Goal: Transaction & Acquisition: Obtain resource

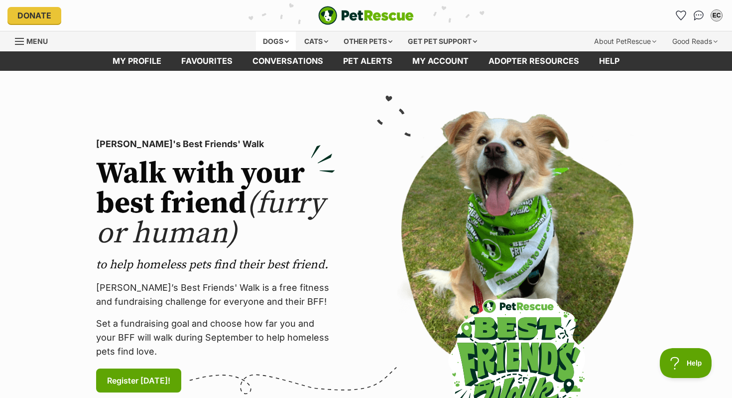
click at [271, 38] on div "Dogs" at bounding box center [276, 41] width 40 height 20
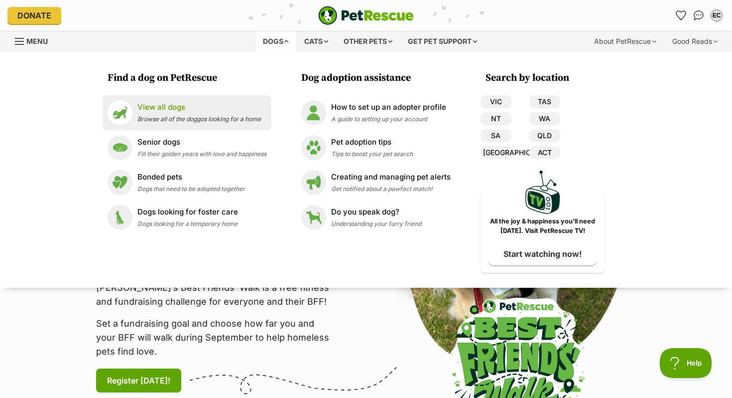
click at [168, 108] on p "View all dogs" at bounding box center [199, 107] width 124 height 11
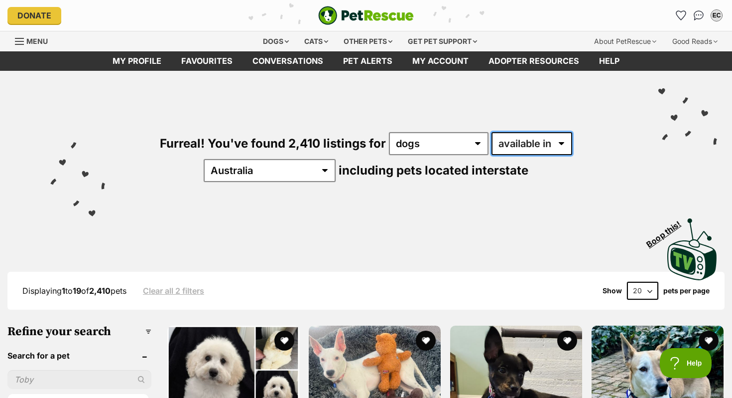
click at [492, 151] on select "available in located in" at bounding box center [532, 143] width 81 height 23
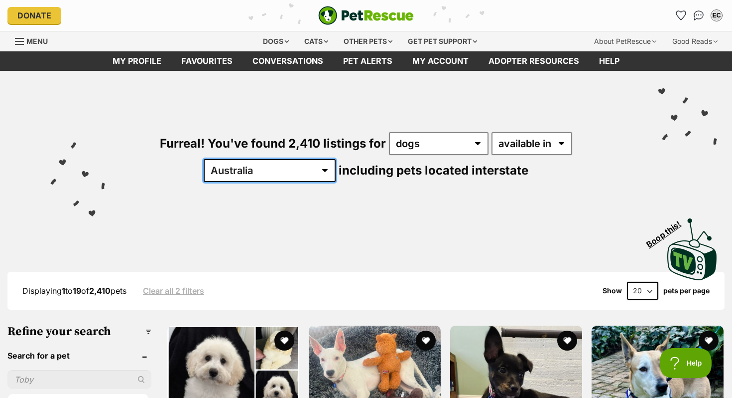
click at [336, 159] on select "Australia ACT NSW NT QLD SA TAS VIC WA" at bounding box center [270, 170] width 132 height 23
select select "VIC"
click at [336, 159] on select "Australia ACT NSW NT QLD SA TAS VIC WA" at bounding box center [270, 170] width 132 height 23
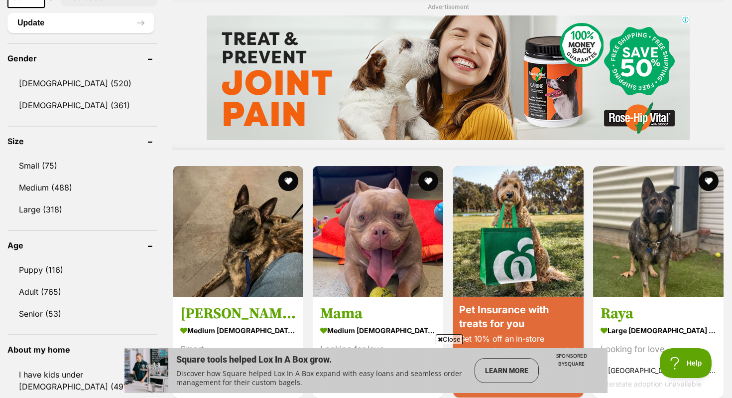
scroll to position [820, 0]
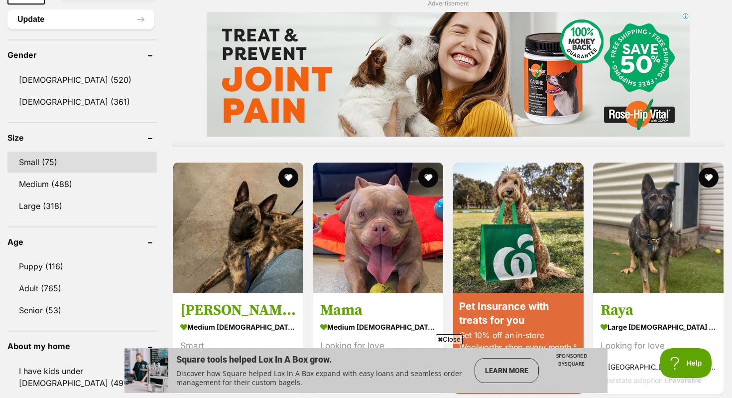
click at [42, 158] on link "Small (75)" at bounding box center [81, 161] width 149 height 21
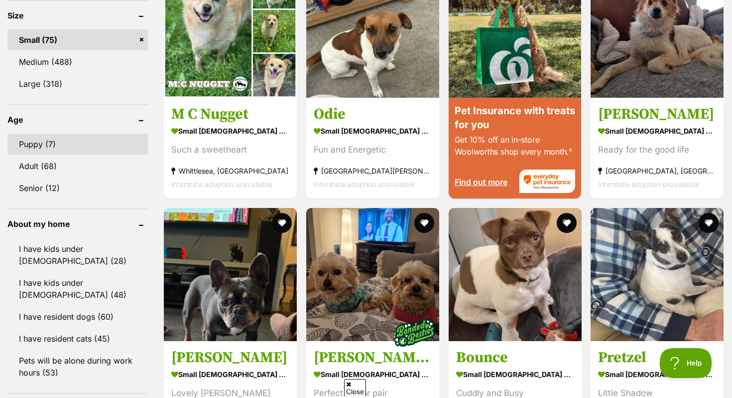
click at [41, 145] on link "Puppy (7)" at bounding box center [77, 144] width 140 height 21
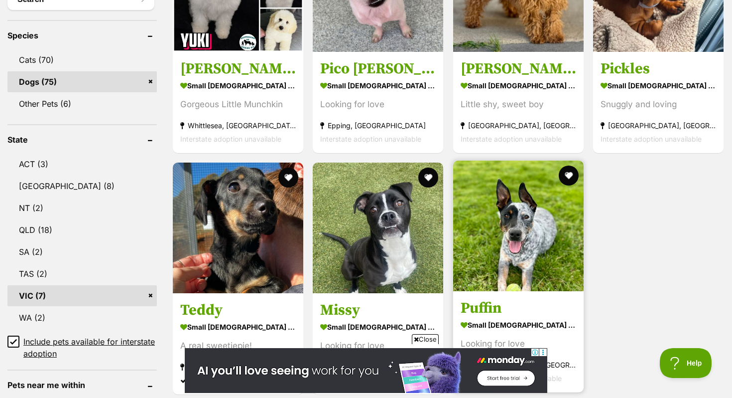
scroll to position [409, 0]
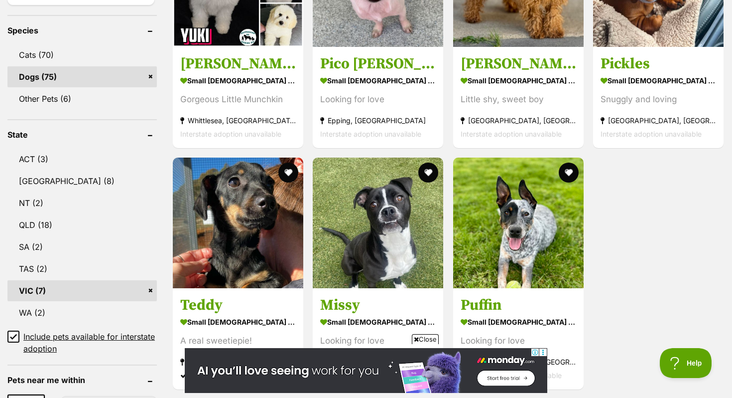
drag, startPoint x: 253, startPoint y: 251, endPoint x: 694, endPoint y: 227, distance: 442.0
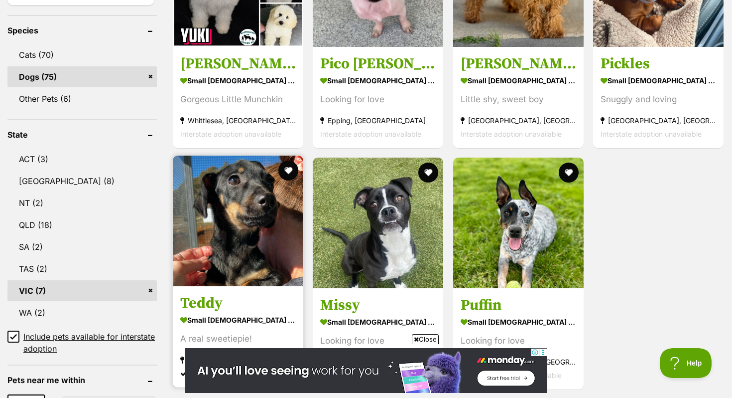
click at [254, 288] on article "Teddy small male Dog A real sweetiepie! Kunama, NSW Interstate adoption" at bounding box center [238, 271] width 133 height 234
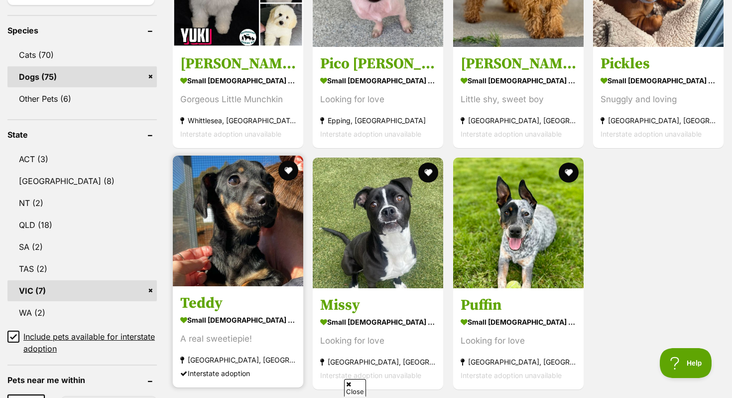
click at [254, 288] on article "Teddy small male Dog A real sweetiepie! Kunama, NSW Interstate adoption" at bounding box center [238, 271] width 133 height 234
click at [254, 288] on link at bounding box center [238, 283] width 131 height 10
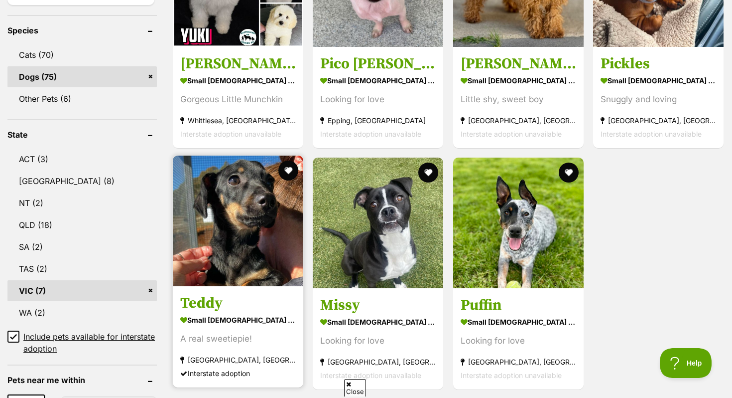
click at [254, 288] on link at bounding box center [238, 283] width 131 height 10
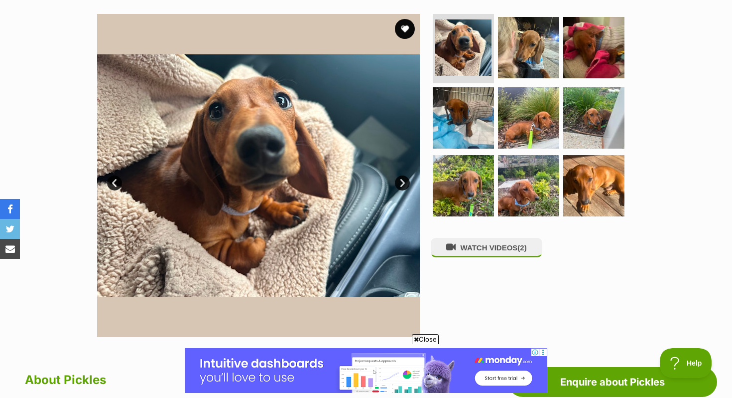
scroll to position [192, 0]
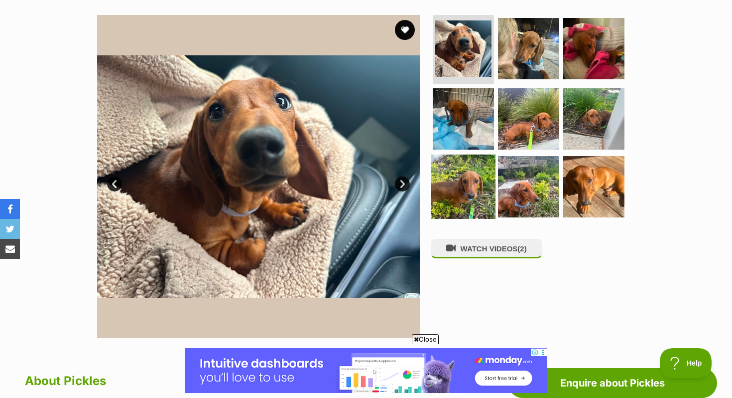
click at [457, 185] on img at bounding box center [463, 186] width 64 height 64
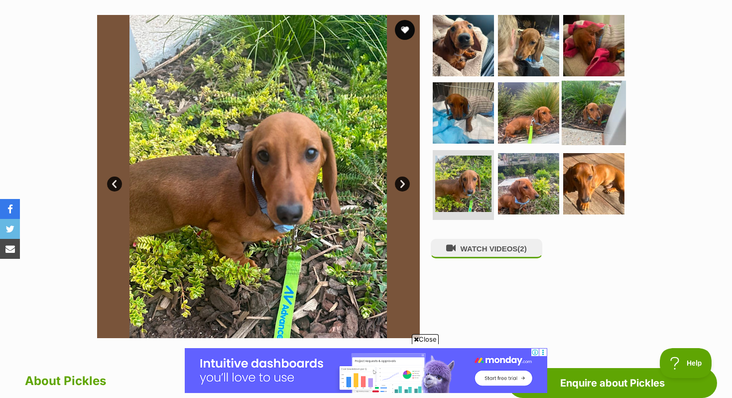
click at [572, 113] on img at bounding box center [594, 113] width 64 height 64
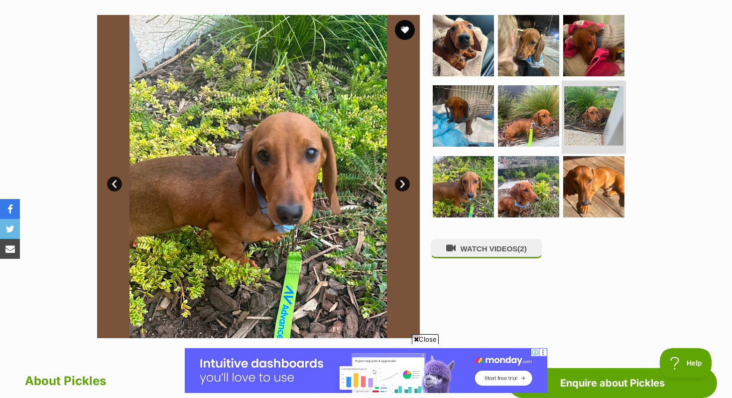
scroll to position [0, 0]
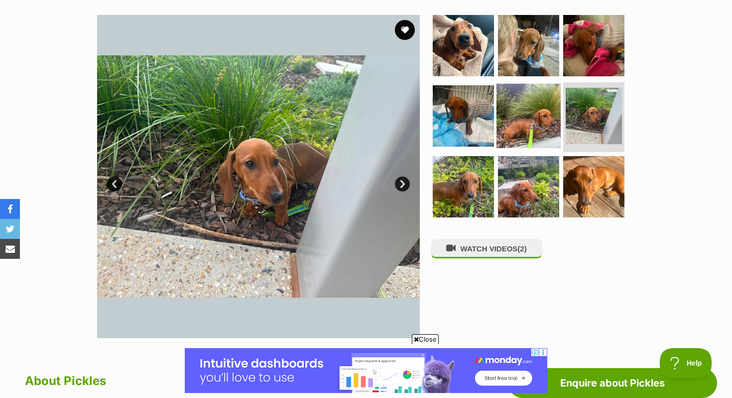
click at [522, 107] on img at bounding box center [529, 116] width 64 height 64
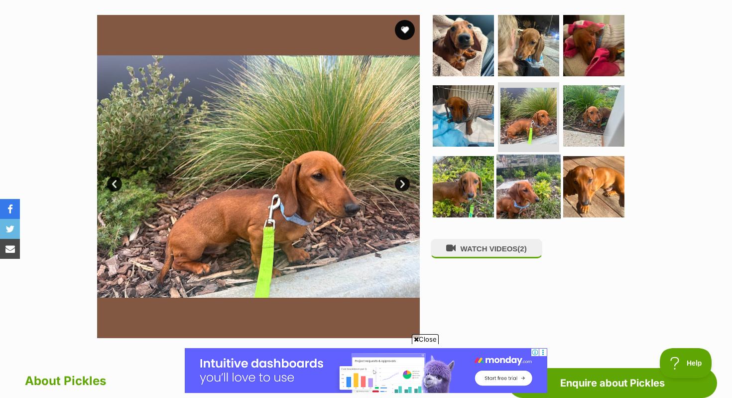
click at [516, 184] on img at bounding box center [529, 186] width 64 height 64
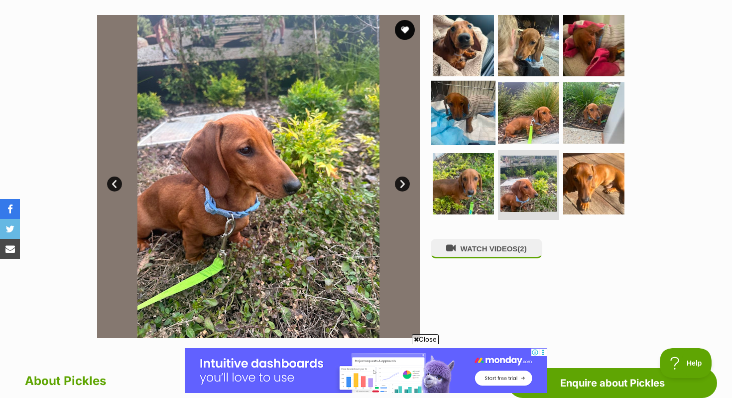
click at [459, 113] on img at bounding box center [463, 113] width 64 height 64
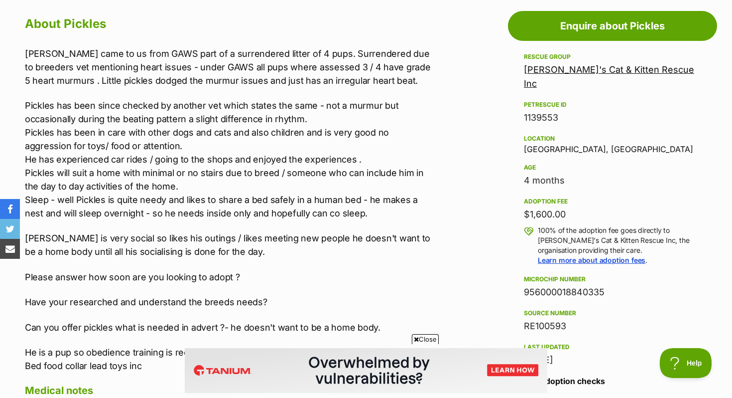
scroll to position [553, 0]
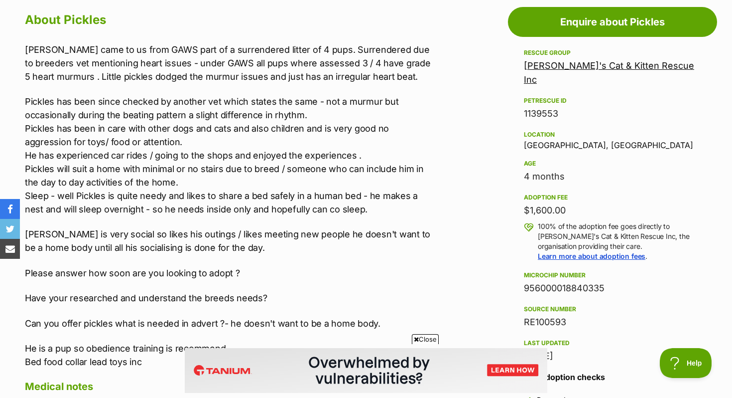
drag, startPoint x: 568, startPoint y: 190, endPoint x: 517, endPoint y: 196, distance: 51.7
click at [518, 196] on aside "Rescue group Sally's Cat & Kitten Rescue Inc PetRescue ID 1139553 Location Alto…" at bounding box center [612, 254] width 209 height 415
click at [517, 196] on aside "Rescue group Sally's Cat & Kitten Rescue Inc PetRescue ID 1139553 Location Alto…" at bounding box center [612, 254] width 209 height 415
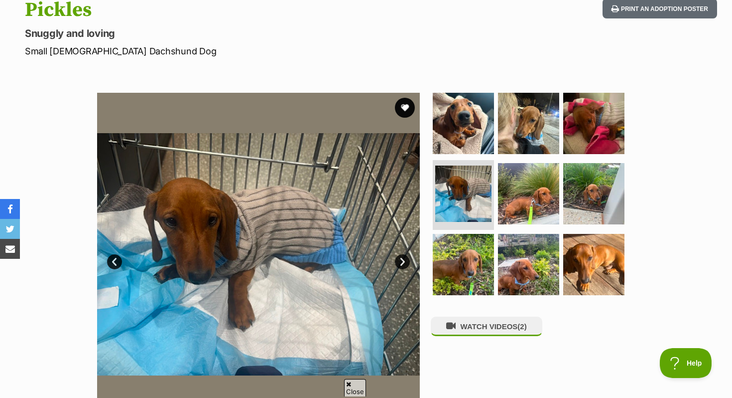
scroll to position [0, 0]
click at [481, 142] on img at bounding box center [463, 123] width 64 height 64
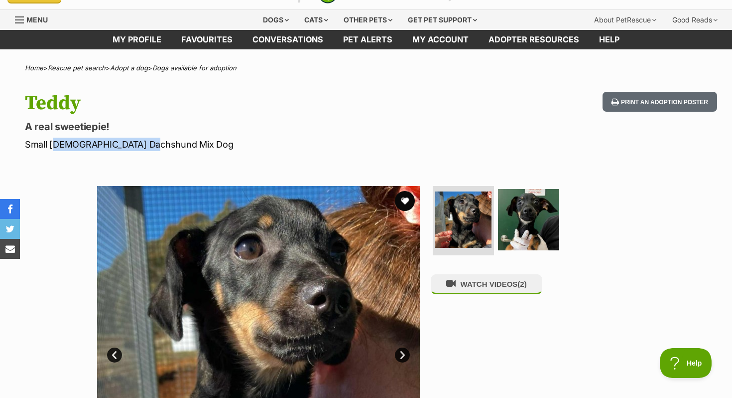
drag, startPoint x: 145, startPoint y: 148, endPoint x: 51, endPoint y: 148, distance: 94.2
click at [51, 148] on p "Small Male Dachshund Mix Dog" at bounding box center [235, 143] width 421 height 13
click at [50, 148] on p "Small Male Dachshund Mix Dog" at bounding box center [235, 143] width 421 height 13
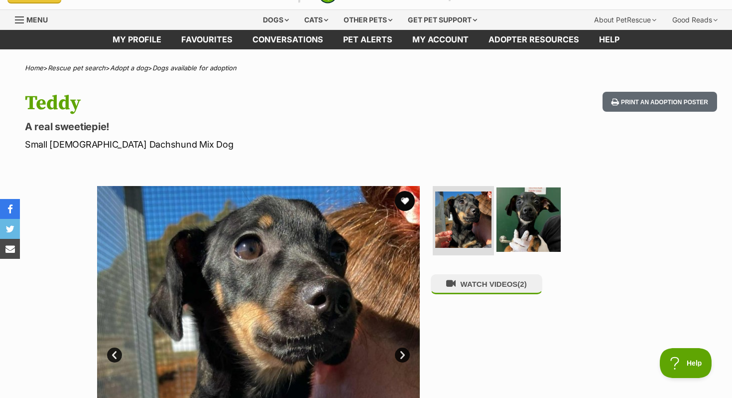
click at [541, 224] on img at bounding box center [529, 219] width 64 height 64
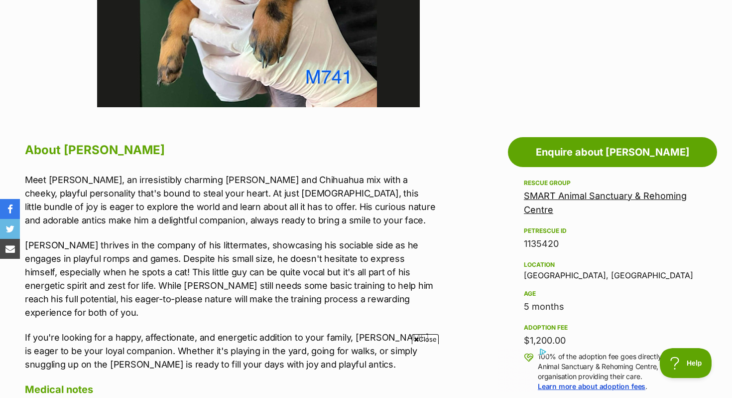
scroll to position [438, 0]
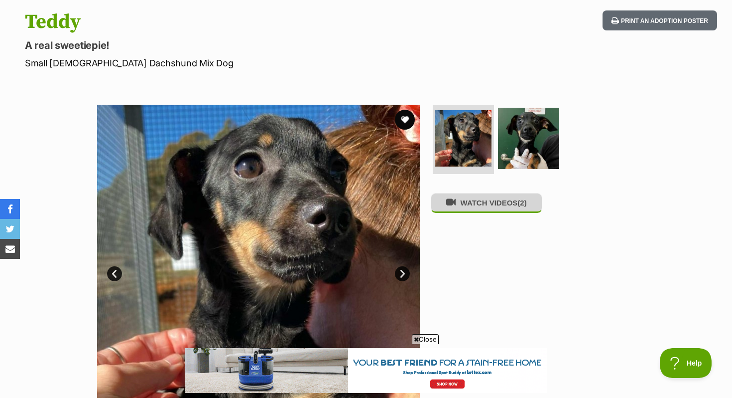
click at [503, 206] on button "WATCH VIDEOS (2)" at bounding box center [487, 202] width 112 height 19
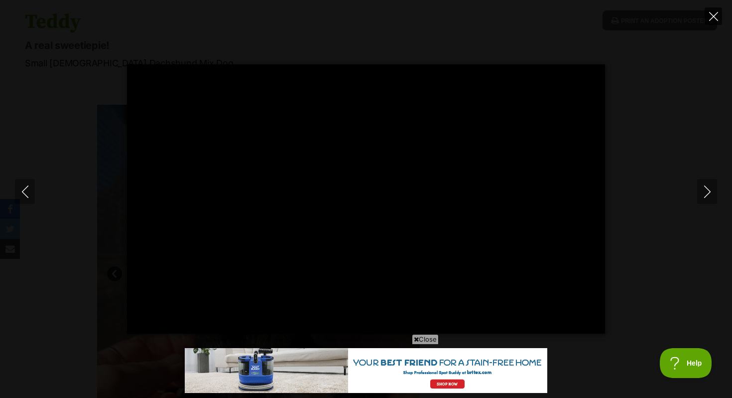
click at [710, 16] on icon "Close" at bounding box center [713, 16] width 9 height 9
type input "15.36"
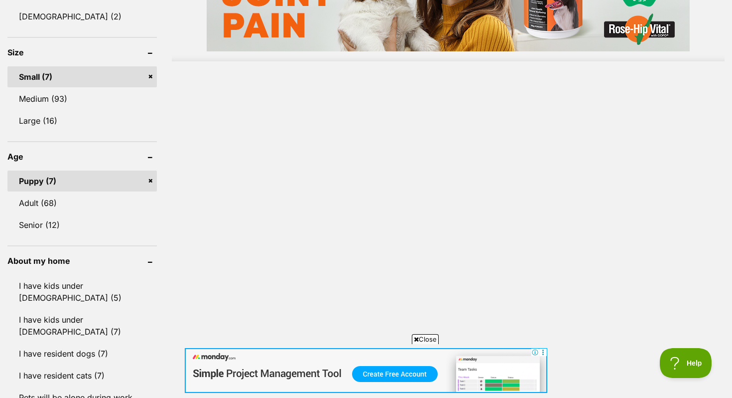
scroll to position [907, 0]
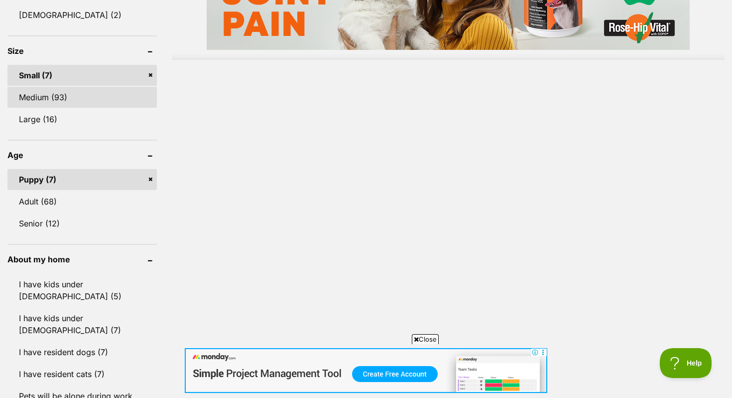
click at [102, 98] on link "Medium (93)" at bounding box center [81, 97] width 149 height 21
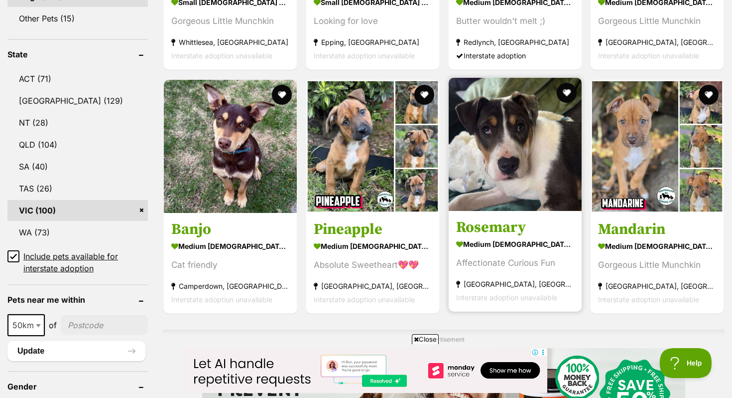
scroll to position [519, 0]
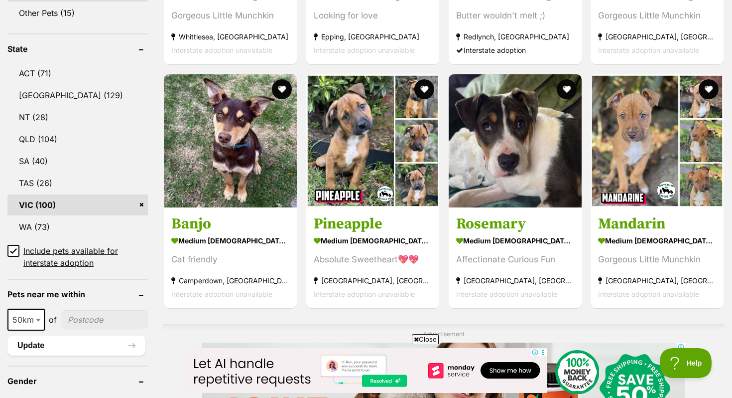
click at [708, 324] on div "Advertisement" at bounding box center [444, 400] width 562 height 153
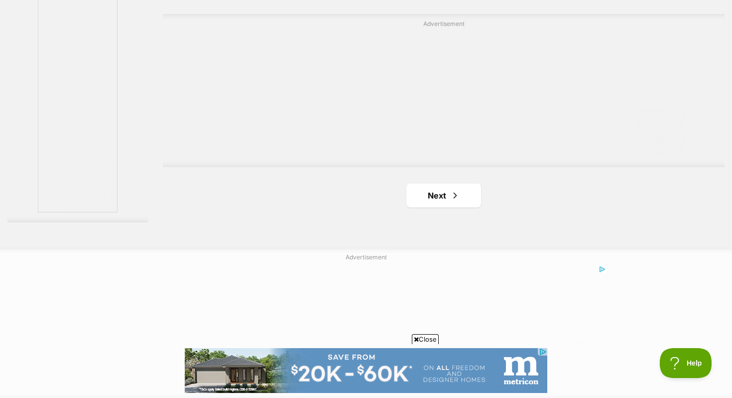
scroll to position [1839, 0]
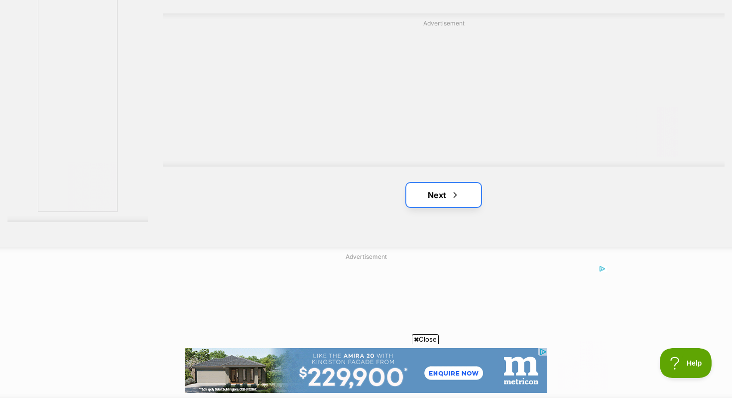
click at [440, 183] on link "Next" at bounding box center [444, 195] width 75 height 24
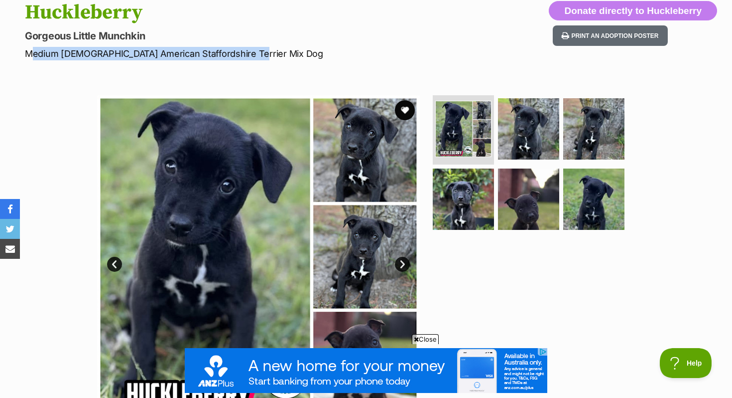
drag, startPoint x: 27, startPoint y: 53, endPoint x: 251, endPoint y: 57, distance: 223.7
click at [251, 57] on p "Medium [DEMOGRAPHIC_DATA] American Staffordshire Terrier Mix Dog" at bounding box center [235, 53] width 421 height 13
click at [251, 57] on p "Medium Male American Staffordshire Terrier Mix Dog" at bounding box center [235, 53] width 421 height 13
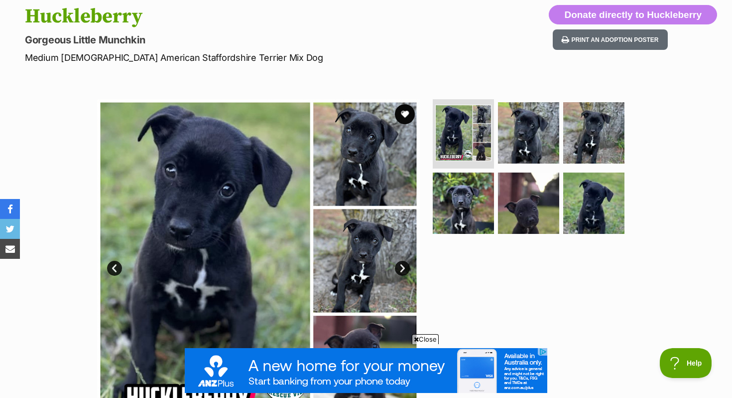
scroll to position [105, 0]
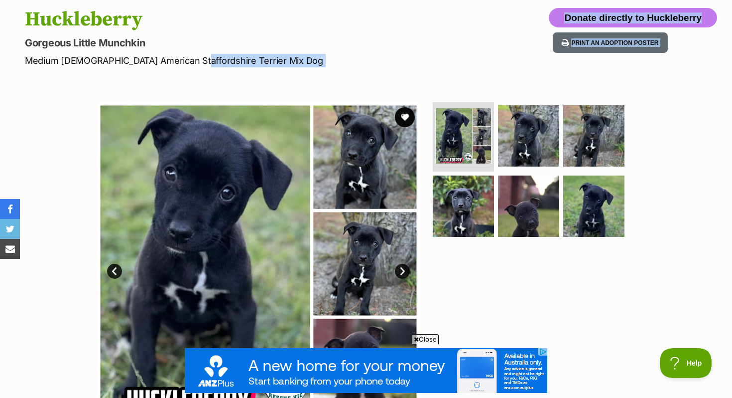
drag, startPoint x: 183, startPoint y: 61, endPoint x: 295, endPoint y: 72, distance: 112.1
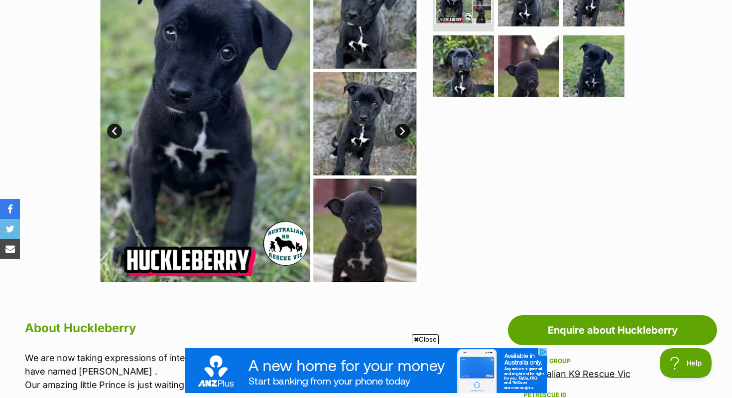
scroll to position [246, 0]
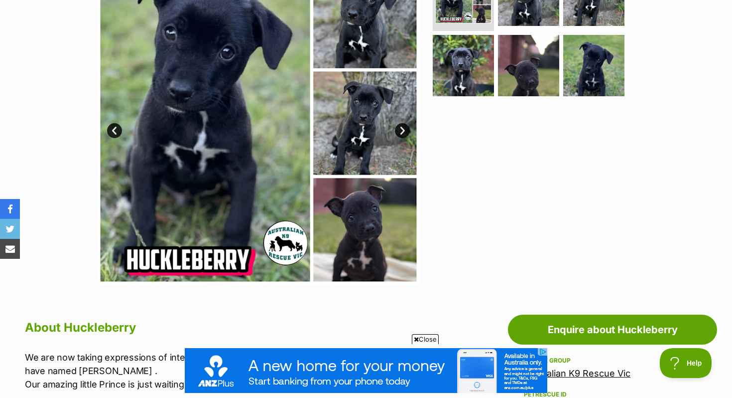
click at [361, 249] on img at bounding box center [258, 123] width 323 height 323
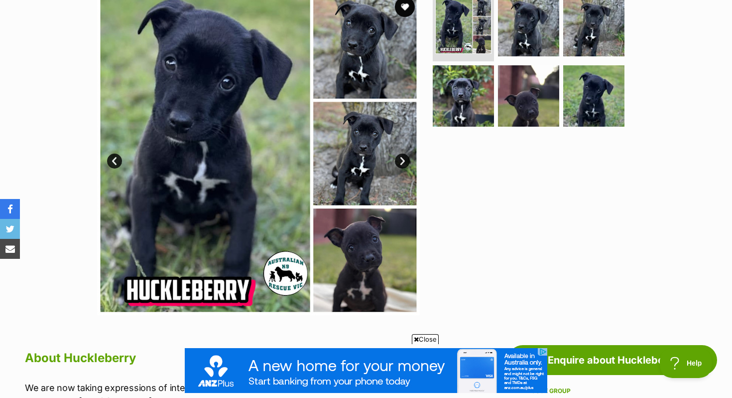
scroll to position [212, 0]
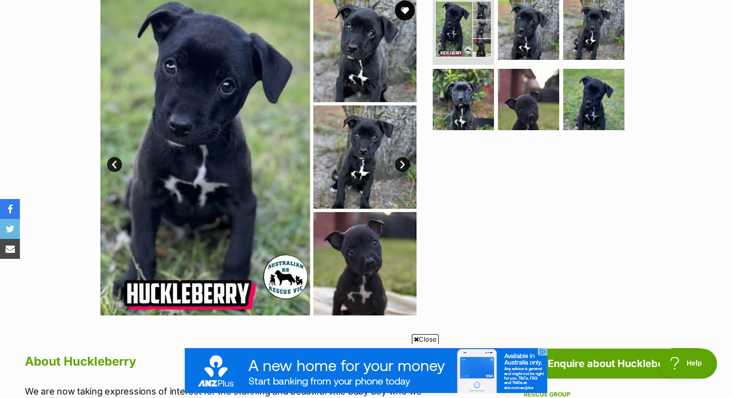
click at [346, 265] on img at bounding box center [258, 157] width 323 height 323
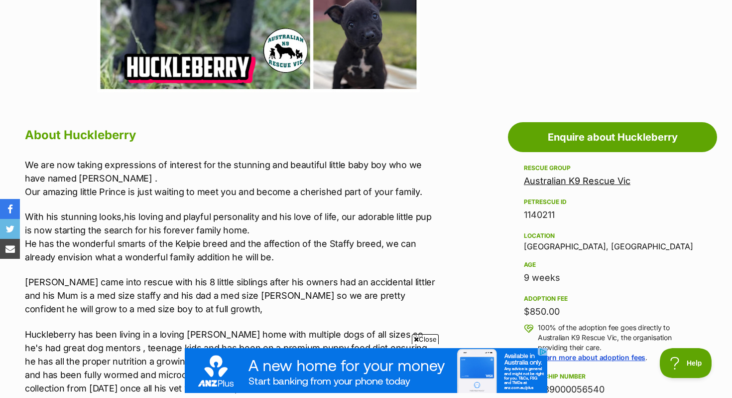
scroll to position [446, 0]
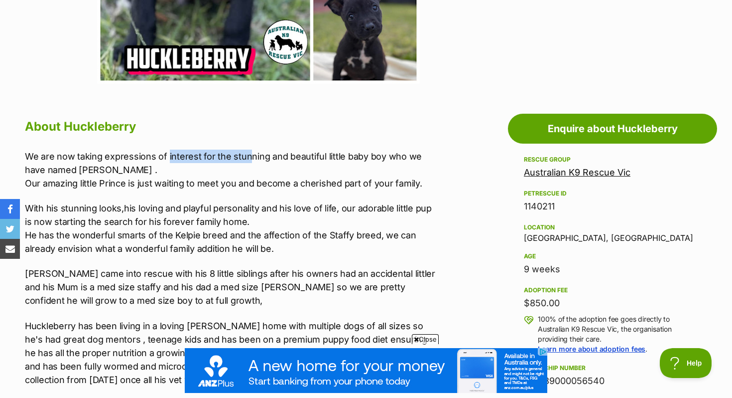
drag, startPoint x: 166, startPoint y: 160, endPoint x: 247, endPoint y: 160, distance: 80.7
click at [247, 160] on p "We are now taking expressions of interest for the stunning and beautiful little…" at bounding box center [230, 169] width 411 height 40
drag, startPoint x: 524, startPoint y: 273, endPoint x: 532, endPoint y: 273, distance: 8.5
click at [527, 273] on div "9 weeks" at bounding box center [612, 269] width 177 height 14
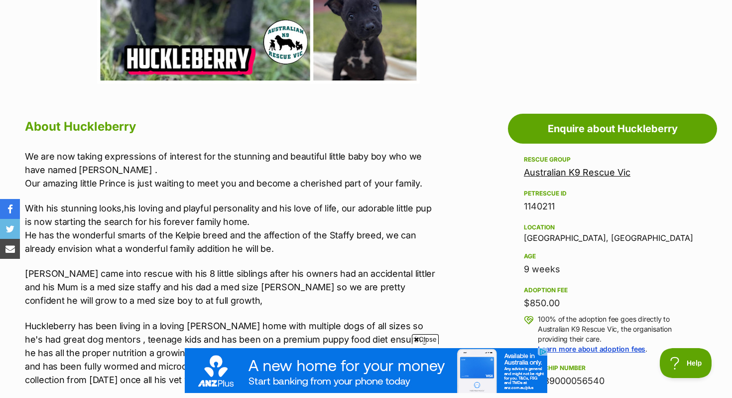
drag, startPoint x: 573, startPoint y: 271, endPoint x: 567, endPoint y: 271, distance: 6.0
click at [572, 271] on div "9 weeks" at bounding box center [612, 269] width 177 height 14
drag, startPoint x: 567, startPoint y: 271, endPoint x: 506, endPoint y: 268, distance: 61.9
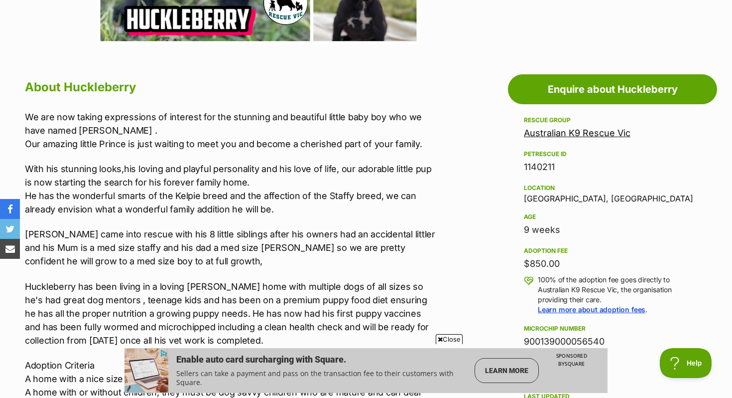
scroll to position [485, 0]
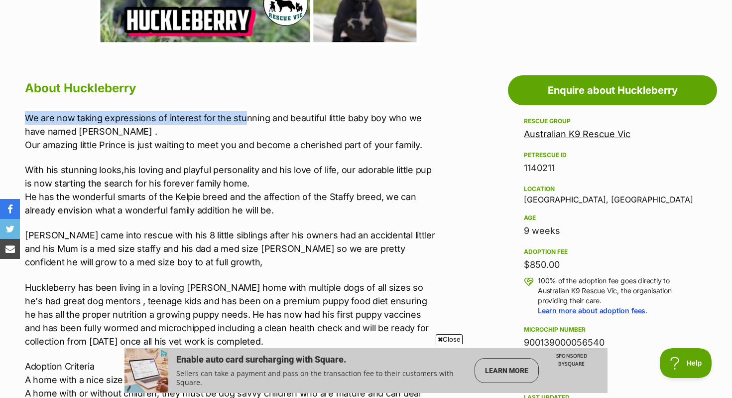
drag, startPoint x: 24, startPoint y: 117, endPoint x: 242, endPoint y: 123, distance: 217.8
click at [242, 123] on p "We are now taking expressions of interest for the stunning and beautiful little…" at bounding box center [230, 131] width 411 height 40
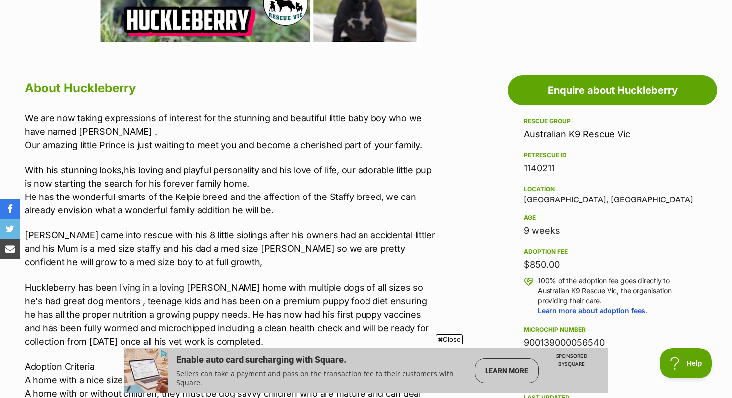
drag, startPoint x: 192, startPoint y: 122, endPoint x: 219, endPoint y: 122, distance: 26.9
click at [210, 122] on p "We are now taking expressions of interest for the stunning and beautiful little…" at bounding box center [230, 131] width 411 height 40
drag, startPoint x: 317, startPoint y: 119, endPoint x: 400, endPoint y: 121, distance: 82.2
click at [399, 121] on p "We are now taking expressions of interest for the stunning and beautiful little…" at bounding box center [230, 131] width 411 height 40
click at [400, 121] on p "We are now taking expressions of interest for the stunning and beautiful little…" at bounding box center [230, 131] width 411 height 40
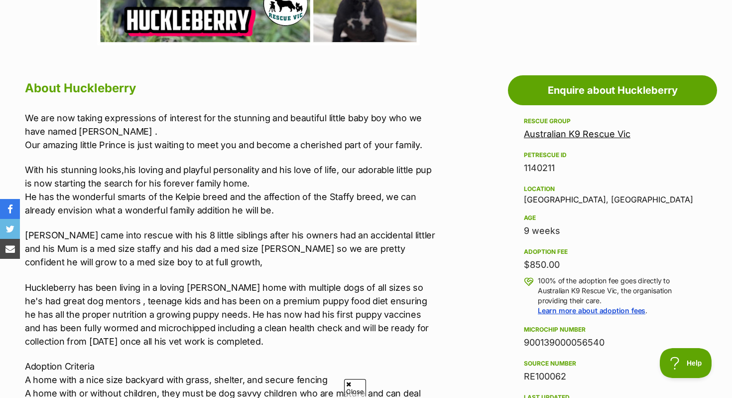
drag, startPoint x: 124, startPoint y: 139, endPoint x: 103, endPoint y: 133, distance: 22.4
click at [107, 134] on p "We are now taking expressions of interest for the stunning and beautiful little…" at bounding box center [230, 131] width 411 height 40
click at [100, 133] on p "We are now taking expressions of interest for the stunning and beautiful little…" at bounding box center [230, 131] width 411 height 40
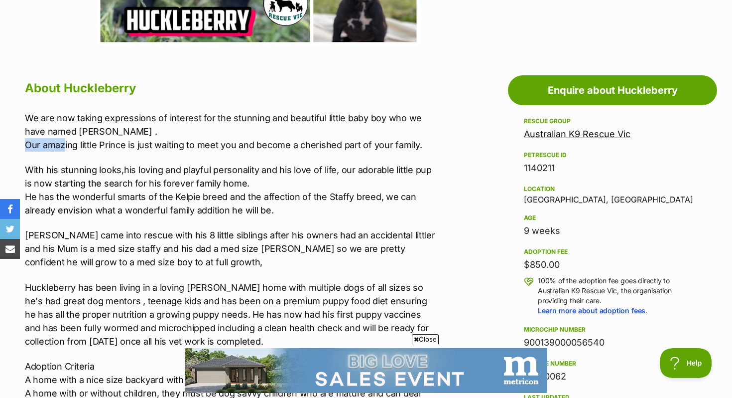
scroll to position [0, 0]
drag, startPoint x: 20, startPoint y: 143, endPoint x: 255, endPoint y: 144, distance: 234.1
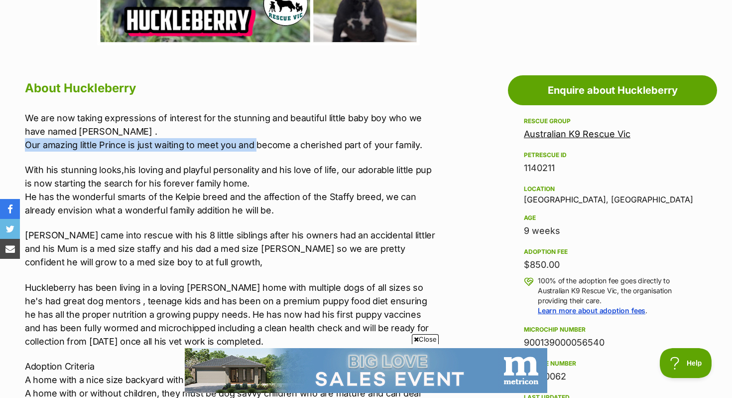
click at [255, 144] on p "We are now taking expressions of interest for the stunning and beautiful little…" at bounding box center [230, 131] width 411 height 40
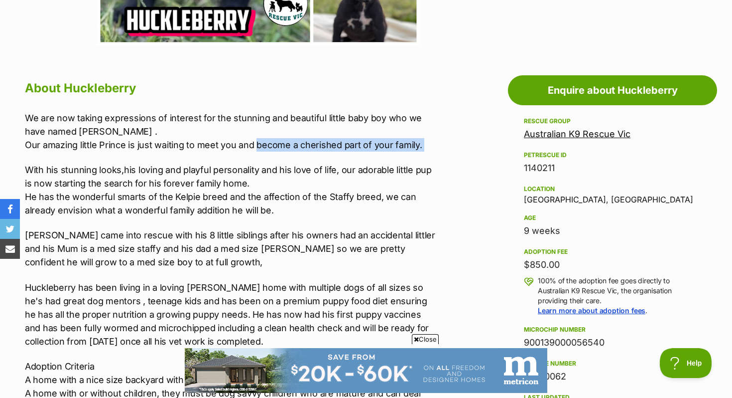
drag, startPoint x: 255, startPoint y: 144, endPoint x: 418, endPoint y: 143, distance: 163.4
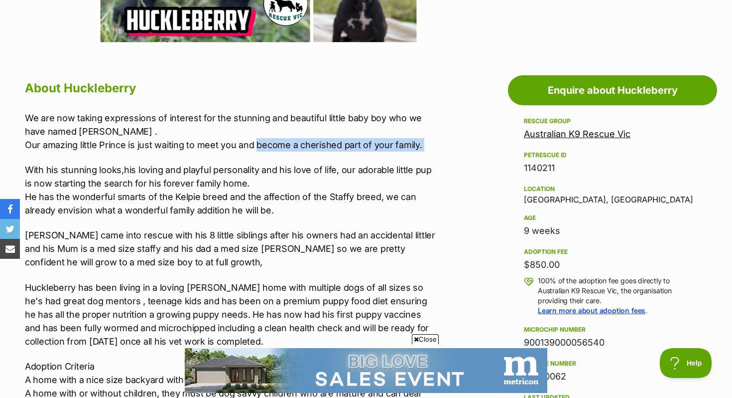
click at [419, 143] on p "We are now taking expressions of interest for the stunning and beautiful little…" at bounding box center [230, 131] width 411 height 40
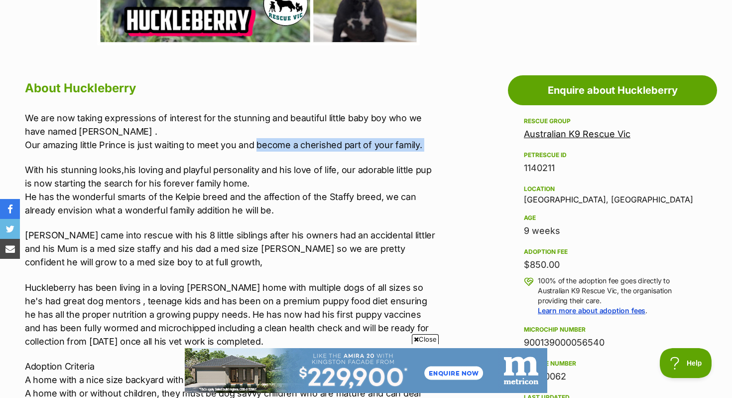
click at [418, 143] on p "We are now taking expressions of interest for the stunning and beautiful little…" at bounding box center [230, 131] width 411 height 40
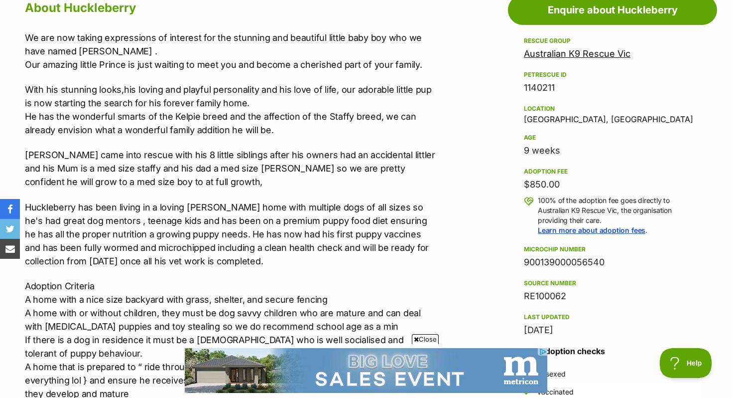
scroll to position [571, 0]
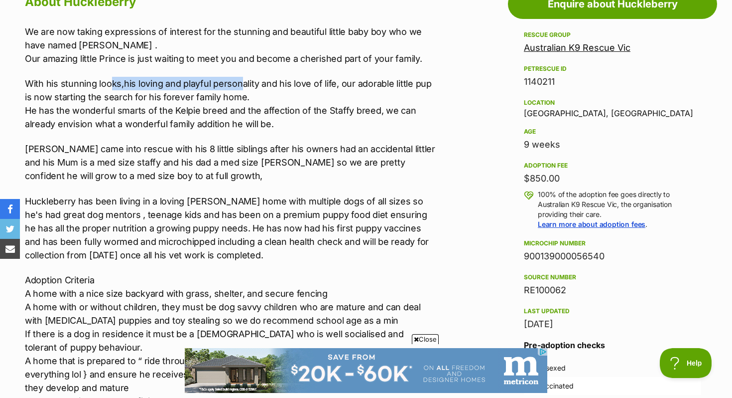
drag, startPoint x: 111, startPoint y: 83, endPoint x: 235, endPoint y: 81, distance: 124.6
click at [238, 82] on p "With his stunning looks,his loving and playful personality and his love of life…" at bounding box center [230, 104] width 411 height 54
click at [235, 81] on p "With his stunning looks,his loving and playful personality and his love of life…" at bounding box center [230, 104] width 411 height 54
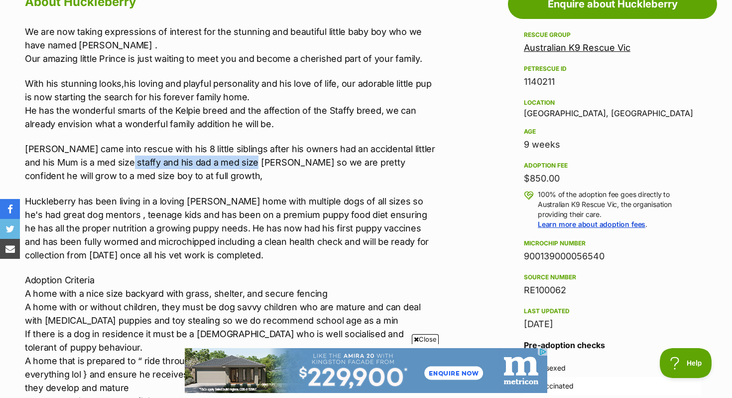
drag, startPoint x: 121, startPoint y: 161, endPoint x: 247, endPoint y: 166, distance: 126.1
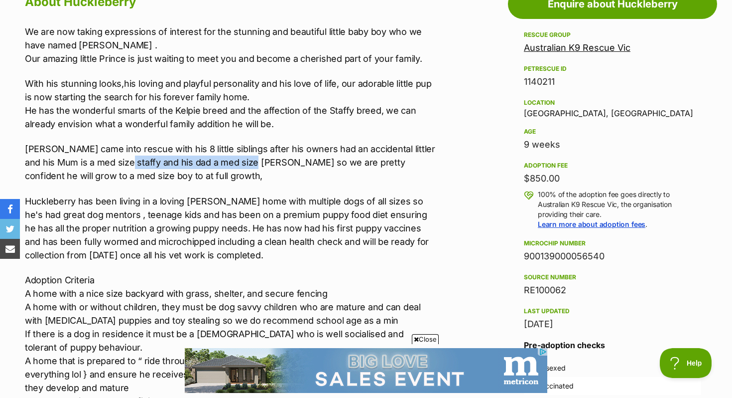
click at [247, 166] on p "Huckleberry came into rescue with his 8 little siblings after his owners had an…" at bounding box center [230, 162] width 411 height 40
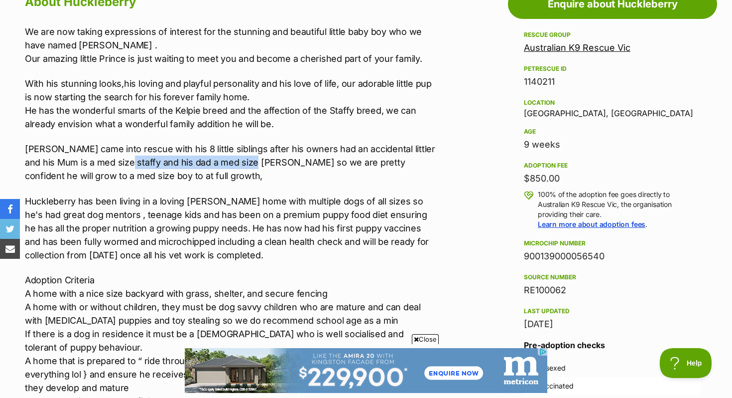
click at [247, 166] on p "Huckleberry came into rescue with his 8 little siblings after his owners had an…" at bounding box center [230, 162] width 411 height 40
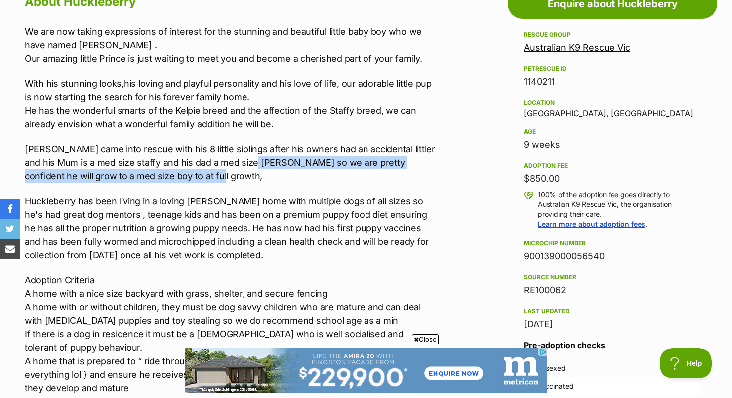
drag, startPoint x: 249, startPoint y: 166, endPoint x: 351, endPoint y: 169, distance: 101.7
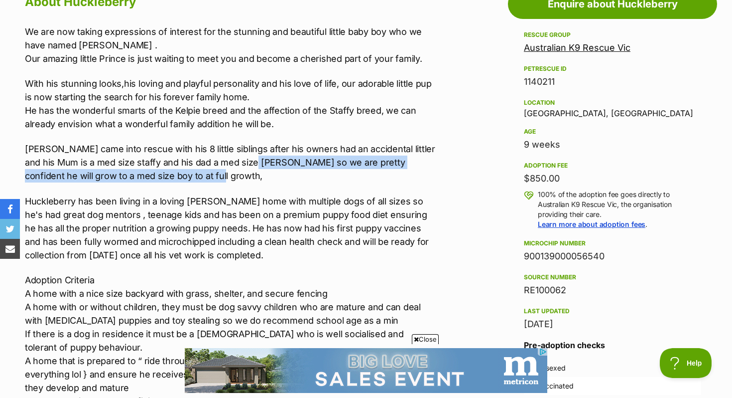
click at [346, 169] on p "Huckleberry came into rescue with his 8 little siblings after his owners had an…" at bounding box center [230, 162] width 411 height 40
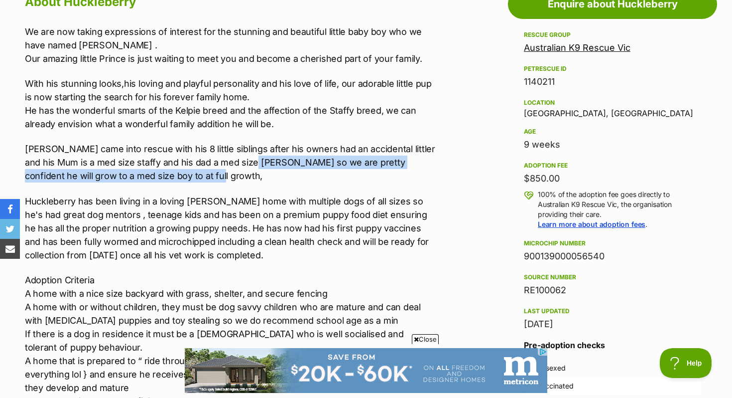
click at [351, 169] on p "Huckleberry came into rescue with his 8 little siblings after his owners had an…" at bounding box center [230, 162] width 411 height 40
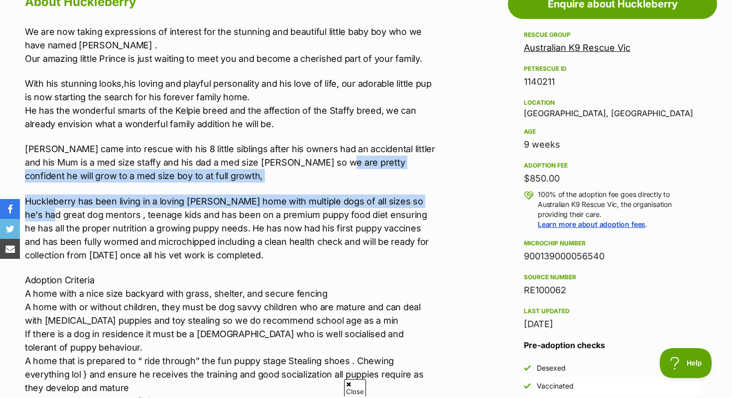
drag, startPoint x: 323, startPoint y: 168, endPoint x: 449, endPoint y: 197, distance: 129.8
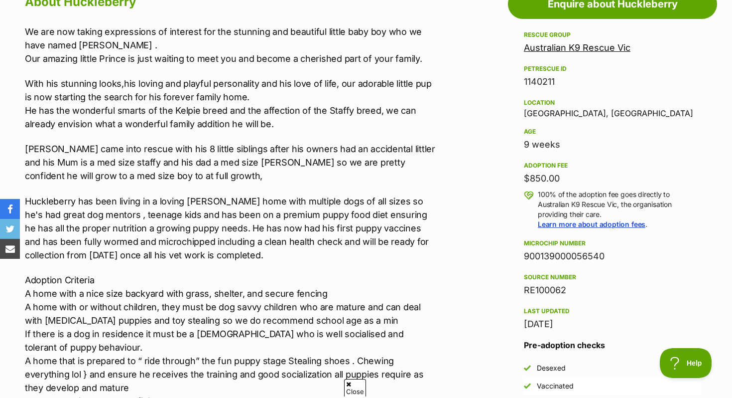
click at [173, 179] on p "Huckleberry came into rescue with his 8 little siblings after his owners had an…" at bounding box center [230, 162] width 411 height 40
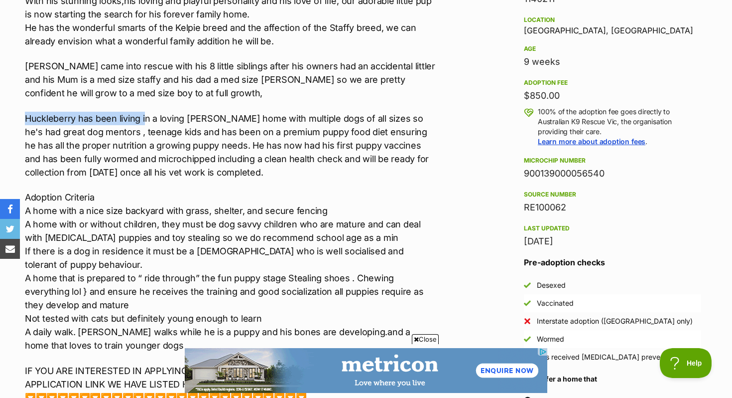
drag, startPoint x: 23, startPoint y: 121, endPoint x: 145, endPoint y: 122, distance: 122.1
click at [145, 122] on div "About Huckleberry We are now taking expressions of interest for the stunning an…" at bounding box center [225, 373] width 421 height 930
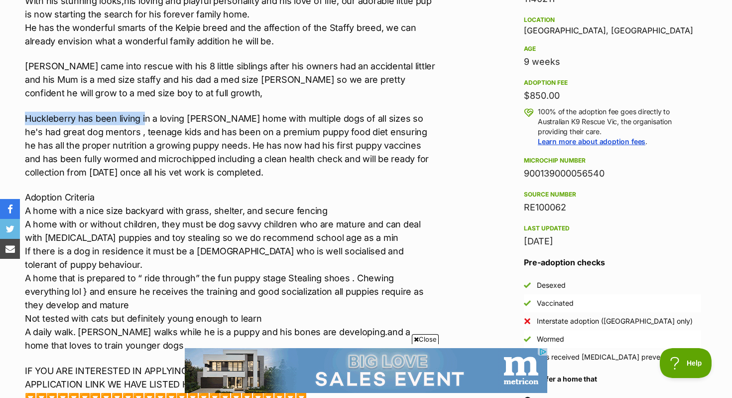
click at [145, 122] on p "Huckleberry has been living in a loving foster home with multiple dogs of all s…" at bounding box center [230, 145] width 411 height 67
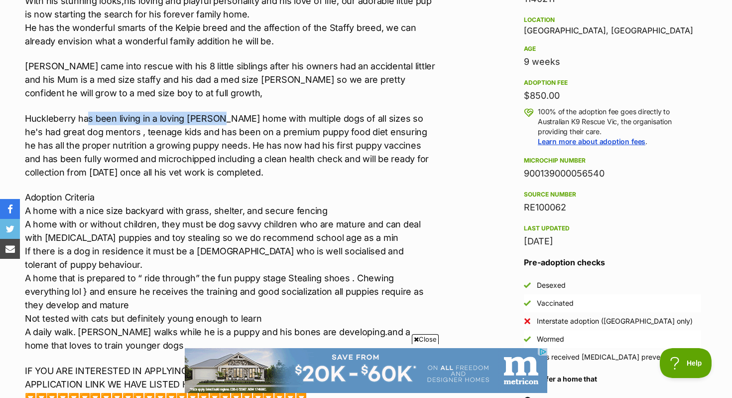
drag, startPoint x: 90, startPoint y: 120, endPoint x: 211, endPoint y: 120, distance: 120.6
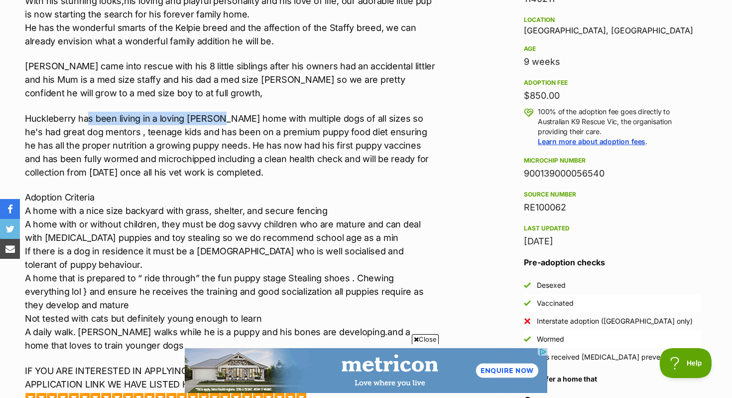
click at [212, 120] on p "Huckleberry has been living in a loving foster home with multiple dogs of all s…" at bounding box center [230, 145] width 411 height 67
click at [211, 120] on p "Huckleberry has been living in a loving foster home with multiple dogs of all s…" at bounding box center [230, 145] width 411 height 67
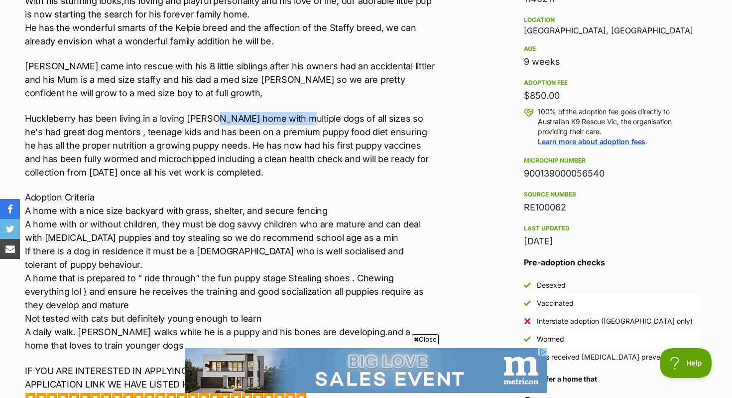
drag, startPoint x: 211, startPoint y: 120, endPoint x: 284, endPoint y: 120, distance: 73.7
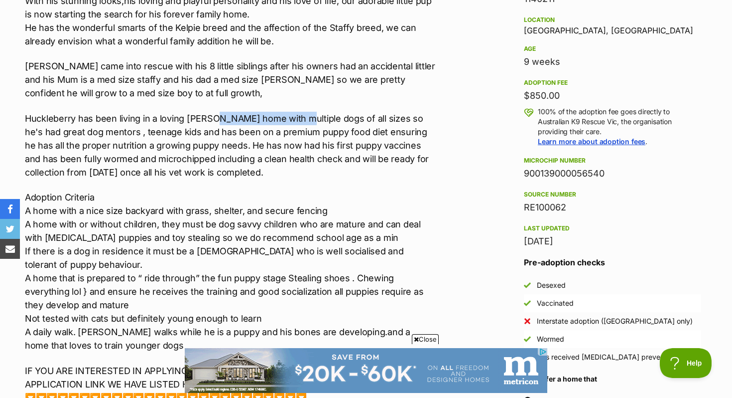
click at [284, 120] on p "Huckleberry has been living in a loving foster home with multiple dogs of all s…" at bounding box center [230, 145] width 411 height 67
click at [285, 120] on p "Huckleberry has been living in a loving foster home with multiple dogs of all s…" at bounding box center [230, 145] width 411 height 67
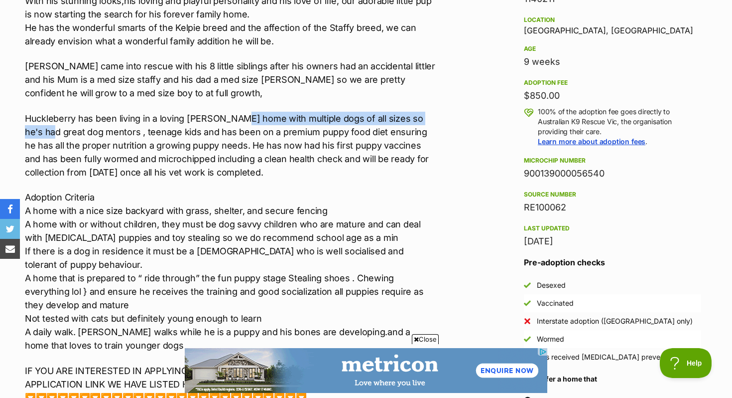
drag, startPoint x: 235, startPoint y: 119, endPoint x: 434, endPoint y: 122, distance: 199.8
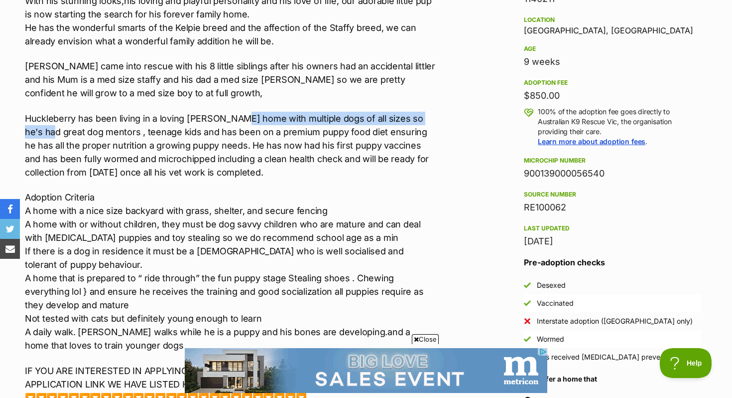
click at [434, 122] on p "Huckleberry has been living in a loving foster home with multiple dogs of all s…" at bounding box center [230, 145] width 411 height 67
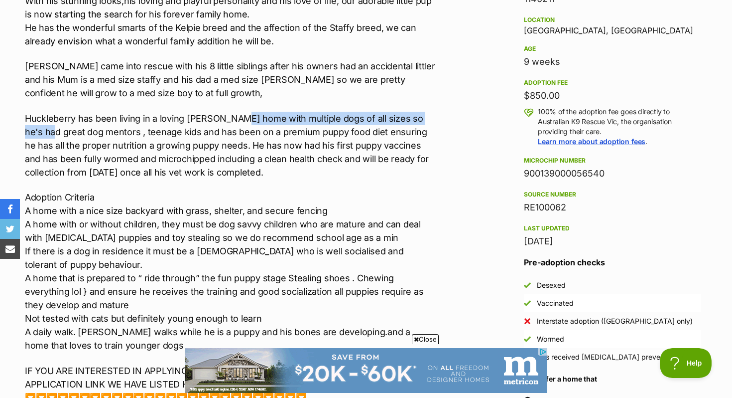
click at [434, 122] on p "Huckleberry has been living in a loving foster home with multiple dogs of all s…" at bounding box center [230, 145] width 411 height 67
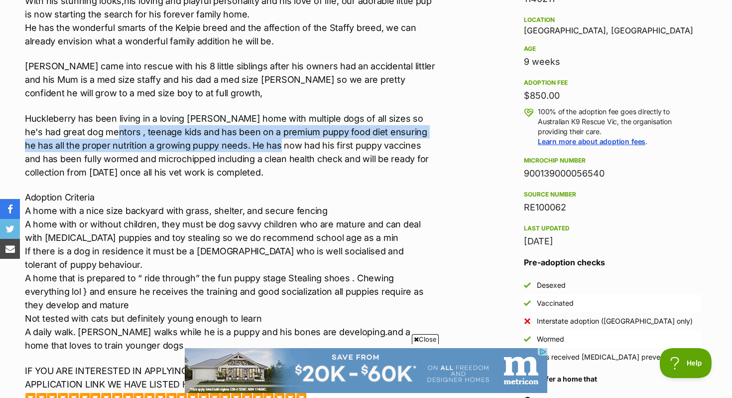
drag, startPoint x: 82, startPoint y: 134, endPoint x: 254, endPoint y: 138, distance: 171.9
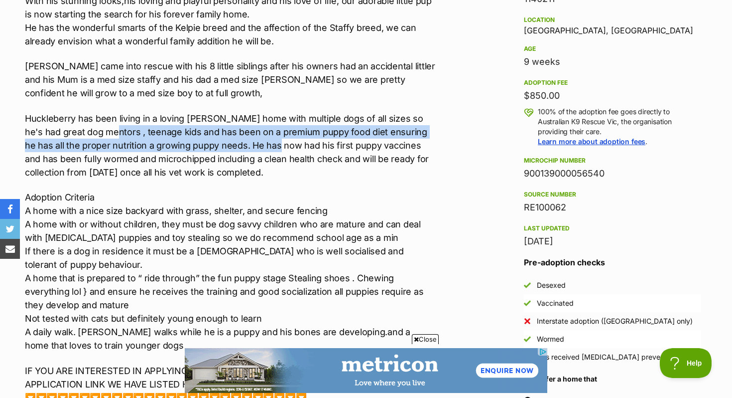
click at [254, 138] on p "Huckleberry has been living in a loving foster home with multiple dogs of all s…" at bounding box center [230, 145] width 411 height 67
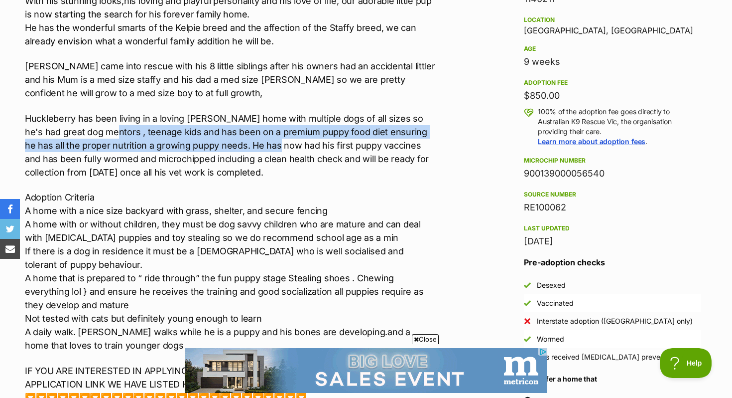
click at [254, 138] on p "Huckleberry has been living in a loving foster home with multiple dogs of all s…" at bounding box center [230, 145] width 411 height 67
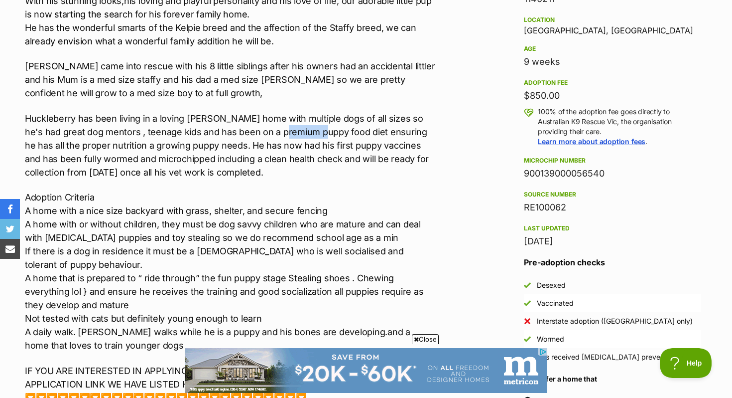
drag, startPoint x: 258, startPoint y: 136, endPoint x: 291, endPoint y: 134, distance: 33.5
click at [292, 135] on p "Huckleberry has been living in a loving foster home with multiple dogs of all s…" at bounding box center [230, 145] width 411 height 67
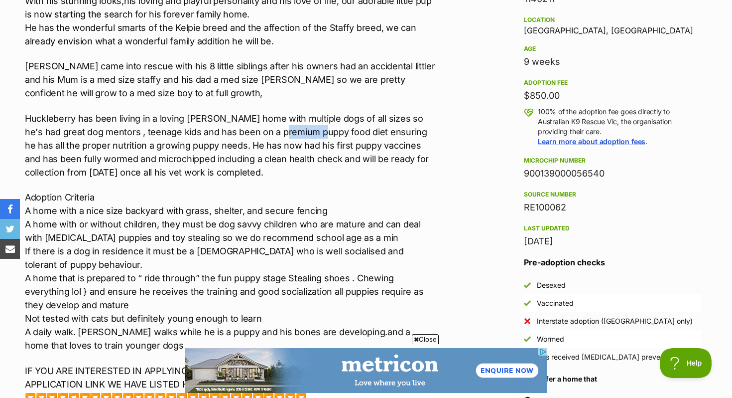
click at [291, 134] on p "Huckleberry has been living in a loving foster home with multiple dogs of all s…" at bounding box center [230, 145] width 411 height 67
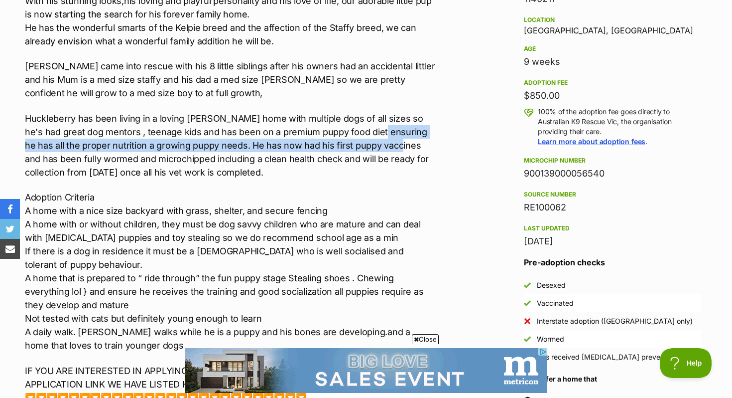
drag, startPoint x: 351, startPoint y: 137, endPoint x: 371, endPoint y: 140, distance: 20.2
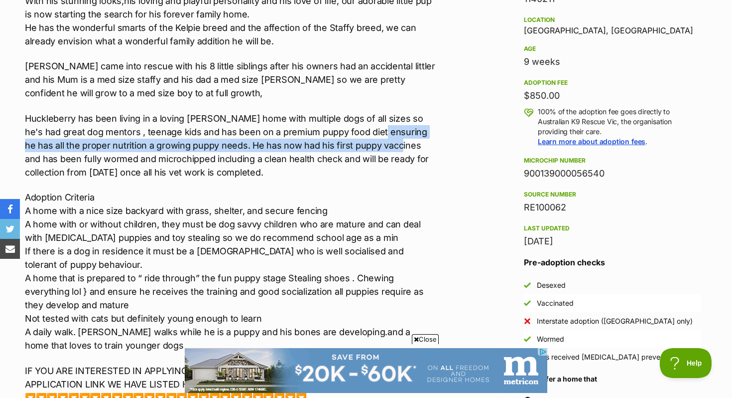
click at [371, 140] on p "Huckleberry has been living in a loving foster home with multiple dogs of all s…" at bounding box center [230, 145] width 411 height 67
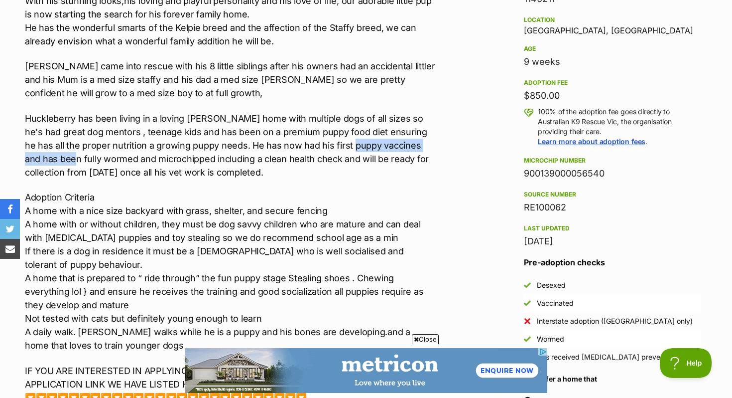
drag, startPoint x: 40, startPoint y: 154, endPoint x: 328, endPoint y: 139, distance: 287.8
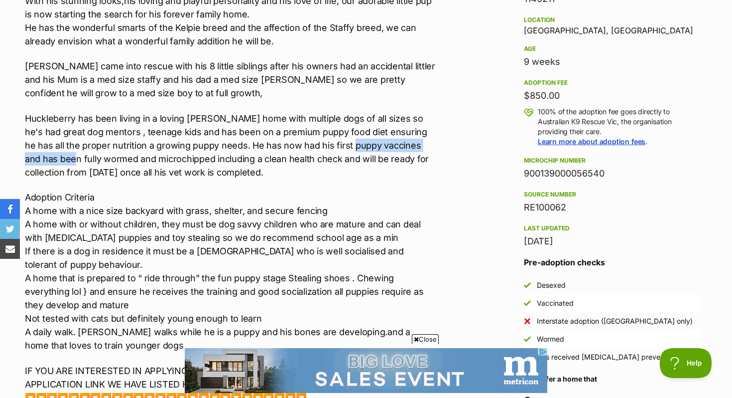
click at [326, 139] on p "Huckleberry has been living in a loving foster home with multiple dogs of all s…" at bounding box center [230, 145] width 411 height 67
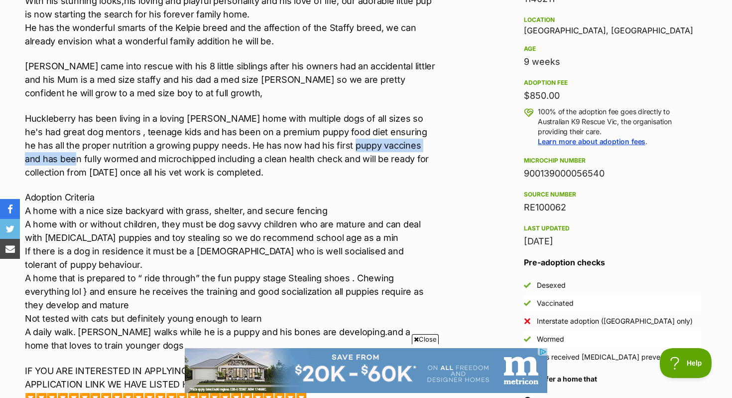
click at [328, 139] on p "Huckleberry has been living in a loving foster home with multiple dogs of all s…" at bounding box center [230, 145] width 411 height 67
drag, startPoint x: 297, startPoint y: 139, endPoint x: 407, endPoint y: 147, distance: 109.9
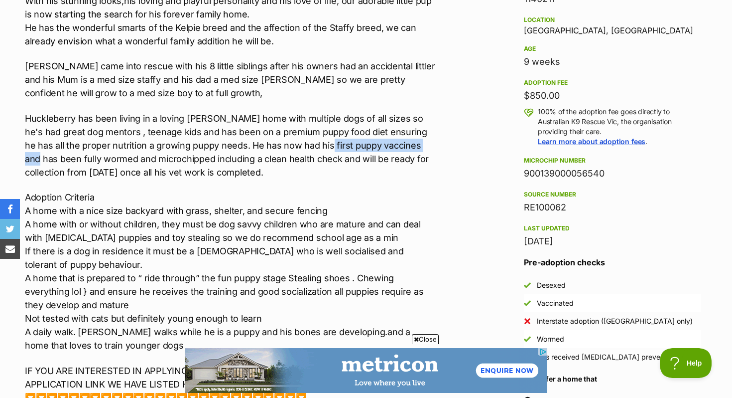
click at [407, 147] on p "Huckleberry has been living in a loving foster home with multiple dogs of all s…" at bounding box center [230, 145] width 411 height 67
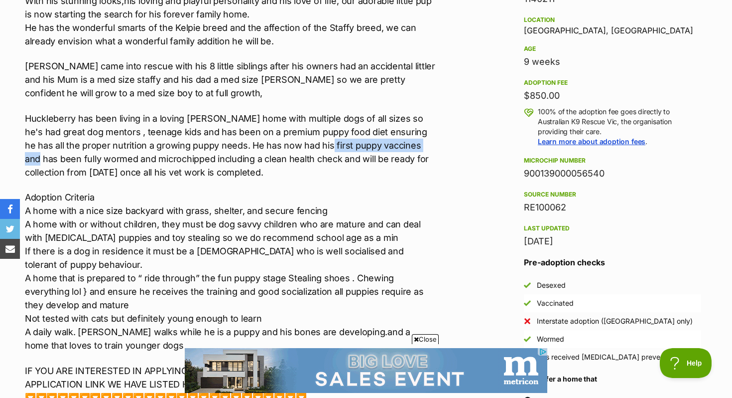
click at [407, 147] on p "Huckleberry has been living in a loving foster home with multiple dogs of all s…" at bounding box center [230, 145] width 411 height 67
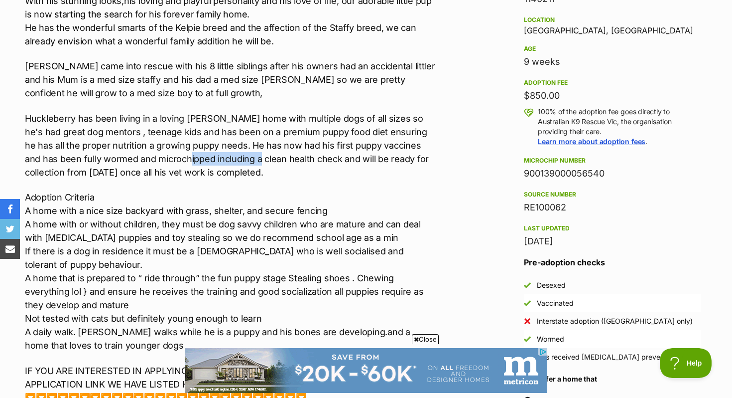
drag, startPoint x: 162, startPoint y: 158, endPoint x: 230, endPoint y: 158, distance: 68.3
click at [230, 158] on p "Huckleberry has been living in a loving foster home with multiple dogs of all s…" at bounding box center [230, 145] width 411 height 67
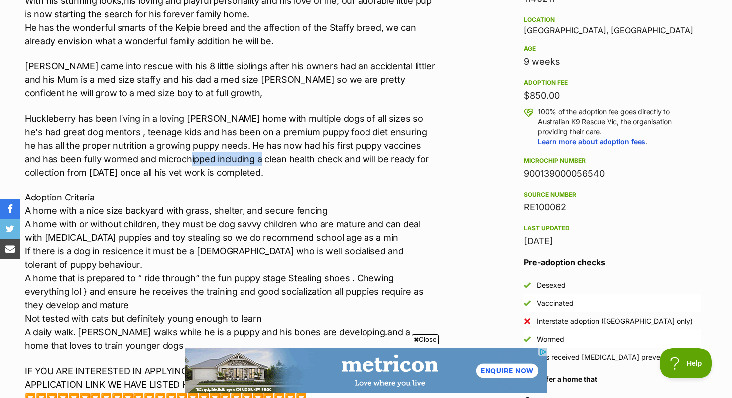
click at [230, 158] on p "Huckleberry has been living in a loving foster home with multiple dogs of all s…" at bounding box center [230, 145] width 411 height 67
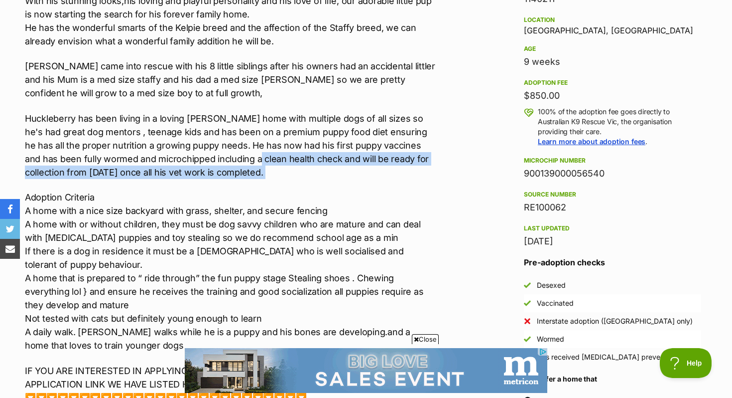
drag, startPoint x: 230, startPoint y: 158, endPoint x: 328, endPoint y: 168, distance: 98.1
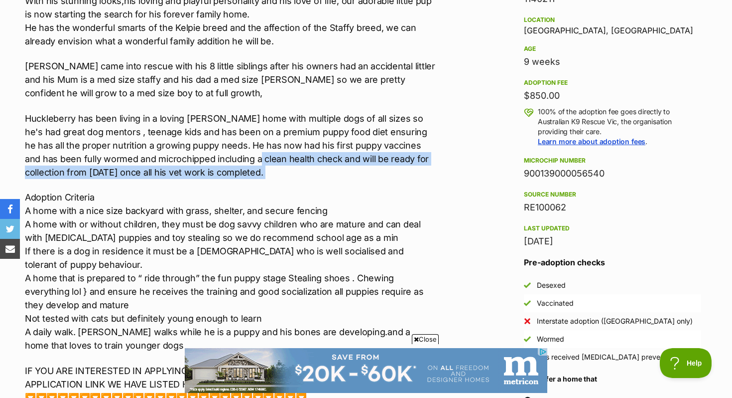
click at [328, 168] on p "Huckleberry has been living in a loving foster home with multiple dogs of all s…" at bounding box center [230, 145] width 411 height 67
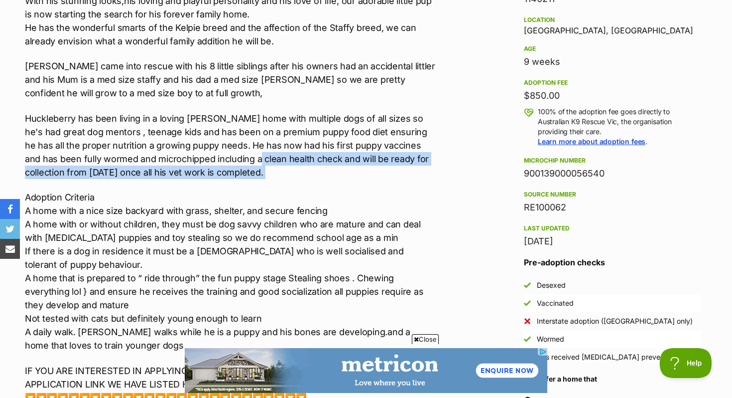
drag, startPoint x: 231, startPoint y: 166, endPoint x: 288, endPoint y: 168, distance: 57.3
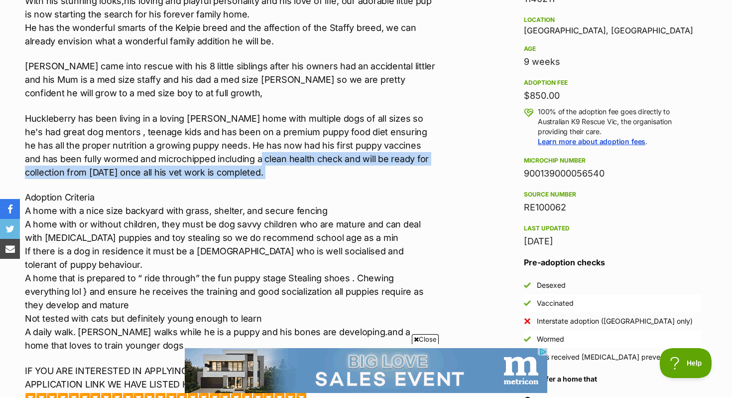
click at [288, 168] on p "Huckleberry has been living in a loving foster home with multiple dogs of all s…" at bounding box center [230, 145] width 411 height 67
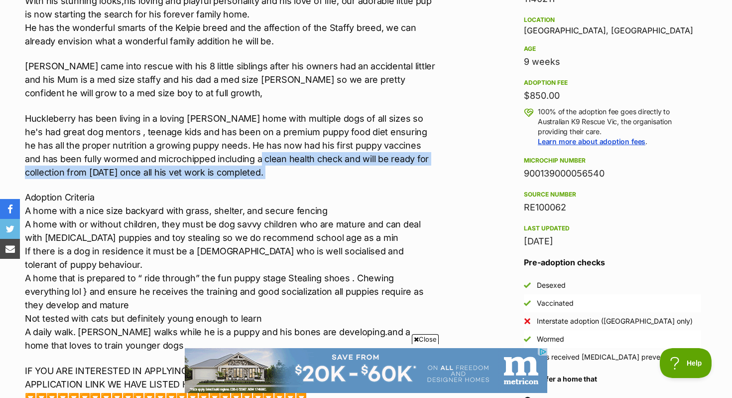
click at [288, 168] on p "Huckleberry has been living in a loving foster home with multiple dogs of all s…" at bounding box center [230, 145] width 411 height 67
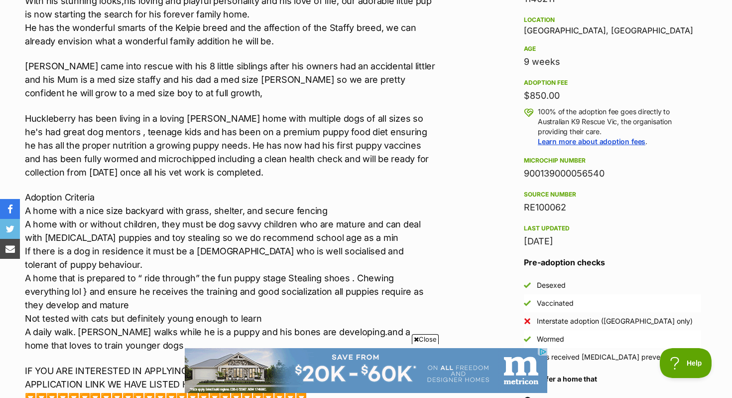
drag, startPoint x: 300, startPoint y: 168, endPoint x: 309, endPoint y: 168, distance: 8.5
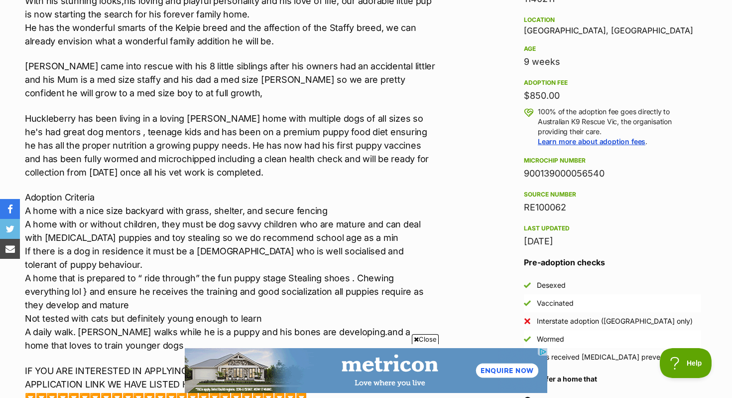
click at [309, 168] on p "Huckleberry has been living in a loving foster home with multiple dogs of all s…" at bounding box center [230, 145] width 411 height 67
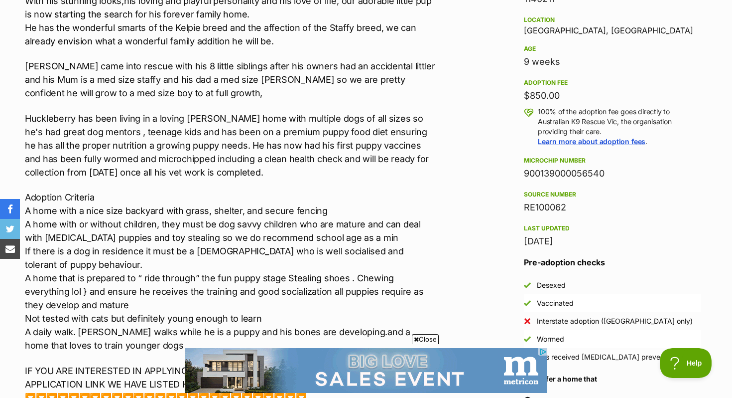
click at [309, 168] on p "Huckleberry has been living in a loving foster home with multiple dogs of all s…" at bounding box center [230, 145] width 411 height 67
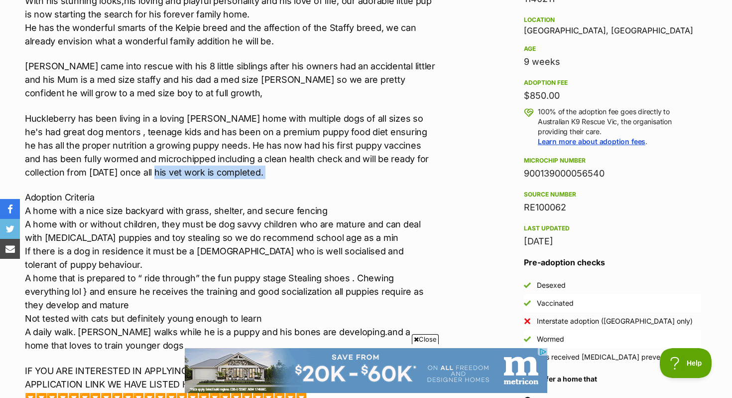
drag, startPoint x: 289, startPoint y: 182, endPoint x: 129, endPoint y: 168, distance: 161.1
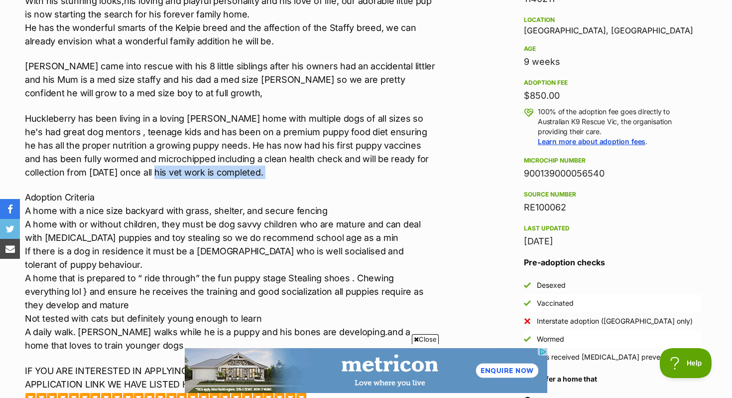
click at [129, 168] on div "We are now taking expressions of interest for the stunning and beautiful little…" at bounding box center [230, 192] width 411 height 500
click at [129, 168] on p "Huckleberry has been living in a loving foster home with multiple dogs of all s…" at bounding box center [230, 145] width 411 height 67
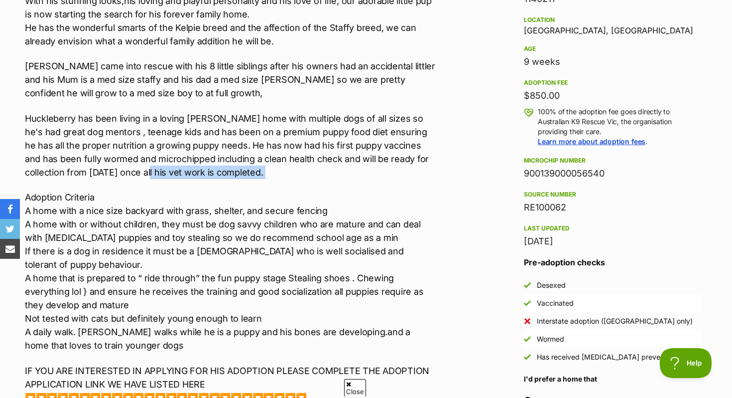
drag, startPoint x: 129, startPoint y: 168, endPoint x: 300, endPoint y: 164, distance: 170.9
click at [304, 165] on p "Huckleberry has been living in a loving foster home with multiple dogs of all s…" at bounding box center [230, 145] width 411 height 67
click at [300, 164] on p "Huckleberry has been living in a loving foster home with multiple dogs of all s…" at bounding box center [230, 145] width 411 height 67
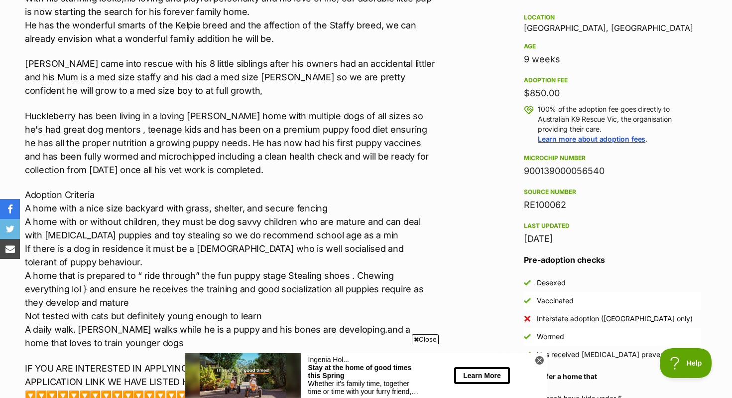
scroll to position [661, 0]
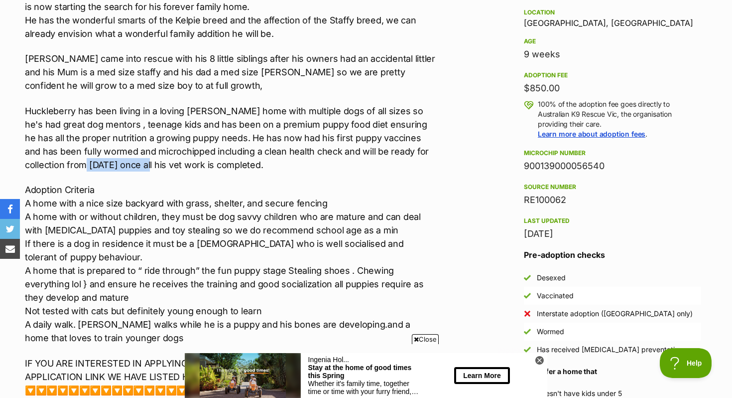
drag, startPoint x: 54, startPoint y: 161, endPoint x: 117, endPoint y: 166, distance: 63.0
click at [119, 167] on p "Huckleberry has been living in a loving foster home with multiple dogs of all s…" at bounding box center [230, 137] width 411 height 67
click at [117, 166] on p "Huckleberry has been living in a loving foster home with multiple dogs of all s…" at bounding box center [230, 137] width 411 height 67
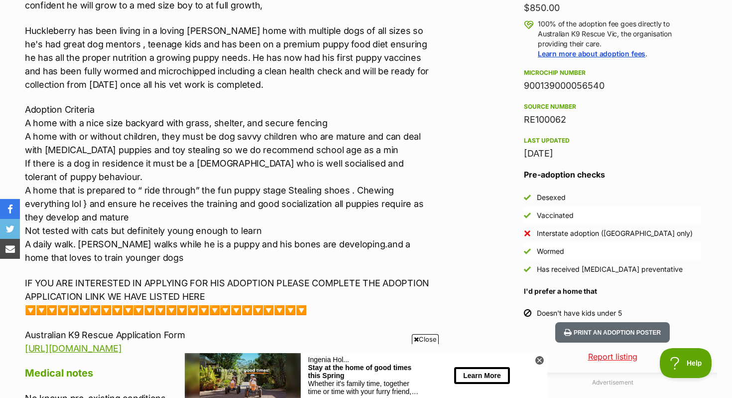
scroll to position [744, 0]
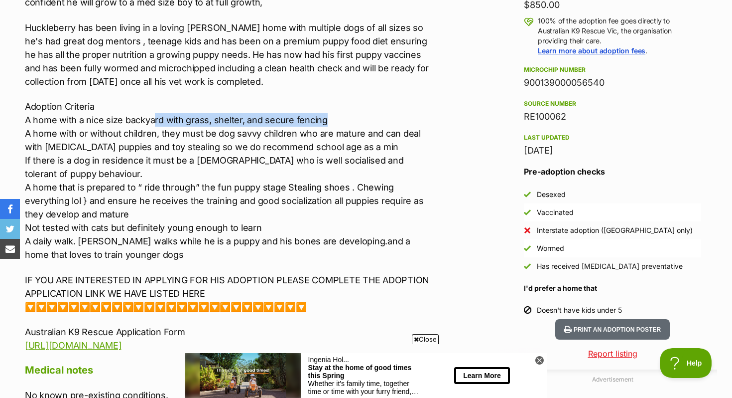
drag, startPoint x: 153, startPoint y: 120, endPoint x: 343, endPoint y: 121, distance: 189.3
click at [343, 121] on p "Adoption Criteria A home with a nice size backyard with grass, shelter, and sec…" at bounding box center [230, 180] width 411 height 161
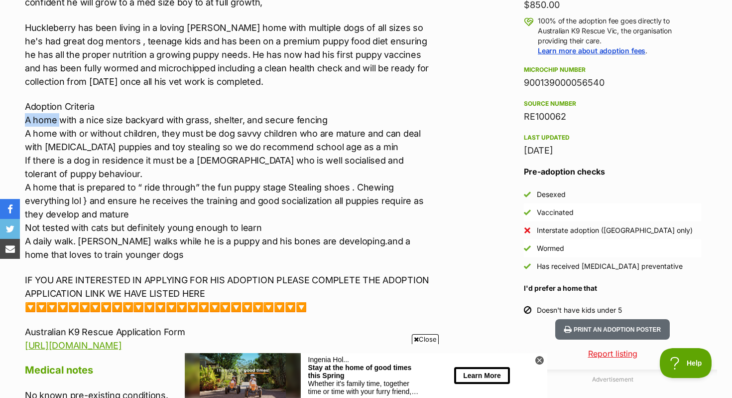
scroll to position [0, 0]
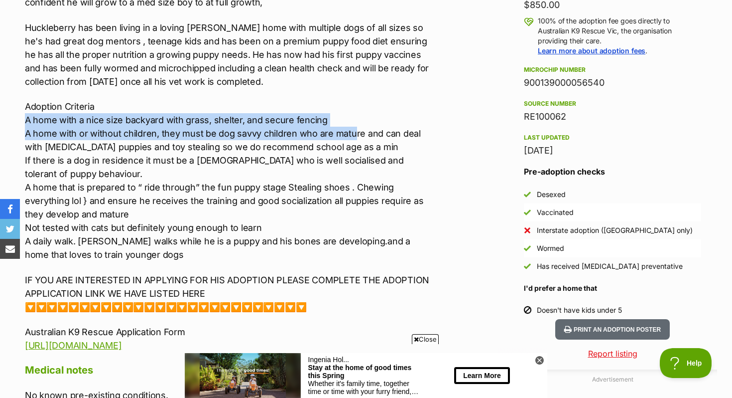
drag, startPoint x: 15, startPoint y: 123, endPoint x: 351, endPoint y: 131, distance: 335.4
click at [351, 131] on div "About Huckleberry We are now taking expressions of interest for the stunning an…" at bounding box center [225, 283] width 421 height 930
click at [351, 131] on p "Adoption Criteria A home with a nice size backyard with grass, shelter, and sec…" at bounding box center [230, 180] width 411 height 161
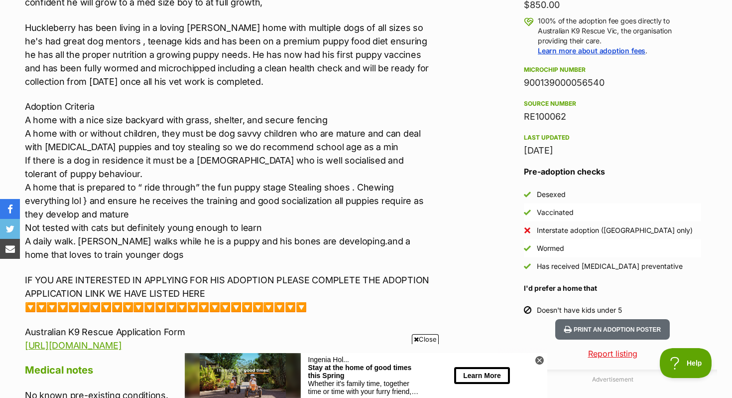
drag, startPoint x: 340, startPoint y: 131, endPoint x: 223, endPoint y: 122, distance: 117.4
click at [320, 128] on p "Adoption Criteria A home with a nice size backyard with grass, shelter, and sec…" at bounding box center [230, 180] width 411 height 161
click at [223, 122] on p "Adoption Criteria A home with a nice size backyard with grass, shelter, and sec…" at bounding box center [230, 180] width 411 height 161
drag, startPoint x: 255, startPoint y: 122, endPoint x: 328, endPoint y: 123, distance: 73.2
click at [325, 122] on p "Adoption Criteria A home with a nice size backyard with grass, shelter, and sec…" at bounding box center [230, 180] width 411 height 161
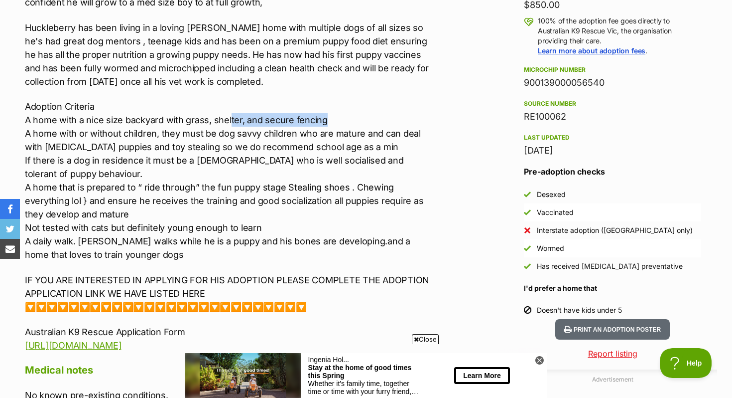
click at [328, 123] on p "Adoption Criteria A home with a nice size backyard with grass, shelter, and sec…" at bounding box center [230, 180] width 411 height 161
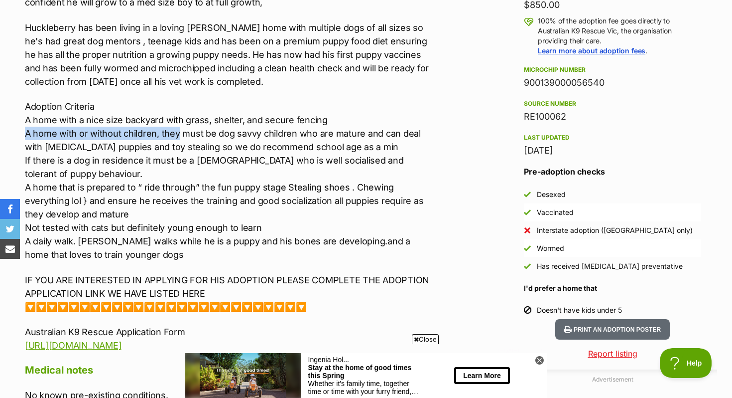
drag, startPoint x: 20, startPoint y: 133, endPoint x: 180, endPoint y: 131, distance: 159.9
click at [180, 131] on div "About Huckleberry We are now taking expressions of interest for the stunning an…" at bounding box center [225, 283] width 421 height 930
click at [180, 131] on p "Adoption Criteria A home with a nice size backyard with grass, shelter, and sec…" at bounding box center [230, 180] width 411 height 161
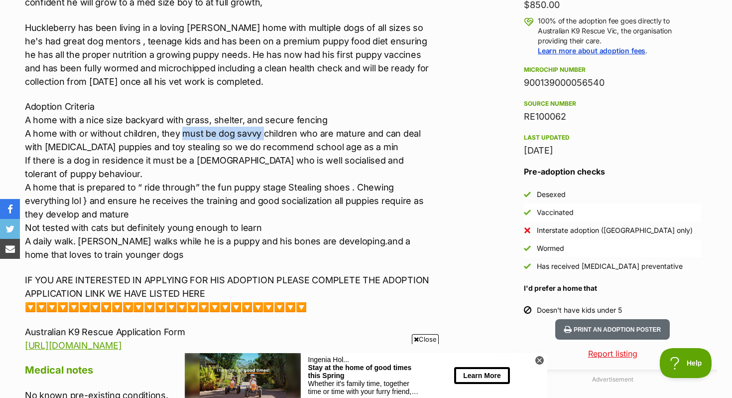
drag, startPoint x: 180, startPoint y: 131, endPoint x: 257, endPoint y: 128, distance: 76.8
click at [259, 129] on p "Adoption Criteria A home with a nice size backyard with grass, shelter, and sec…" at bounding box center [230, 180] width 411 height 161
click at [257, 128] on p "Adoption Criteria A home with a nice size backyard with grass, shelter, and sec…" at bounding box center [230, 180] width 411 height 161
drag, startPoint x: 216, startPoint y: 134, endPoint x: 303, endPoint y: 131, distance: 87.2
click at [306, 131] on p "Adoption Criteria A home with a nice size backyard with grass, shelter, and sec…" at bounding box center [230, 180] width 411 height 161
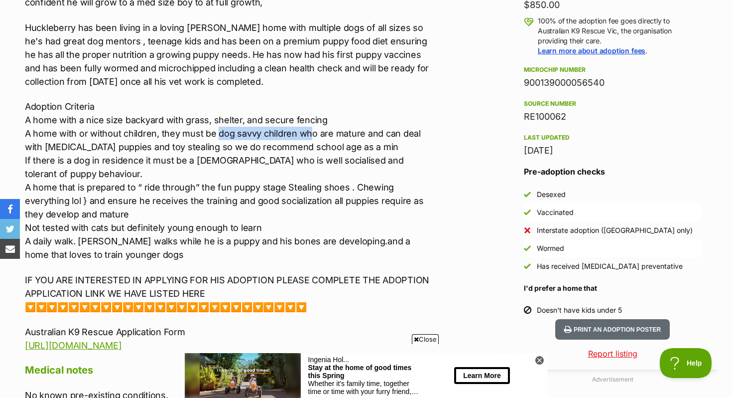
click at [303, 131] on p "Adoption Criteria A home with a nice size backyard with grass, shelter, and sec…" at bounding box center [230, 180] width 411 height 161
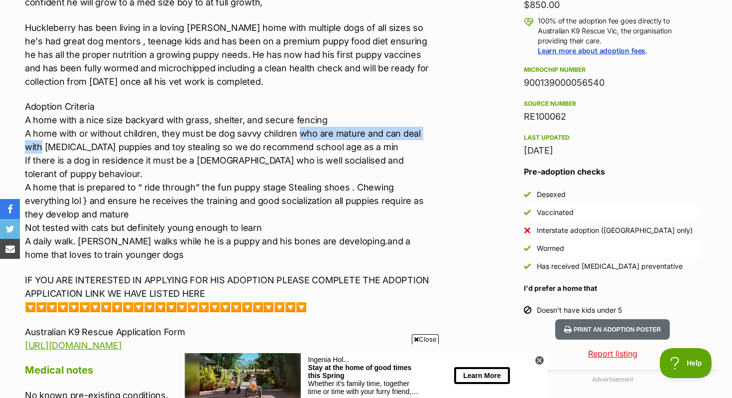
drag, startPoint x: 297, startPoint y: 131, endPoint x: 465, endPoint y: 132, distance: 167.4
click at [465, 132] on div "Advertisement Adoption information I've been adopted! This pet is no longer ava…" at bounding box center [366, 376] width 702 height 1141
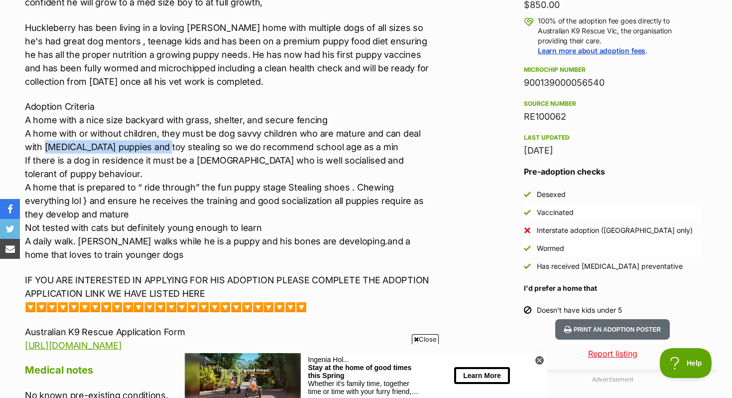
drag, startPoint x: 13, startPoint y: 147, endPoint x: 132, endPoint y: 145, distance: 118.6
click at [136, 147] on div "Donate to Huckleberry Donate to Huckleberry at Australian K9 Rescue Vic via Sho…" at bounding box center [366, 376] width 732 height 1141
click at [132, 145] on p "Adoption Criteria A home with a nice size backyard with grass, shelter, and sec…" at bounding box center [230, 180] width 411 height 161
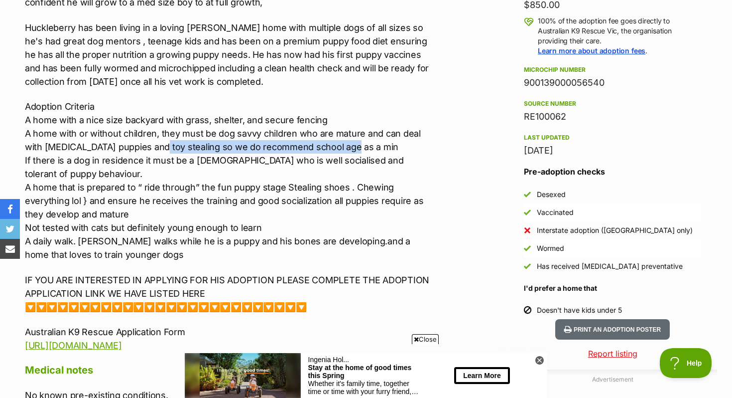
drag, startPoint x: 135, startPoint y: 145, endPoint x: 322, endPoint y: 146, distance: 187.8
click at [322, 146] on p "Adoption Criteria A home with a nice size backyard with grass, shelter, and sec…" at bounding box center [230, 180] width 411 height 161
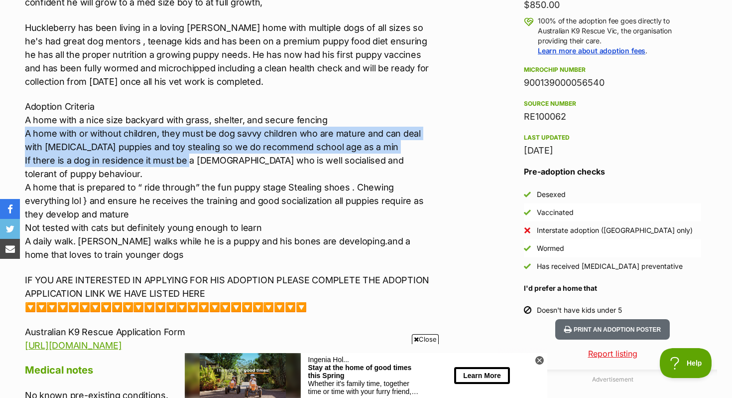
drag, startPoint x: 329, startPoint y: 151, endPoint x: 186, endPoint y: 156, distance: 143.1
click at [186, 156] on p "Adoption Criteria A home with a nice size backyard with grass, shelter, and sec…" at bounding box center [230, 180] width 411 height 161
click at [187, 156] on p "Adoption Criteria A home with a nice size backyard with grass, shelter, and sec…" at bounding box center [230, 180] width 411 height 161
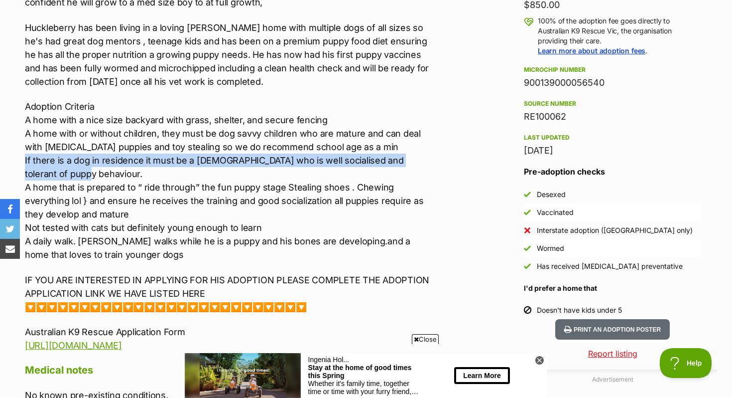
drag, startPoint x: 22, startPoint y: 161, endPoint x: 95, endPoint y: 173, distance: 73.7
click at [95, 173] on div "About Huckleberry We are now taking expressions of interest for the stunning an…" at bounding box center [225, 283] width 421 height 930
click at [94, 173] on p "Adoption Criteria A home with a nice size backyard with grass, shelter, and sec…" at bounding box center [230, 180] width 411 height 161
drag, startPoint x: 91, startPoint y: 173, endPoint x: 21, endPoint y: 158, distance: 71.2
click at [21, 158] on div "About Huckleberry We are now taking expressions of interest for the stunning an…" at bounding box center [225, 283] width 421 height 930
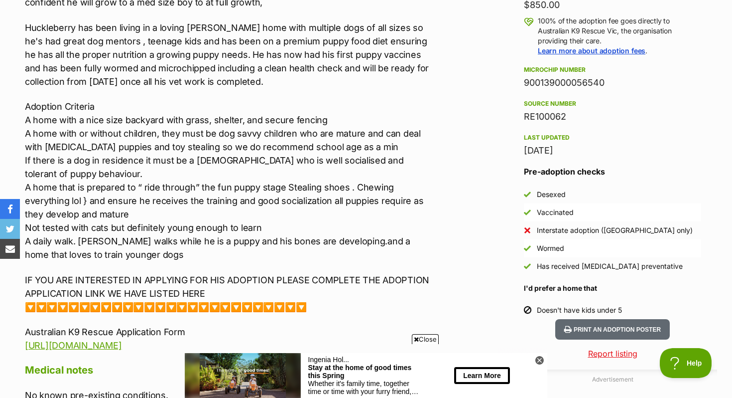
click at [3, 169] on div "Donate to Huckleberry Donate to Huckleberry at Australian K9 Rescue Vic via Sho…" at bounding box center [366, 376] width 732 height 1141
click at [26, 158] on p "Adoption Criteria A home with a nice size backyard with grass, shelter, and sec…" at bounding box center [230, 180] width 411 height 161
drag, startPoint x: 24, startPoint y: 159, endPoint x: 244, endPoint y: 161, distance: 220.2
click at [244, 161] on div "About Huckleberry We are now taking expressions of interest for the stunning an…" at bounding box center [225, 283] width 421 height 930
click at [244, 161] on p "Adoption Criteria A home with a nice size backyard with grass, shelter, and sec…" at bounding box center [230, 180] width 411 height 161
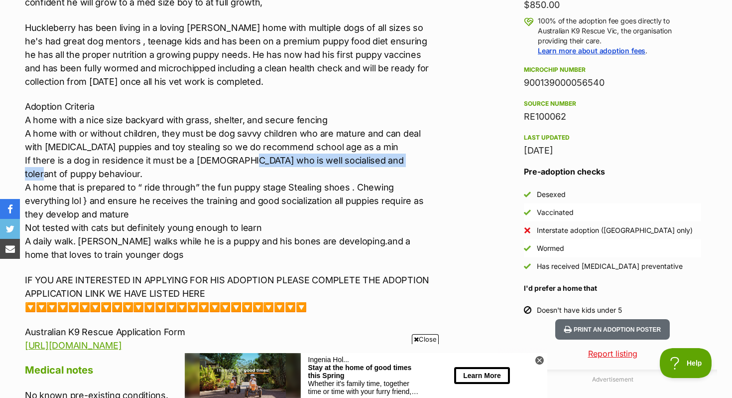
drag, startPoint x: 244, startPoint y: 161, endPoint x: 391, endPoint y: 157, distance: 147.0
click at [390, 157] on p "Adoption Criteria A home with a nice size backyard with grass, shelter, and sec…" at bounding box center [230, 180] width 411 height 161
click at [391, 157] on p "Adoption Criteria A home with a nice size backyard with grass, shelter, and sec…" at bounding box center [230, 180] width 411 height 161
drag, startPoint x: 312, startPoint y: 170, endPoint x: 222, endPoint y: 170, distance: 90.2
click at [222, 170] on p "Adoption Criteria A home with a nice size backyard with grass, shelter, and sec…" at bounding box center [230, 180] width 411 height 161
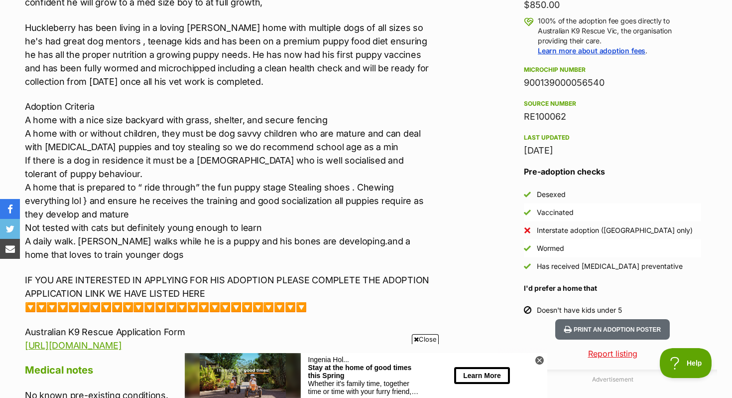
click at [222, 170] on p "Adoption Criteria A home with a nice size backyard with grass, shelter, and sec…" at bounding box center [230, 180] width 411 height 161
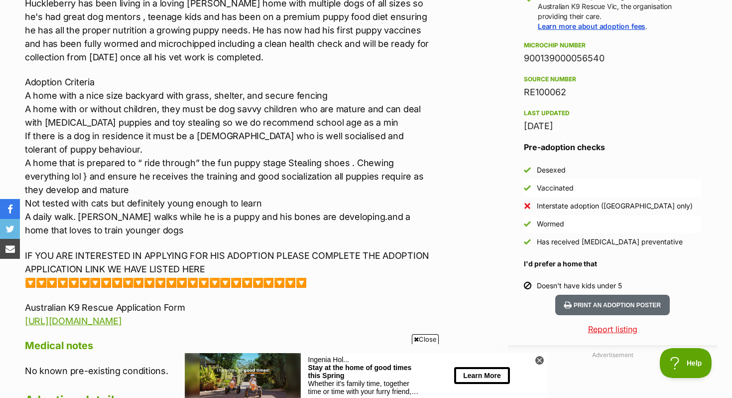
scroll to position [780, 0]
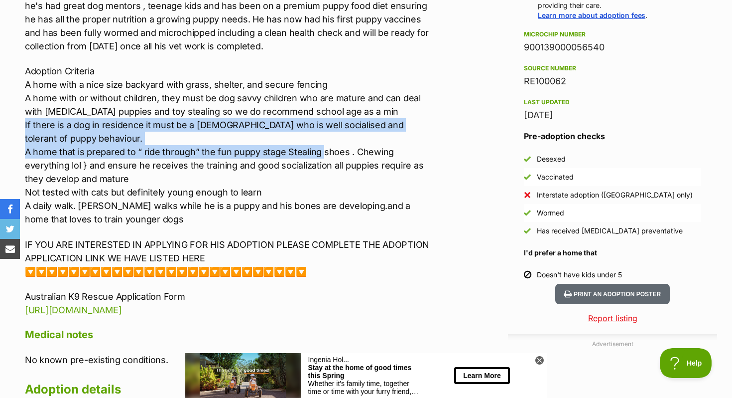
drag, startPoint x: 130, startPoint y: 143, endPoint x: 322, endPoint y: 151, distance: 192.0
click at [322, 151] on p "Adoption Criteria A home with a nice size backyard with grass, shelter, and sec…" at bounding box center [230, 144] width 411 height 161
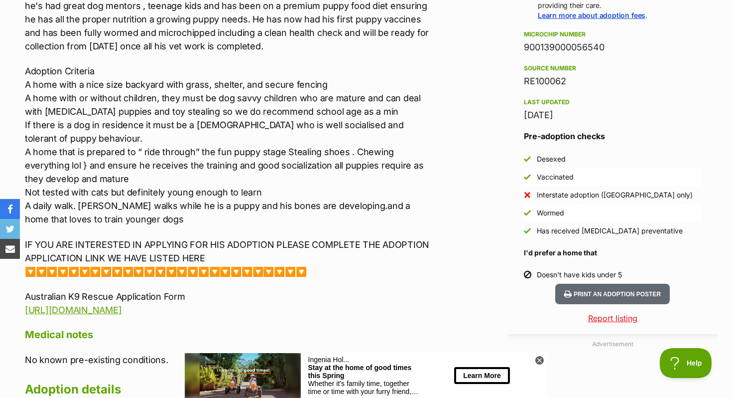
click at [322, 151] on p "Adoption Criteria A home with a nice size backyard with grass, shelter, and sec…" at bounding box center [230, 144] width 411 height 161
drag, startPoint x: 335, startPoint y: 154, endPoint x: 360, endPoint y: 155, distance: 25.5
click at [362, 154] on p "Adoption Criteria A home with a nice size backyard with grass, shelter, and sec…" at bounding box center [230, 144] width 411 height 161
click at [360, 155] on p "Adoption Criteria A home with a nice size backyard with grass, shelter, and sec…" at bounding box center [230, 144] width 411 height 161
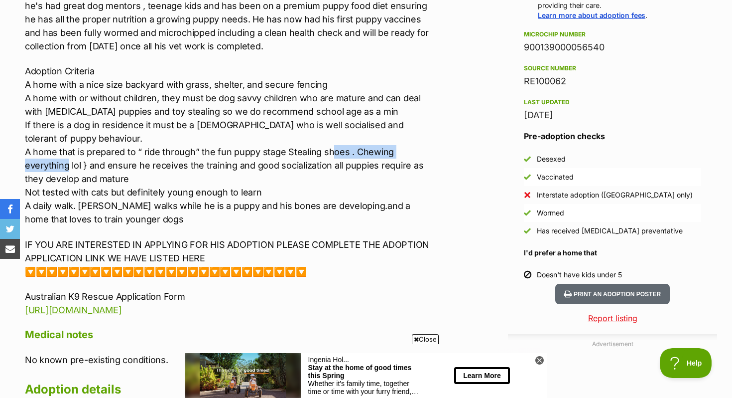
drag, startPoint x: 328, startPoint y: 151, endPoint x: 436, endPoint y: 156, distance: 108.2
click at [437, 156] on div "Advertisement Adoption information I've been adopted! This pet is no longer ava…" at bounding box center [366, 340] width 702 height 1141
click at [436, 156] on div "Advertisement Adoption information I've been adopted! This pet is no longer ava…" at bounding box center [366, 340] width 702 height 1141
drag, startPoint x: 159, startPoint y: 191, endPoint x: 258, endPoint y: 193, distance: 98.2
click at [260, 193] on p "Adoption Criteria A home with a nice size backyard with grass, shelter, and sec…" at bounding box center [230, 144] width 411 height 161
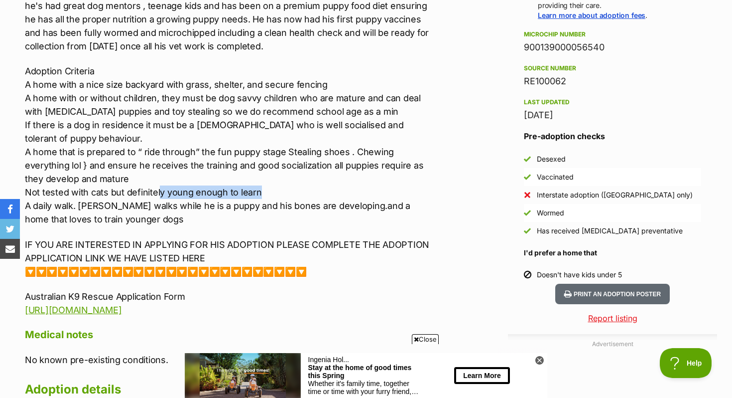
click at [258, 193] on p "Adoption Criteria A home with a nice size backyard with grass, shelter, and sec…" at bounding box center [230, 144] width 411 height 161
drag, startPoint x: 258, startPoint y: 193, endPoint x: 134, endPoint y: 193, distance: 124.0
click at [134, 193] on p "Adoption Criteria A home with a nice size backyard with grass, shelter, and sec…" at bounding box center [230, 144] width 411 height 161
drag, startPoint x: 81, startPoint y: 194, endPoint x: 238, endPoint y: 191, distance: 157.4
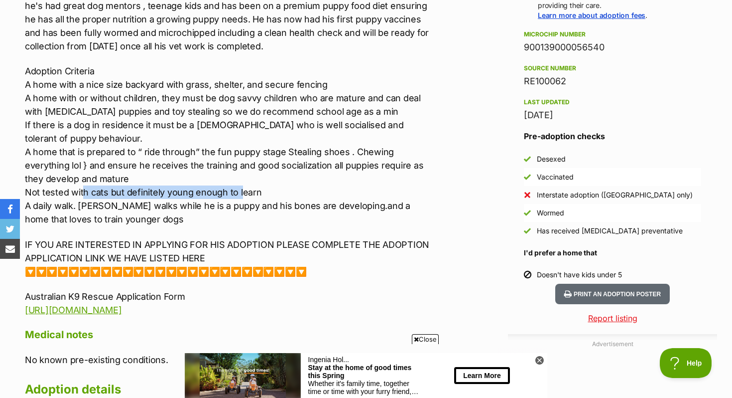
click at [239, 193] on p "Adoption Criteria A home with a nice size backyard with grass, shelter, and sec…" at bounding box center [230, 144] width 411 height 161
click at [238, 191] on p "Adoption Criteria A home with a nice size backyard with grass, shelter, and sec…" at bounding box center [230, 144] width 411 height 161
drag, startPoint x: 30, startPoint y: 191, endPoint x: 293, endPoint y: 191, distance: 263.0
click at [293, 191] on p "Adoption Criteria A home with a nice size backyard with grass, shelter, and sec…" at bounding box center [230, 144] width 411 height 161
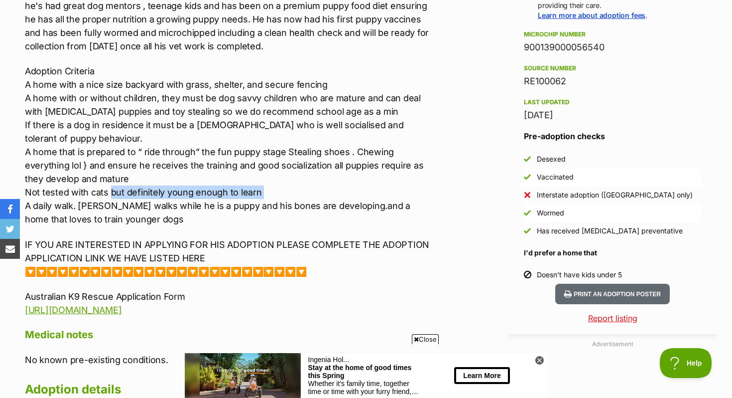
drag, startPoint x: 292, startPoint y: 192, endPoint x: 119, endPoint y: 188, distance: 172.9
click at [119, 190] on p "Adoption Criteria A home with a nice size backyard with grass, shelter, and sec…" at bounding box center [230, 144] width 411 height 161
click at [119, 188] on p "Adoption Criteria A home with a nice size backyard with grass, shelter, and sec…" at bounding box center [230, 144] width 411 height 161
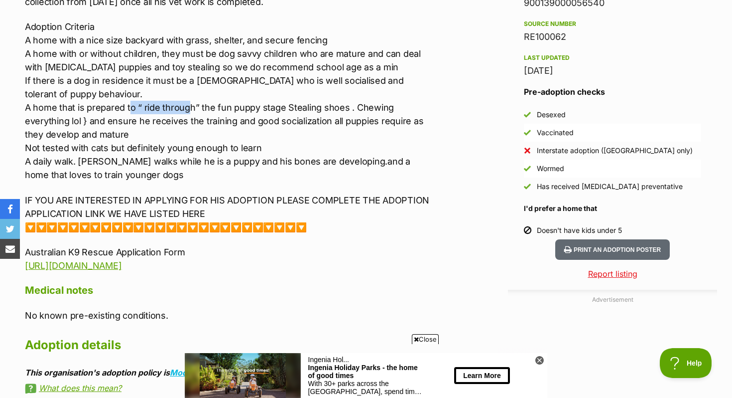
drag, startPoint x: 131, startPoint y: 108, endPoint x: 191, endPoint y: 109, distance: 59.8
click at [191, 109] on p "Adoption Criteria A home with a nice size backyard with grass, shelter, and sec…" at bounding box center [230, 100] width 411 height 161
drag, startPoint x: 349, startPoint y: 108, endPoint x: 461, endPoint y: 110, distance: 112.1
click at [462, 110] on div "Advertisement Adoption information I've been adopted! This pet is no longer ava…" at bounding box center [366, 296] width 702 height 1141
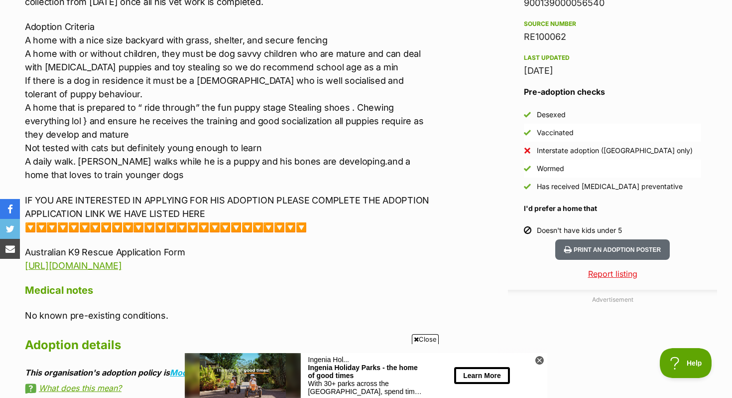
click at [461, 110] on div "Advertisement Adoption information I've been adopted! This pet is no longer ava…" at bounding box center [366, 296] width 702 height 1141
drag, startPoint x: 461, startPoint y: 110, endPoint x: 353, endPoint y: 109, distance: 107.6
click at [354, 109] on div "Advertisement Adoption information I've been adopted! This pet is no longer ava…" at bounding box center [366, 296] width 702 height 1141
click at [353, 109] on p "Adoption Criteria A home with a nice size backyard with grass, shelter, and sec…" at bounding box center [230, 100] width 411 height 161
drag, startPoint x: 353, startPoint y: 109, endPoint x: 423, endPoint y: 109, distance: 70.2
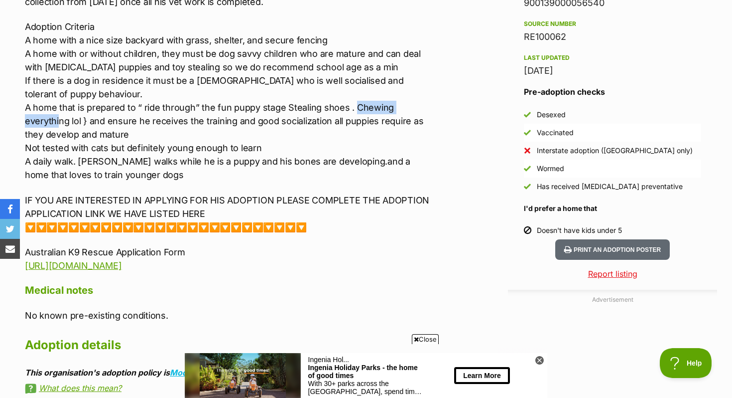
click at [424, 109] on p "Adoption Criteria A home with a nice size backyard with grass, shelter, and sec…" at bounding box center [230, 100] width 411 height 161
click at [423, 109] on p "Adoption Criteria A home with a nice size backyard with grass, shelter, and sec…" at bounding box center [230, 100] width 411 height 161
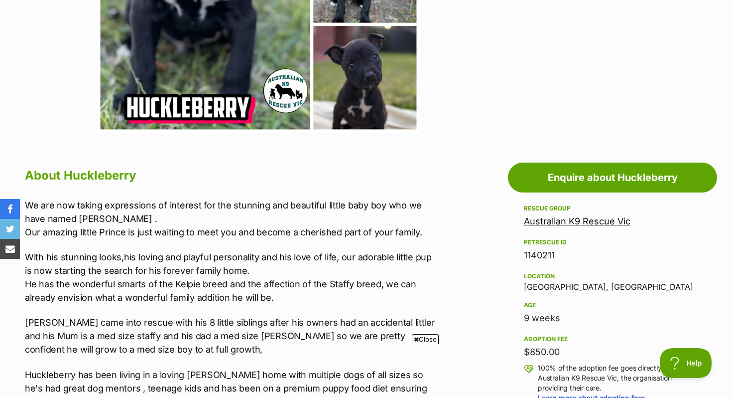
scroll to position [394, 0]
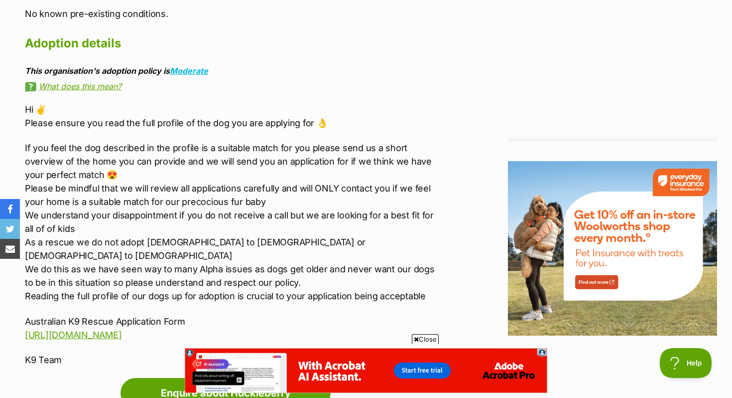
scroll to position [1132, 0]
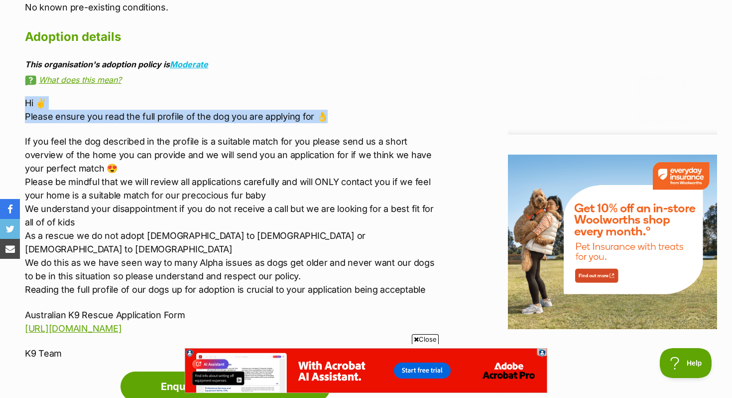
drag, startPoint x: 16, startPoint y: 104, endPoint x: 353, endPoint y: 120, distance: 336.6
click at [353, 120] on p "Hi ✌ Please ensure you read the full profile of the dog you are applying for 👌" at bounding box center [230, 109] width 411 height 27
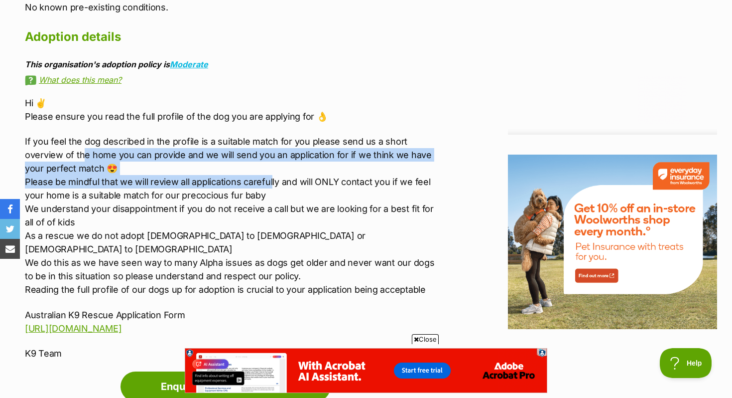
drag, startPoint x: 132, startPoint y: 149, endPoint x: 267, endPoint y: 186, distance: 139.9
click at [272, 186] on p "If you feel the dog described in the profile is a suitable match for you please…" at bounding box center [230, 215] width 411 height 161
click at [267, 186] on p "If you feel the dog described in the profile is a suitable match for you please…" at bounding box center [230, 215] width 411 height 161
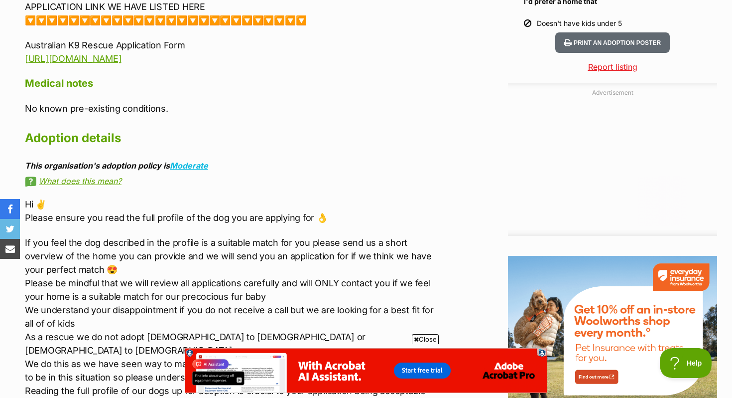
scroll to position [1027, 0]
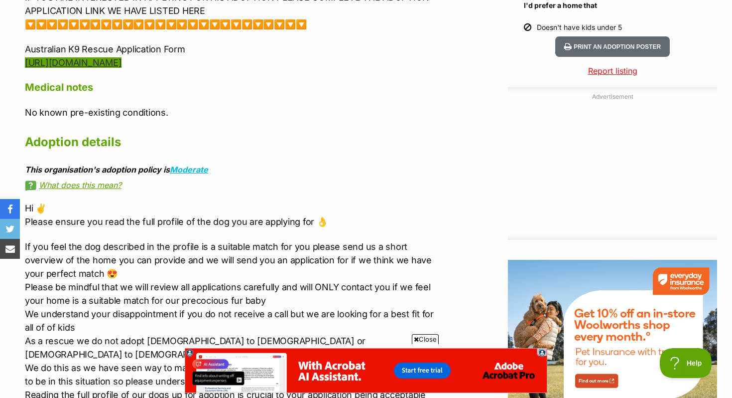
click at [114, 68] on link "https://forms.gle/G7zZgBYkcVc4Zfbh8" at bounding box center [73, 62] width 97 height 10
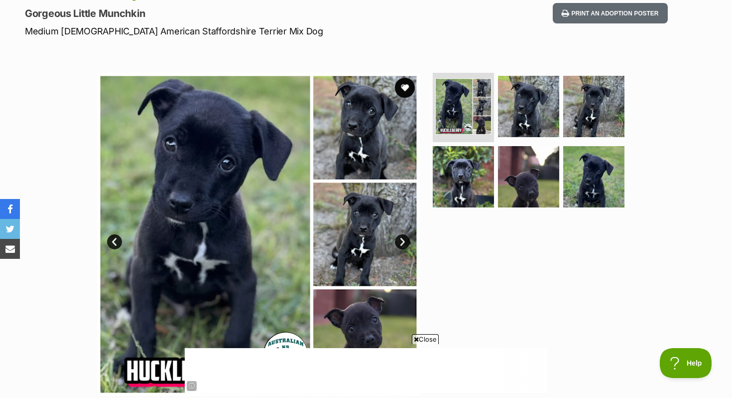
scroll to position [133, 0]
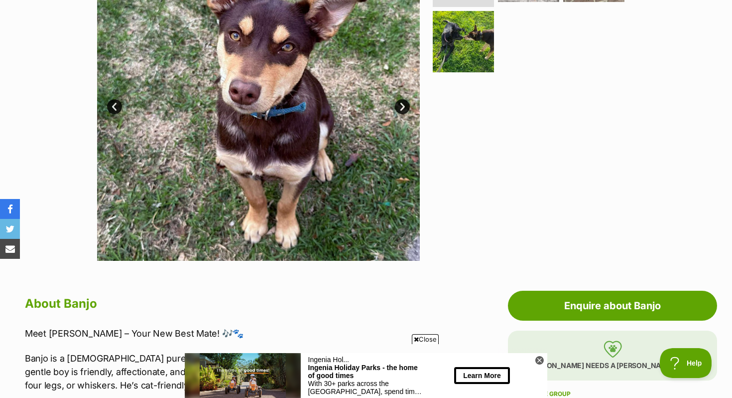
scroll to position [212, 0]
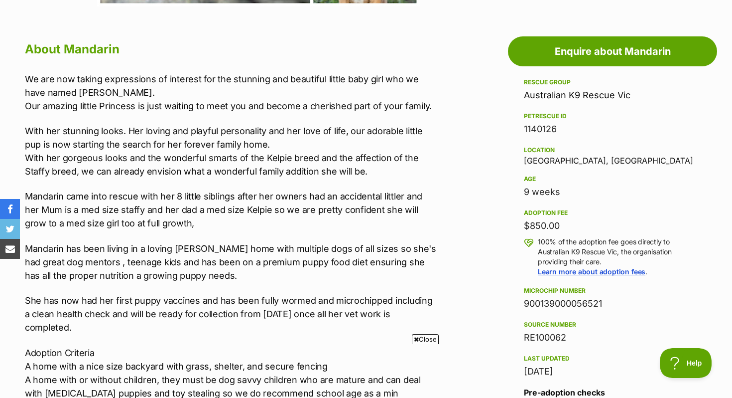
scroll to position [524, 0]
click at [354, 128] on p "With her stunning looks. Her loving and playful personality and her love of lif…" at bounding box center [230, 151] width 411 height 54
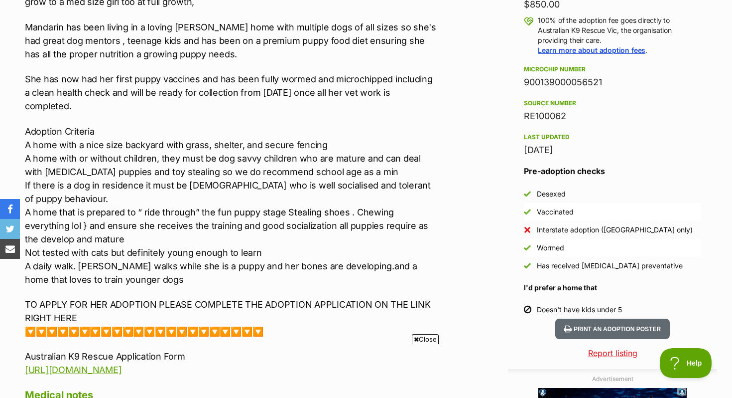
scroll to position [751, 0]
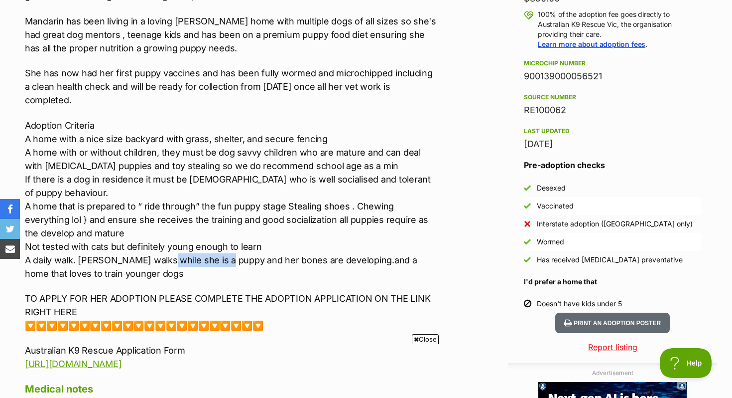
drag, startPoint x: 159, startPoint y: 244, endPoint x: 224, endPoint y: 243, distance: 64.8
click at [224, 244] on p "Adoption Criteria A home with a nice size backyard with grass, shelter, and sec…" at bounding box center [230, 199] width 411 height 161
click at [224, 243] on p "Adoption Criteria A home with a nice size backyard with grass, shelter, and sec…" at bounding box center [230, 199] width 411 height 161
drag, startPoint x: 182, startPoint y: 240, endPoint x: 343, endPoint y: 246, distance: 161.5
click at [345, 246] on p "Adoption Criteria A home with a nice size backyard with grass, shelter, and sec…" at bounding box center [230, 199] width 411 height 161
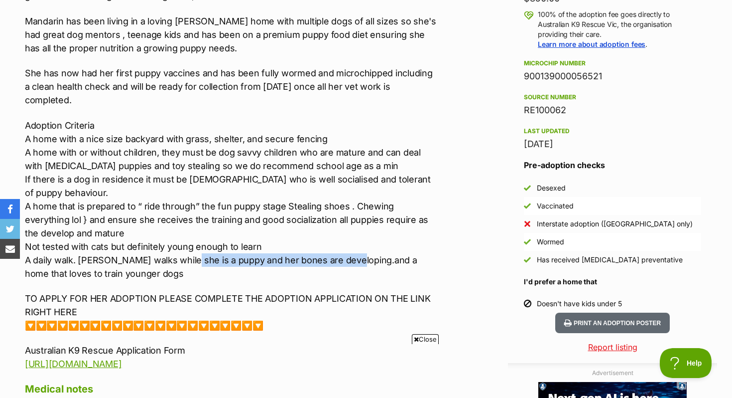
click at [343, 246] on p "Adoption Criteria A home with a nice size backyard with grass, shelter, and sec…" at bounding box center [230, 199] width 411 height 161
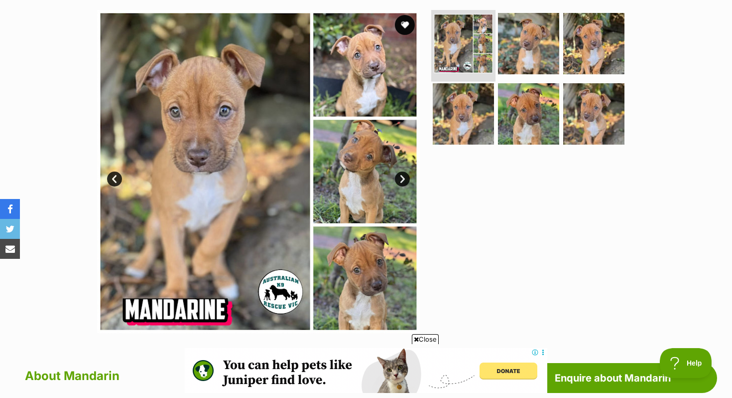
scroll to position [0, 0]
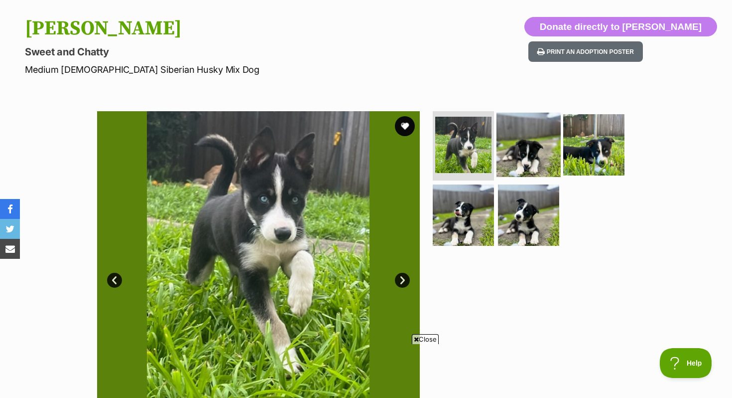
scroll to position [96, 0]
click at [531, 148] on img at bounding box center [529, 145] width 64 height 64
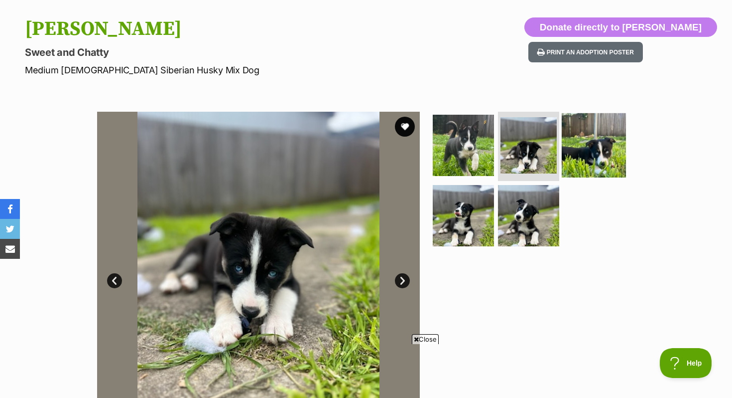
click at [580, 156] on img at bounding box center [594, 145] width 64 height 64
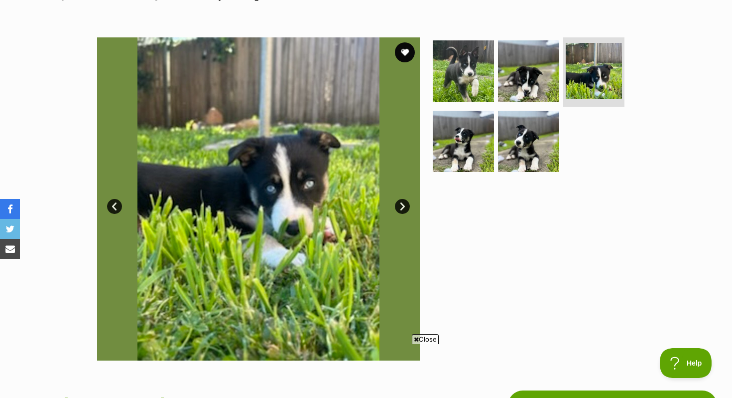
scroll to position [171, 0]
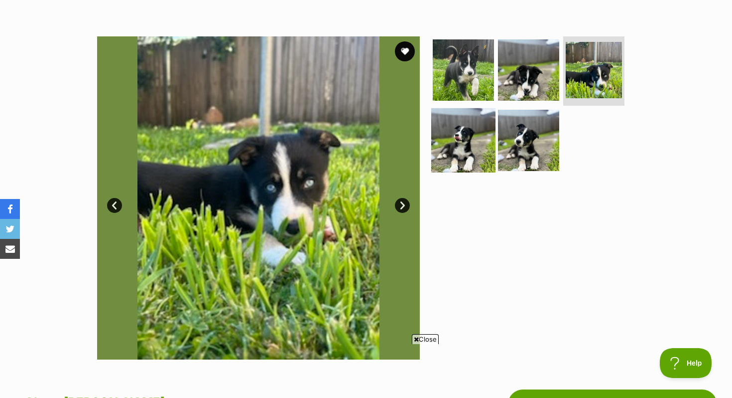
click at [467, 158] on img at bounding box center [463, 140] width 64 height 64
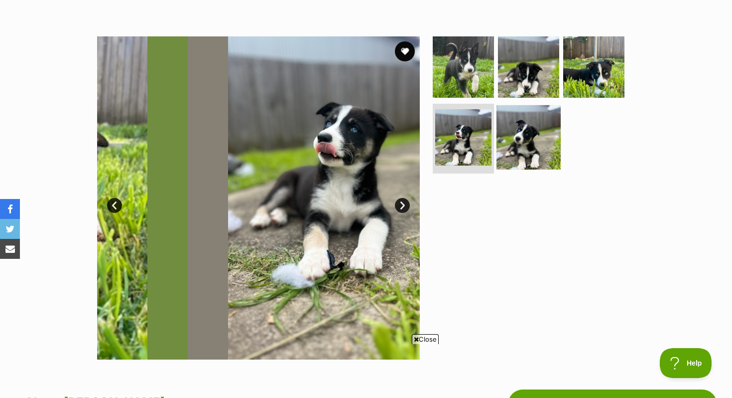
click at [523, 160] on img at bounding box center [529, 137] width 64 height 64
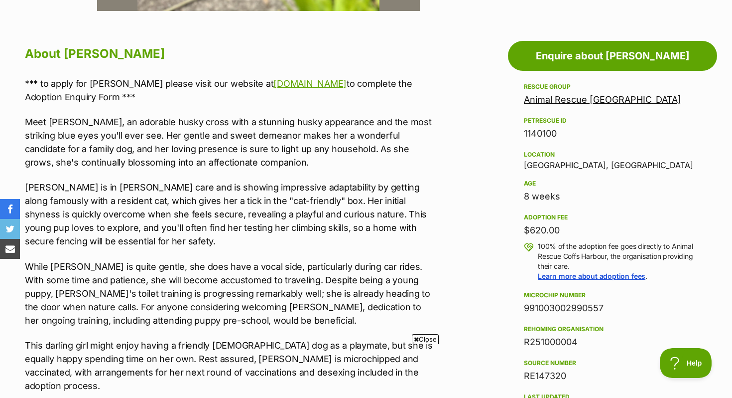
scroll to position [518, 0]
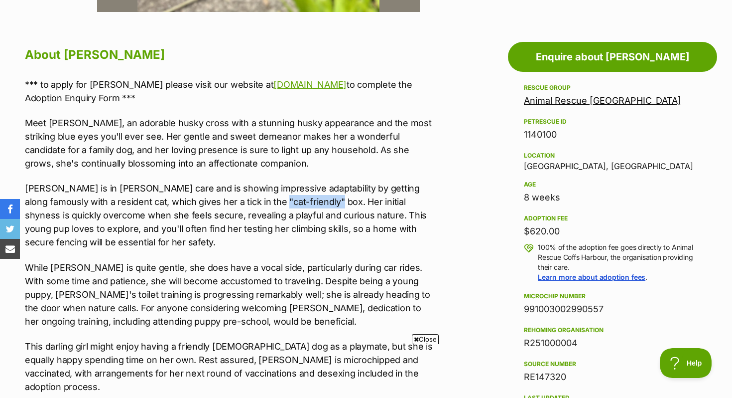
drag, startPoint x: 256, startPoint y: 199, endPoint x: 308, endPoint y: 199, distance: 51.8
click at [307, 200] on p "Yuki is in foster care and is showing impressive adaptability by getting along …" at bounding box center [230, 214] width 411 height 67
click at [308, 199] on p "Yuki is in foster care and is showing impressive adaptability by getting along …" at bounding box center [230, 214] width 411 height 67
drag, startPoint x: 307, startPoint y: 189, endPoint x: 356, endPoint y: 186, distance: 48.9
click at [357, 188] on p "Yuki is in foster care and is showing impressive adaptability by getting along …" at bounding box center [230, 214] width 411 height 67
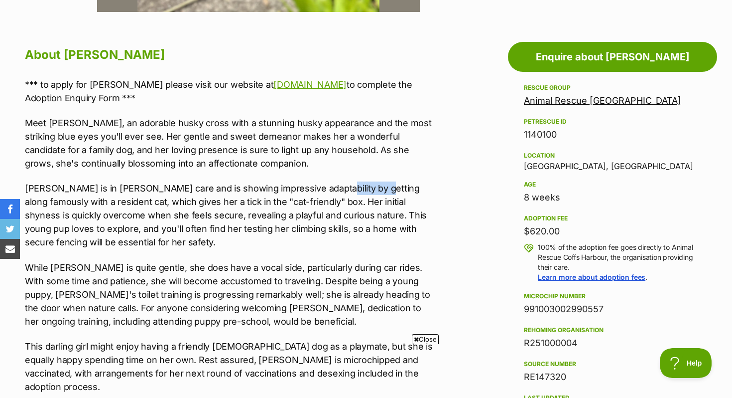
click at [356, 186] on p "Yuki is in foster care and is showing impressive adaptability by getting along …" at bounding box center [230, 214] width 411 height 67
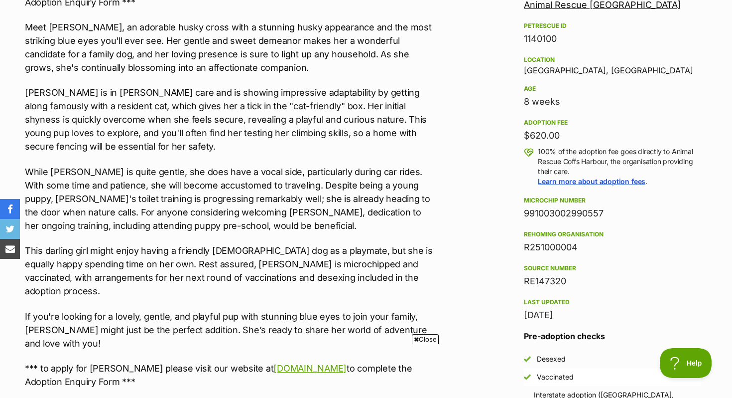
scroll to position [615, 0]
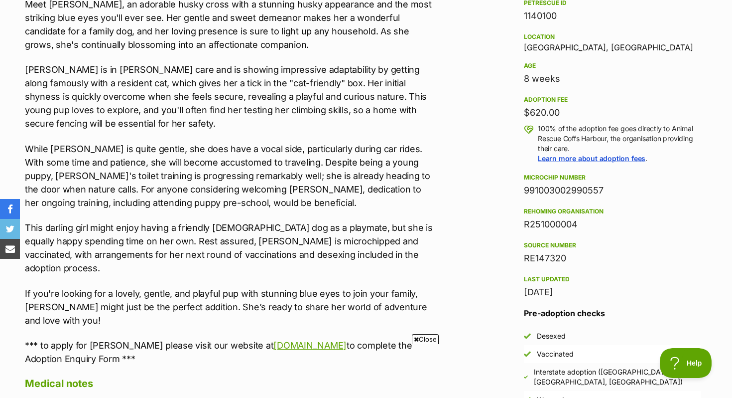
click at [356, 186] on p "While Yuki is quite gentle, she does have a vocal side, particularly during car…" at bounding box center [230, 175] width 411 height 67
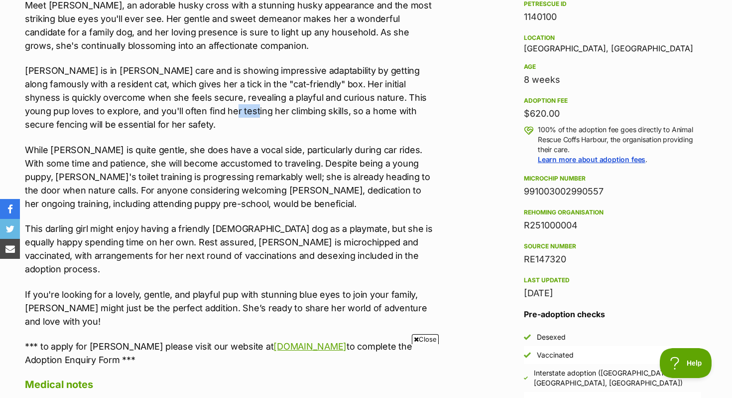
drag, startPoint x: 159, startPoint y: 111, endPoint x: 187, endPoint y: 112, distance: 27.9
click at [186, 112] on p "Yuki is in foster care and is showing impressive adaptability by getting along …" at bounding box center [230, 97] width 411 height 67
click at [187, 112] on p "Yuki is in foster care and is showing impressive adaptability by getting along …" at bounding box center [230, 97] width 411 height 67
drag, startPoint x: 187, startPoint y: 112, endPoint x: 202, endPoint y: 110, distance: 15.1
click at [201, 110] on p "Yuki is in foster care and is showing impressive adaptability by getting along …" at bounding box center [230, 97] width 411 height 67
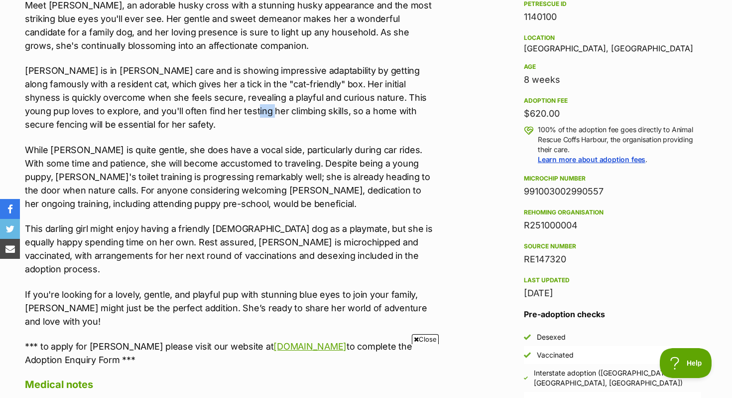
click at [202, 110] on p "Yuki is in foster care and is showing impressive adaptability by getting along …" at bounding box center [230, 97] width 411 height 67
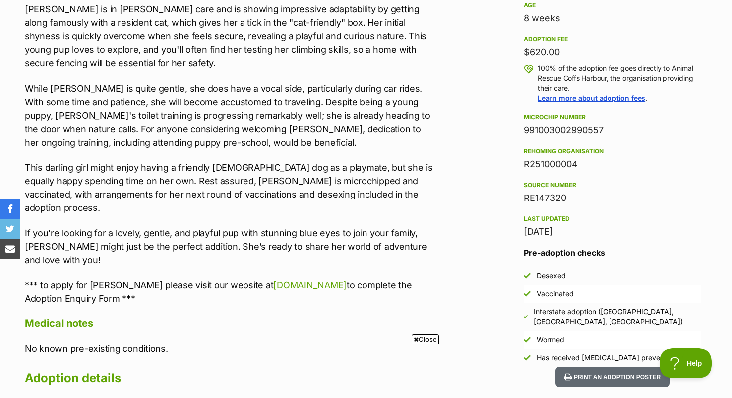
scroll to position [698, 0]
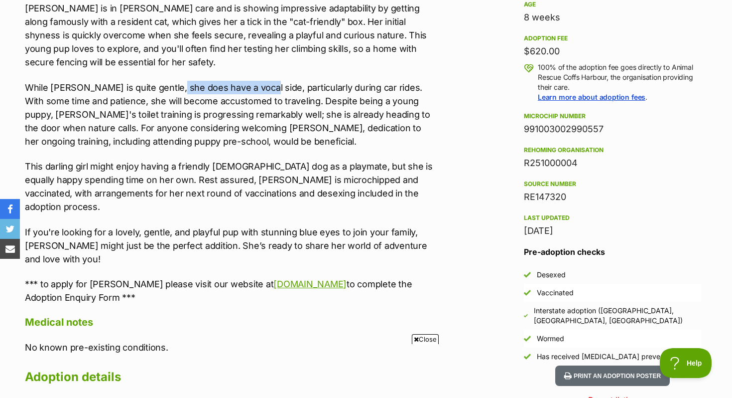
drag, startPoint x: 171, startPoint y: 89, endPoint x: 250, endPoint y: 86, distance: 78.8
click at [251, 87] on p "While Yuki is quite gentle, she does have a vocal side, particularly during car…" at bounding box center [230, 114] width 411 height 67
click at [250, 86] on p "While Yuki is quite gentle, she does have a vocal side, particularly during car…" at bounding box center [230, 114] width 411 height 67
drag, startPoint x: 250, startPoint y: 86, endPoint x: 329, endPoint y: 86, distance: 79.7
click at [330, 86] on p "While Yuki is quite gentle, she does have a vocal side, particularly during car…" at bounding box center [230, 114] width 411 height 67
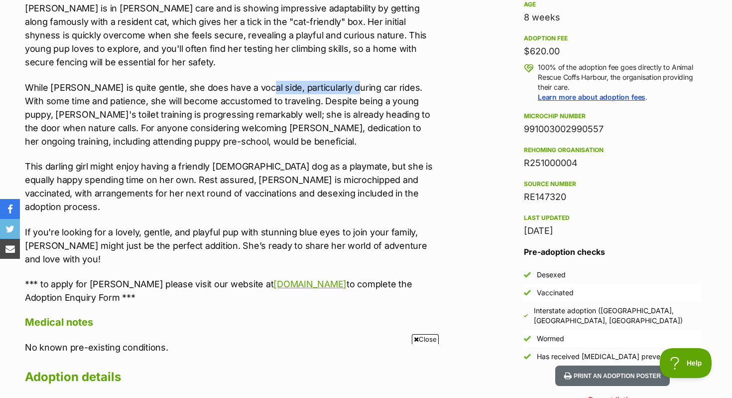
click at [329, 86] on p "While Yuki is quite gentle, she does have a vocal side, particularly during car…" at bounding box center [230, 114] width 411 height 67
drag, startPoint x: 286, startPoint y: 90, endPoint x: 360, endPoint y: 93, distance: 73.3
click at [360, 93] on p "While Yuki is quite gentle, she does have a vocal side, particularly during car…" at bounding box center [230, 114] width 411 height 67
click at [357, 94] on p "While Yuki is quite gentle, she does have a vocal side, particularly during car…" at bounding box center [230, 114] width 411 height 67
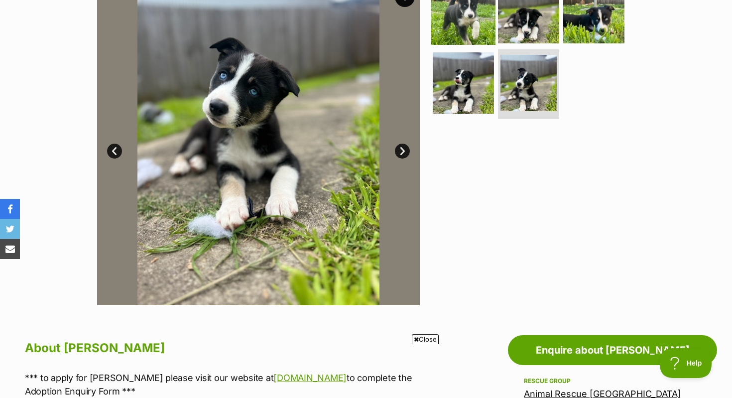
scroll to position [226, 0]
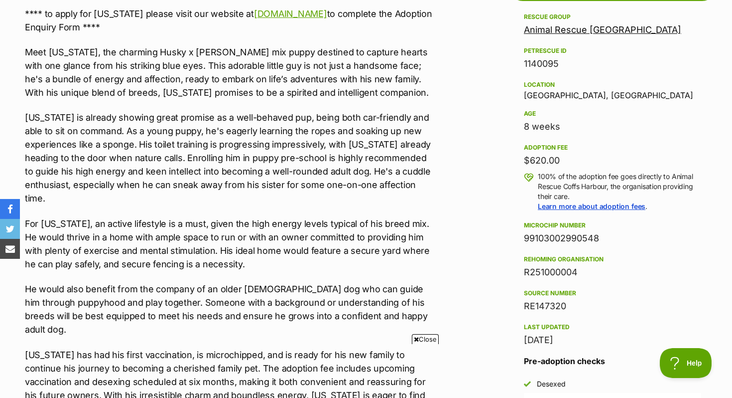
scroll to position [590, 0]
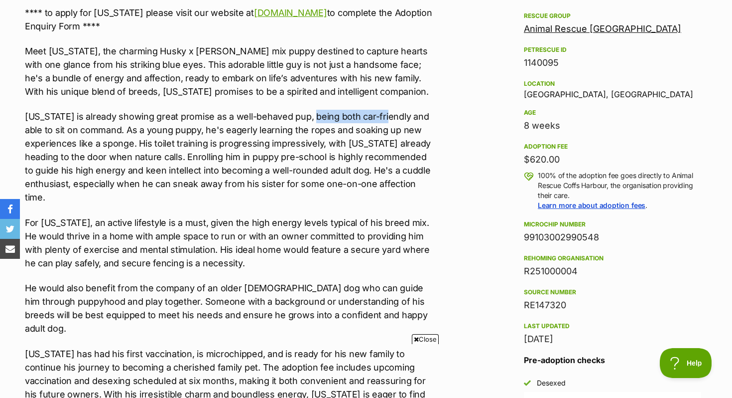
drag, startPoint x: 329, startPoint y: 118, endPoint x: 380, endPoint y: 116, distance: 50.4
click at [380, 116] on p "[US_STATE] is already showing great promise as a well-behaved pup, being both c…" at bounding box center [230, 157] width 411 height 94
click at [379, 115] on p "[US_STATE] is already showing great promise as a well-behaved pup, being both c…" at bounding box center [230, 157] width 411 height 94
click at [26, 133] on p "[US_STATE] is already showing great promise as a well-behaved pup, being both c…" at bounding box center [230, 157] width 411 height 94
drag, startPoint x: 332, startPoint y: 149, endPoint x: 371, endPoint y: 150, distance: 39.4
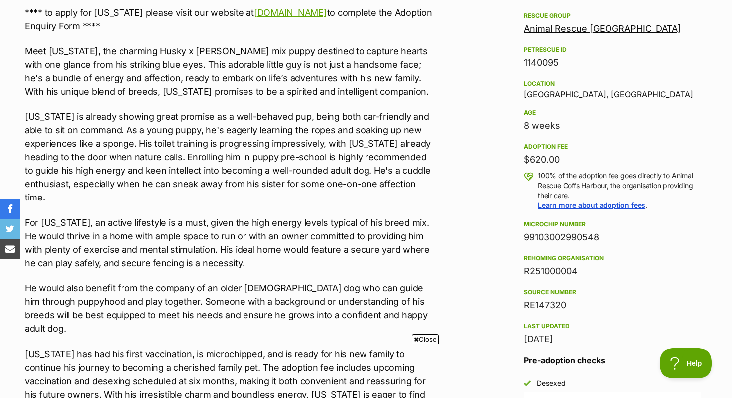
click at [371, 150] on p "[US_STATE] is already showing great promise as a well-behaved pup, being both c…" at bounding box center [230, 157] width 411 height 94
drag, startPoint x: 190, startPoint y: 158, endPoint x: 195, endPoint y: 158, distance: 5.5
click at [194, 158] on p "[US_STATE] is already showing great promise as a well-behaved pup, being both c…" at bounding box center [230, 157] width 411 height 94
click at [213, 157] on p "[US_STATE] is already showing great promise as a well-behaved pup, being both c…" at bounding box center [230, 157] width 411 height 94
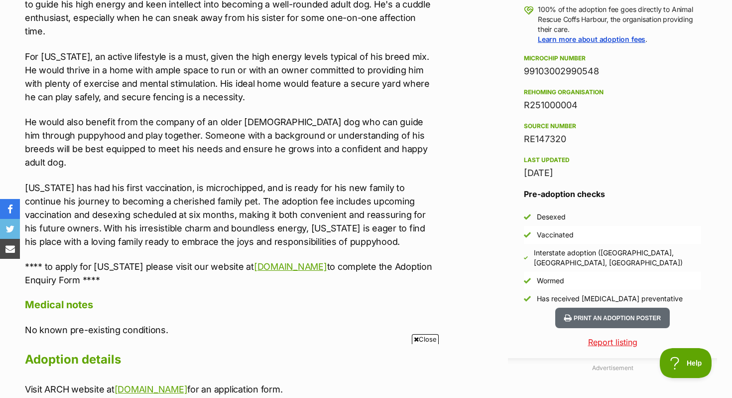
scroll to position [761, 0]
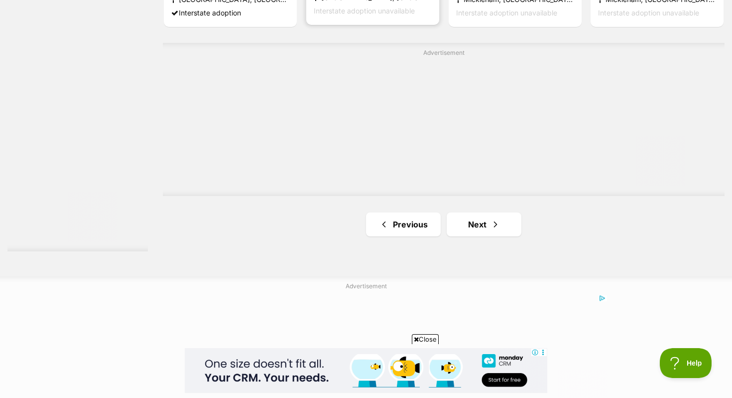
scroll to position [1857, 0]
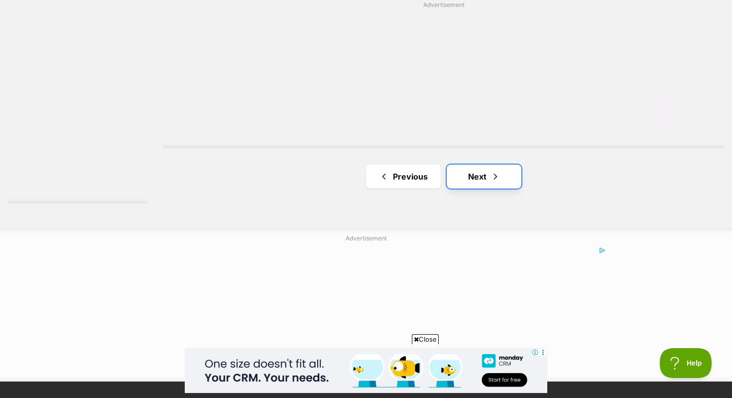
click at [475, 164] on link "Next" at bounding box center [484, 176] width 75 height 24
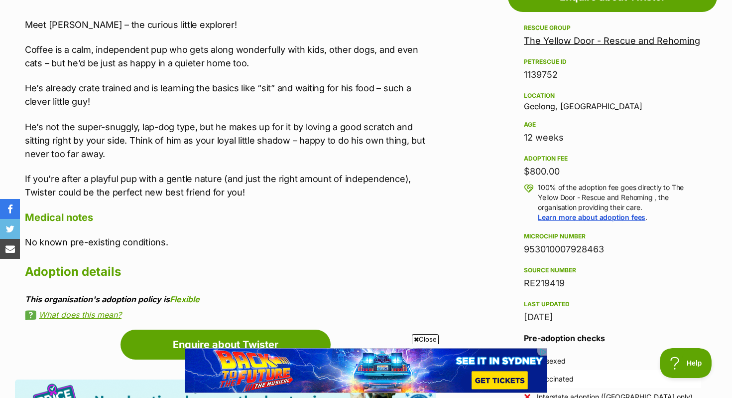
scroll to position [593, 0]
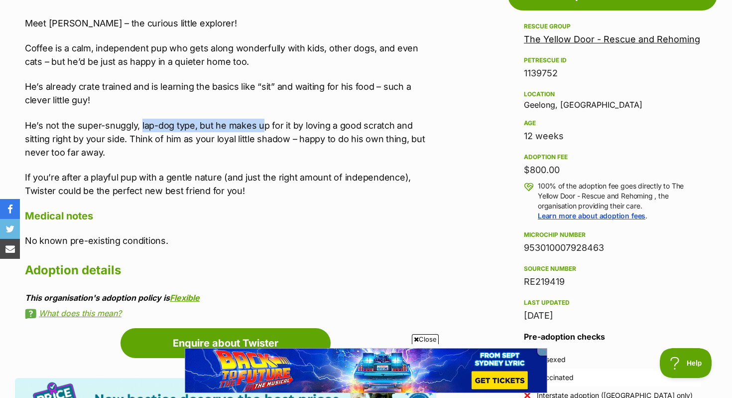
drag, startPoint x: 139, startPoint y: 113, endPoint x: 262, endPoint y: 113, distance: 122.6
click at [262, 119] on p "He’s not the super-snuggly, lap-dog type, but he makes up for it by loving a go…" at bounding box center [230, 139] width 411 height 40
click at [122, 119] on p "He’s not the super-snuggly, lap-dog type, but he makes up for it by loving a go…" at bounding box center [230, 139] width 411 height 40
drag, startPoint x: 111, startPoint y: 107, endPoint x: 192, endPoint y: 110, distance: 80.7
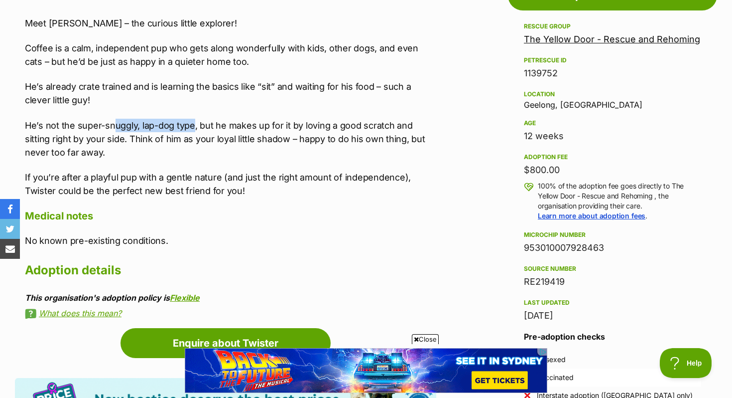
click at [192, 119] on p "He’s not the super-snuggly, lap-dog type, but he makes up for it by loving a go…" at bounding box center [230, 139] width 411 height 40
click at [193, 119] on p "He’s not the super-snuggly, lap-dog type, but he makes up for it by loving a go…" at bounding box center [230, 139] width 411 height 40
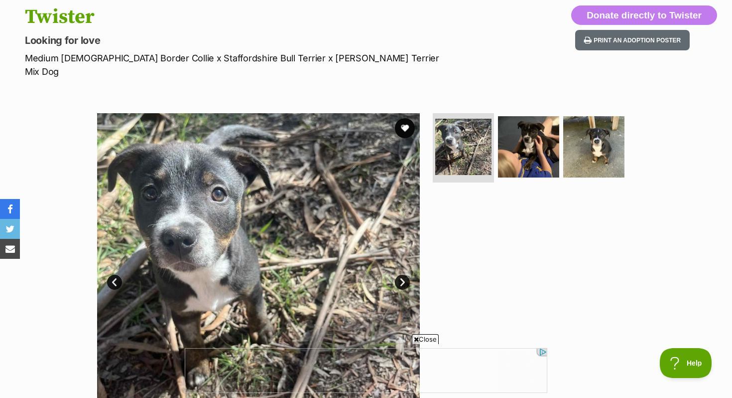
scroll to position [110, 0]
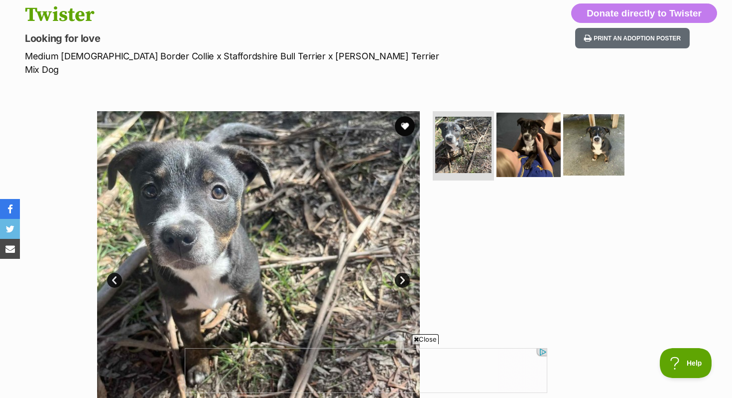
click at [533, 153] on img at bounding box center [529, 144] width 64 height 64
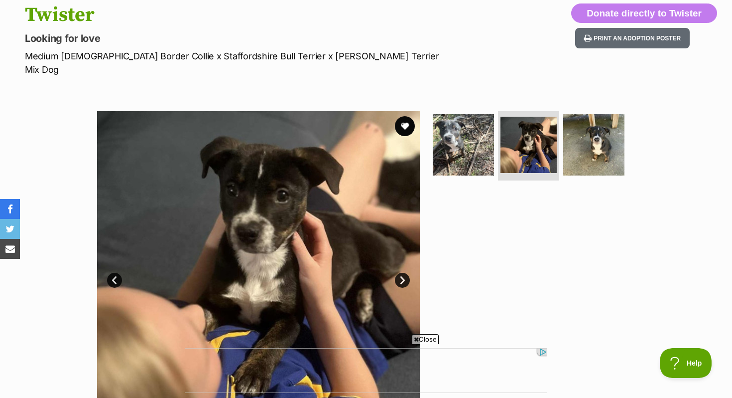
scroll to position [0, 0]
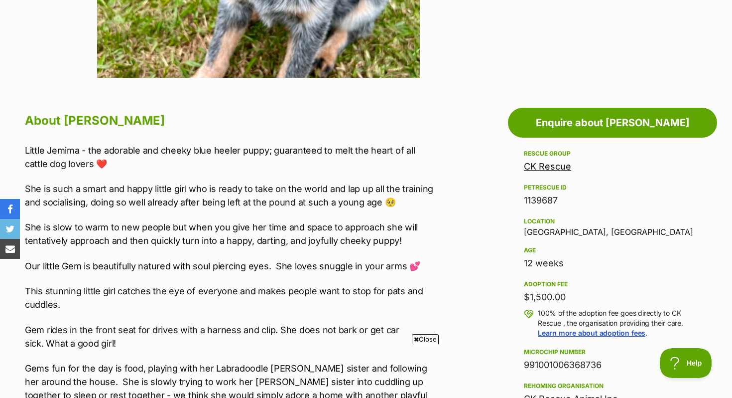
scroll to position [466, 0]
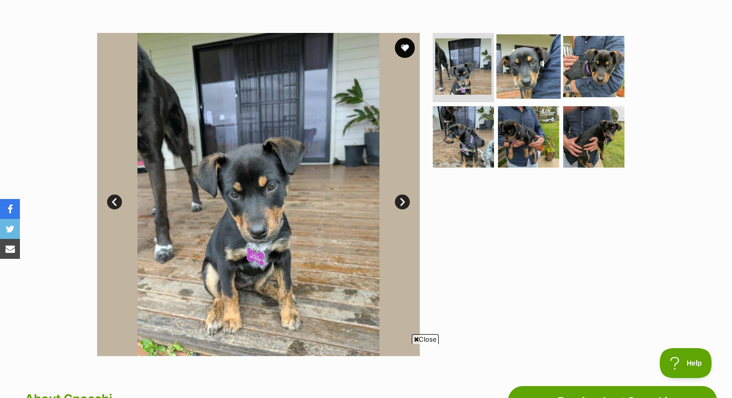
scroll to position [176, 0]
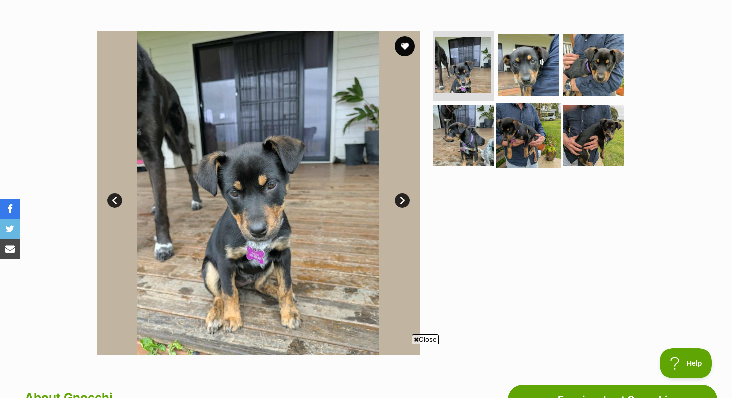
click at [537, 129] on img at bounding box center [529, 135] width 64 height 64
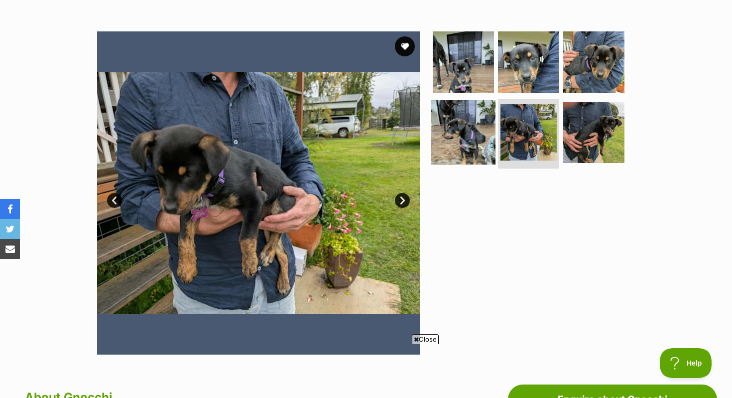
click at [458, 134] on img at bounding box center [463, 132] width 64 height 64
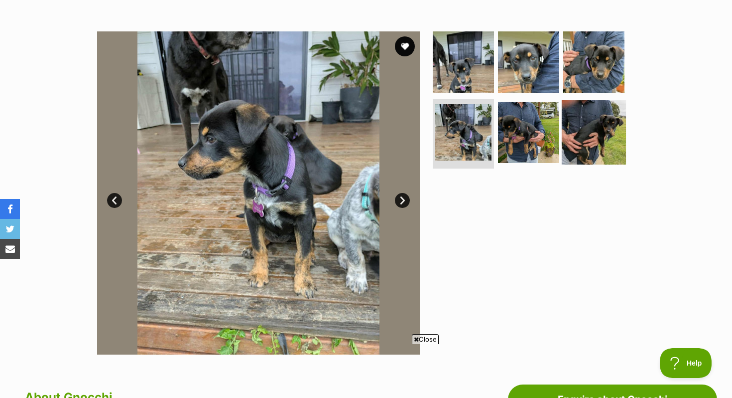
click at [586, 133] on img at bounding box center [594, 132] width 64 height 64
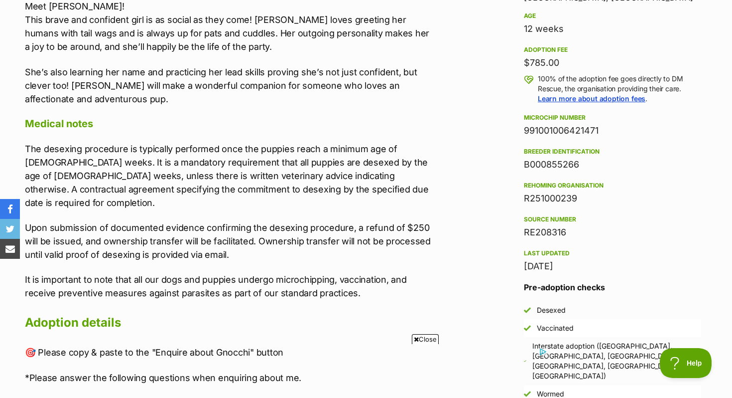
scroll to position [679, 0]
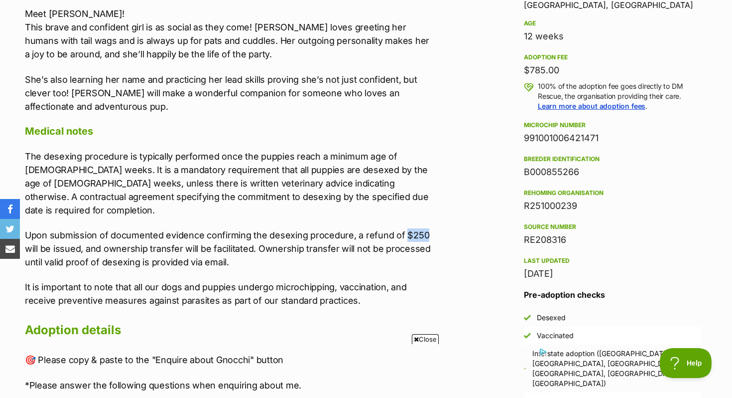
drag, startPoint x: 403, startPoint y: 223, endPoint x: 421, endPoint y: 220, distance: 18.8
click at [423, 228] on p "Upon submission of documented evidence confirming the desexing procedure, a ref…" at bounding box center [230, 248] width 411 height 40
click at [421, 228] on p "Upon submission of documented evidence confirming the desexing procedure, a ref…" at bounding box center [230, 248] width 411 height 40
drag, startPoint x: 513, startPoint y: 68, endPoint x: 601, endPoint y: 68, distance: 88.2
click at [601, 68] on aside "Rescue group DM Rescue PetRescue ID 1139604 Location [GEOGRAPHIC_DATA], [GEOGRA…" at bounding box center [612, 174] width 209 height 507
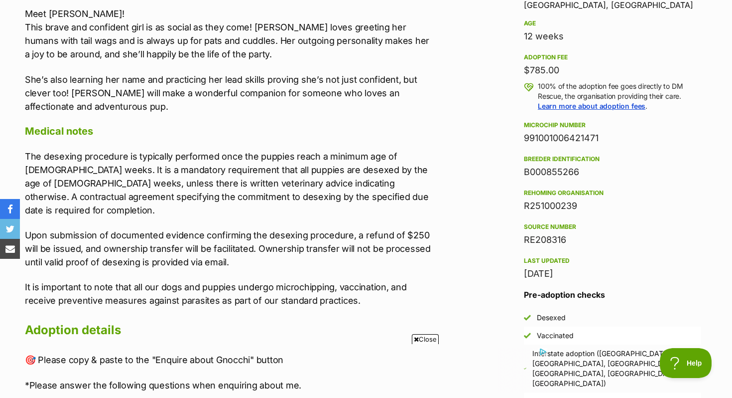
click at [601, 68] on div "$785.00" at bounding box center [612, 70] width 177 height 14
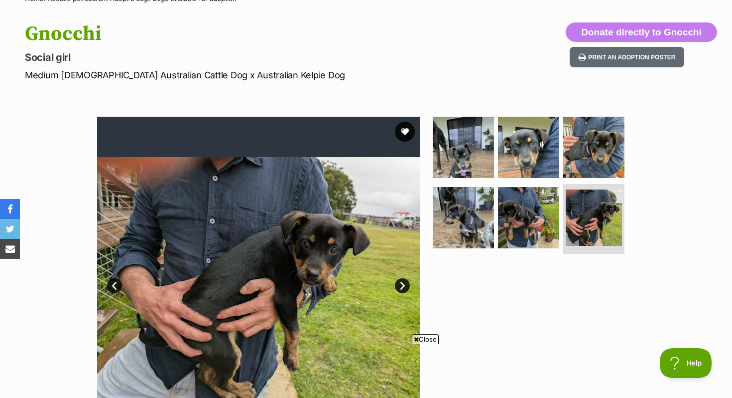
scroll to position [90, 0]
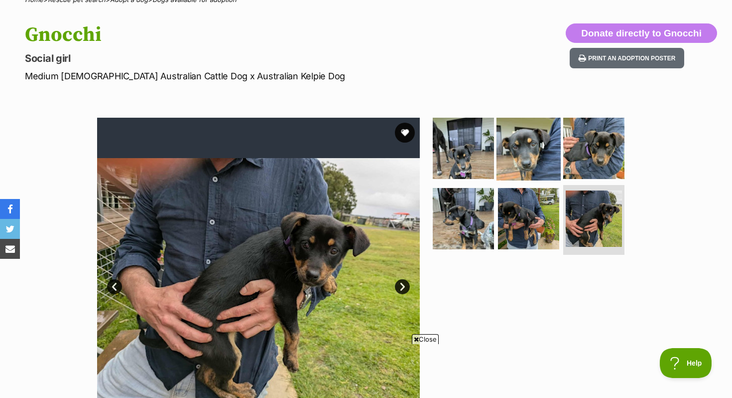
click at [511, 132] on img at bounding box center [529, 148] width 64 height 64
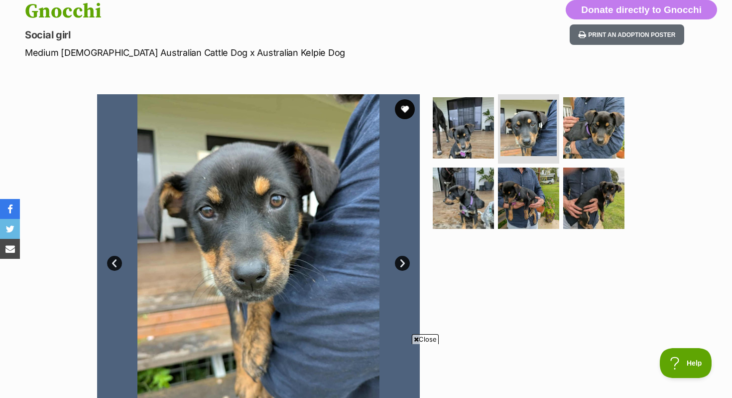
scroll to position [121, 0]
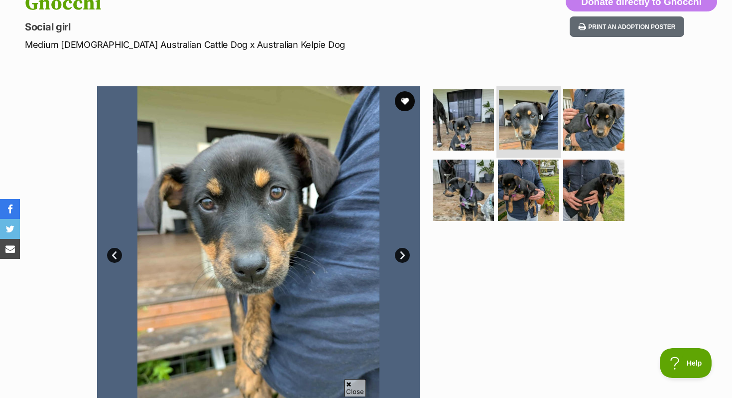
click at [523, 137] on img at bounding box center [528, 119] width 59 height 59
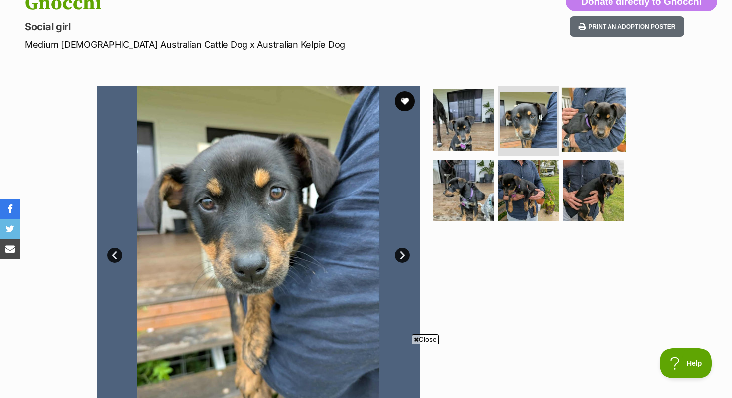
click at [572, 133] on img at bounding box center [594, 119] width 64 height 64
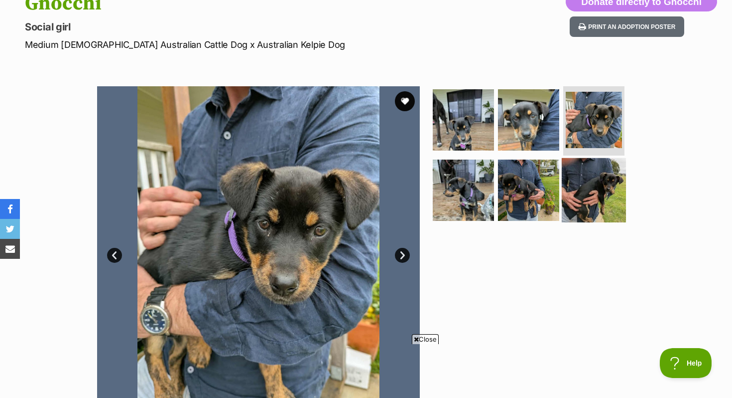
click at [579, 186] on img at bounding box center [594, 190] width 64 height 64
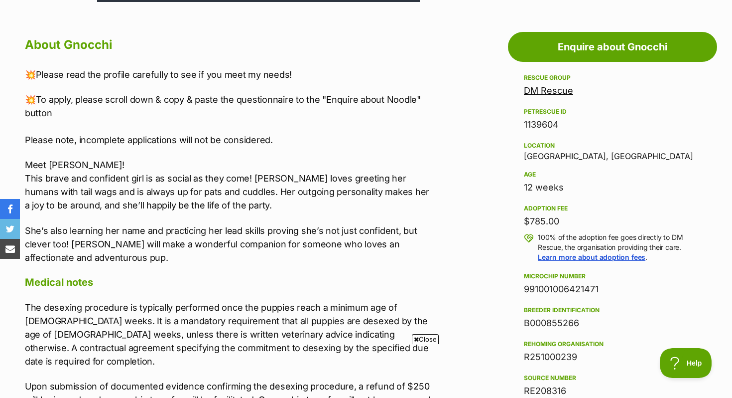
scroll to position [529, 0]
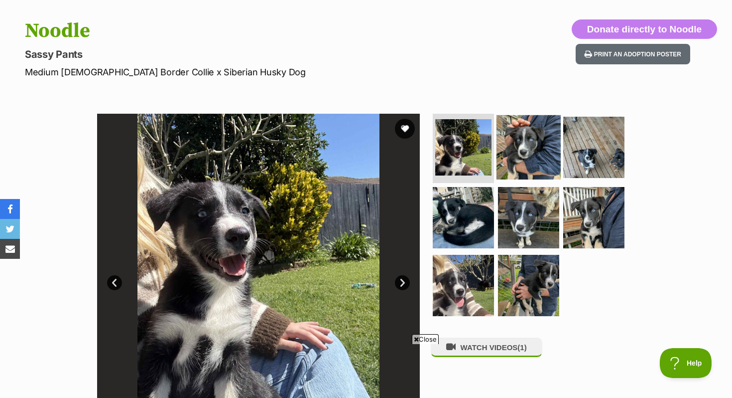
scroll to position [94, 0]
click at [539, 169] on img at bounding box center [529, 146] width 64 height 64
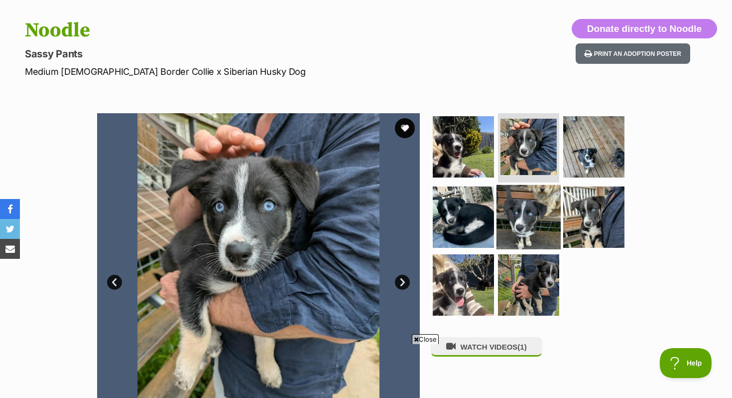
click at [542, 223] on img at bounding box center [529, 217] width 64 height 64
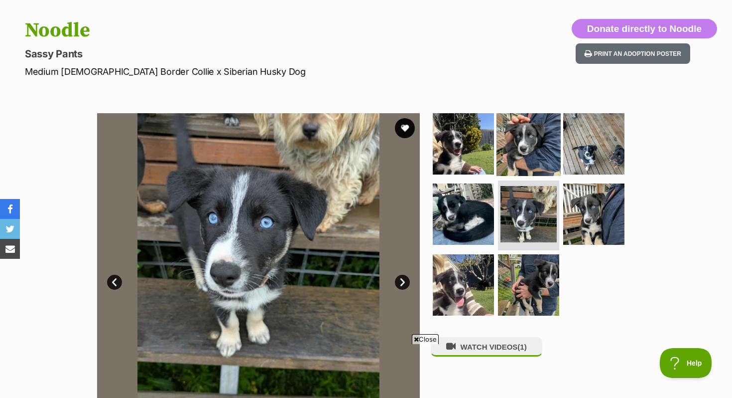
click at [538, 164] on img at bounding box center [529, 143] width 64 height 64
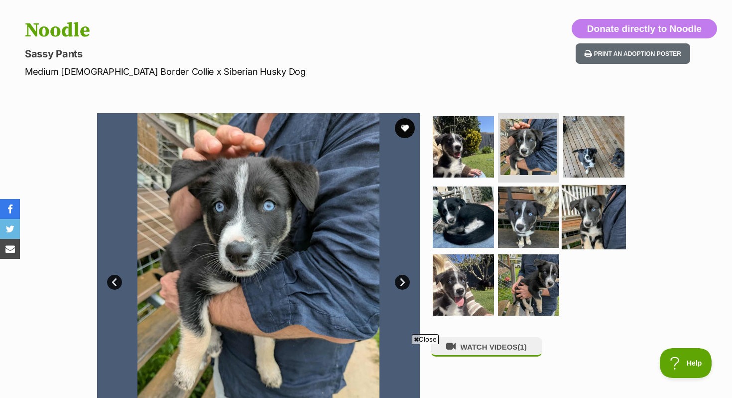
click at [571, 233] on img at bounding box center [594, 217] width 64 height 64
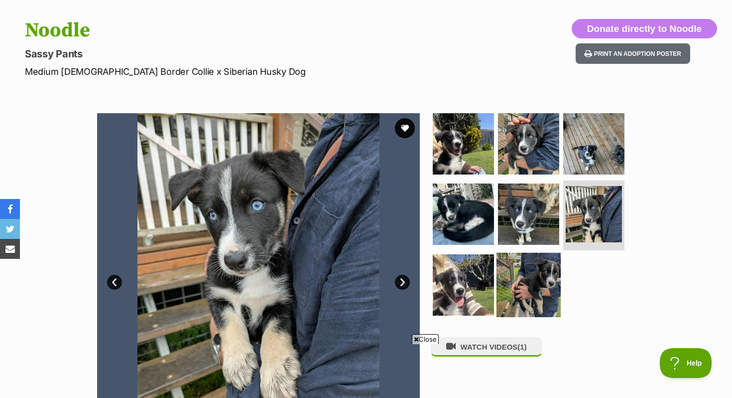
click at [535, 280] on img at bounding box center [529, 285] width 64 height 64
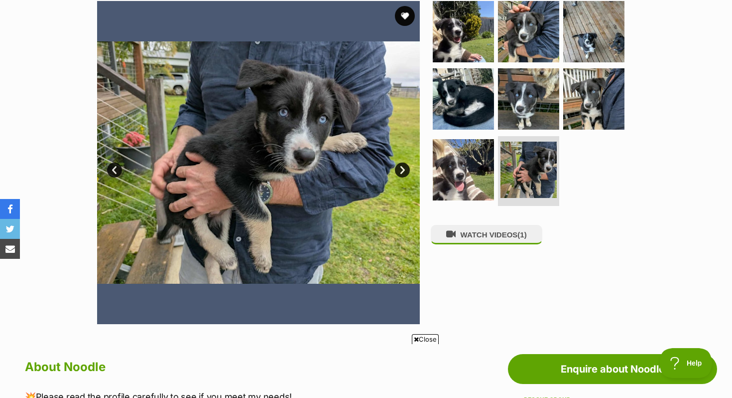
scroll to position [205, 0]
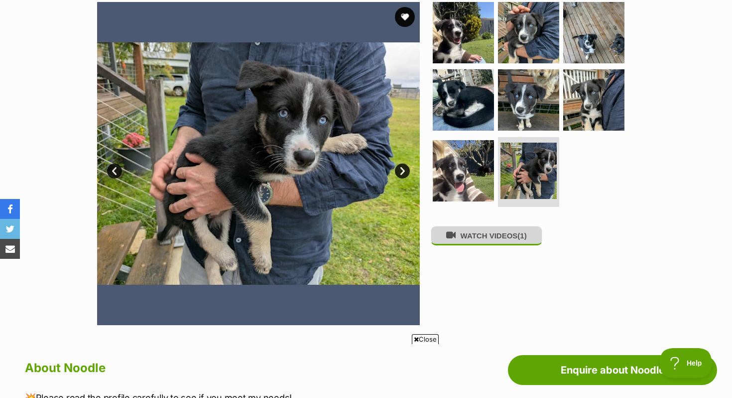
click at [455, 230] on button "WATCH VIDEOS (1)" at bounding box center [487, 235] width 112 height 19
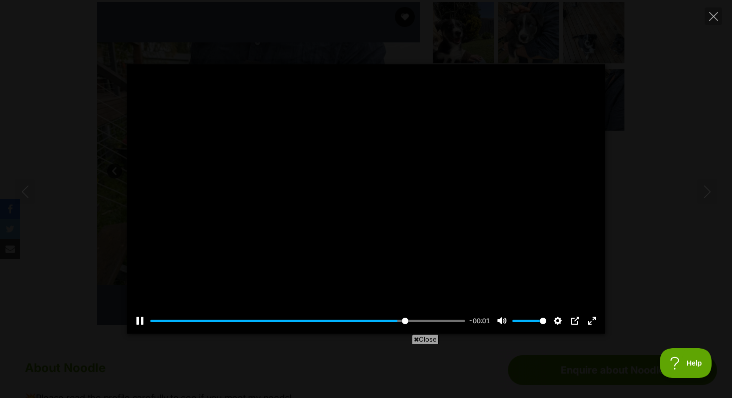
scroll to position [0, 0]
type input "100"
click at [717, 12] on icon "Close" at bounding box center [713, 16] width 9 height 9
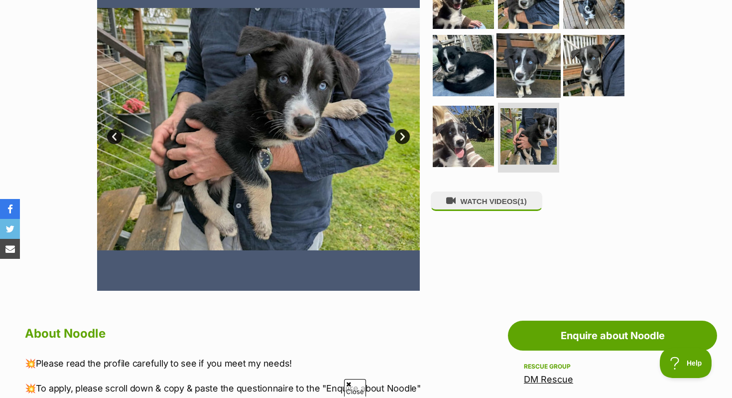
click at [521, 89] on img at bounding box center [529, 65] width 64 height 64
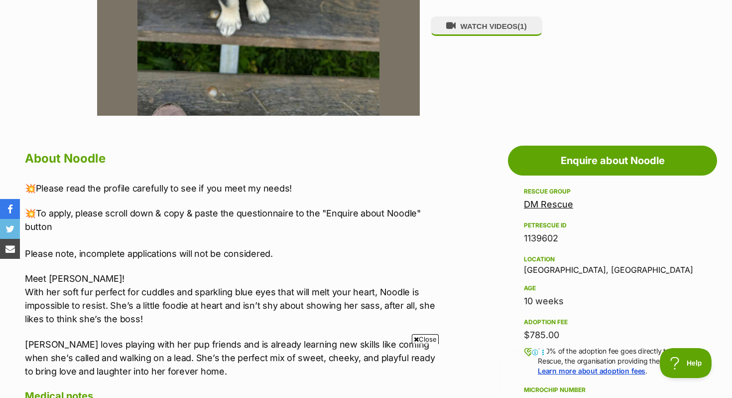
scroll to position [369, 0]
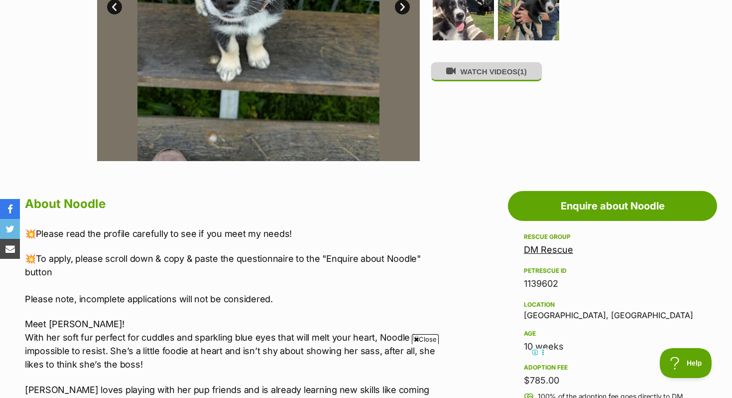
click at [494, 75] on button "WATCH VIDEOS (1)" at bounding box center [487, 71] width 112 height 19
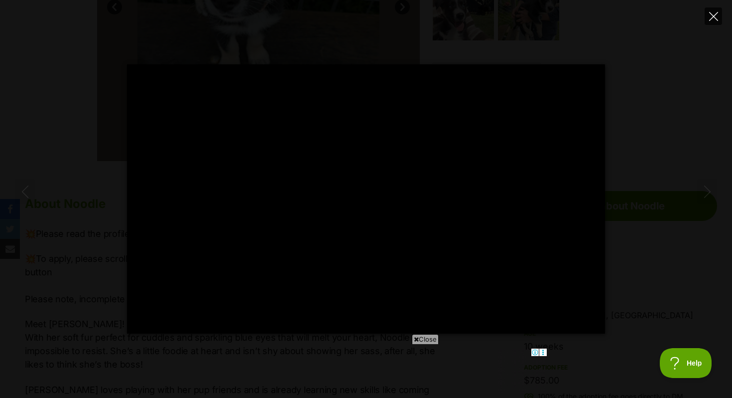
click at [713, 17] on icon "Close" at bounding box center [713, 16] width 9 height 9
type input "27.69"
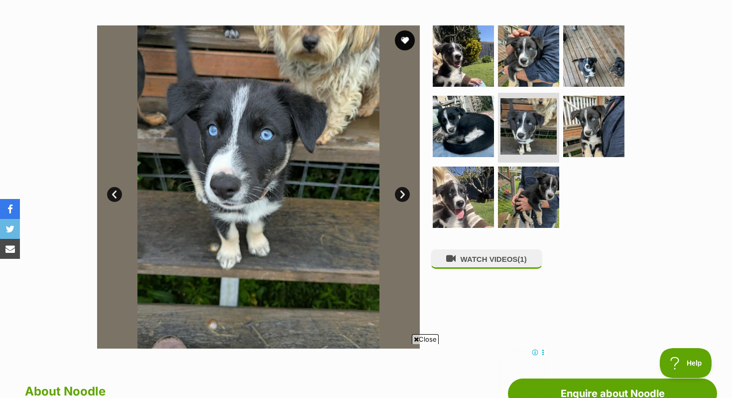
scroll to position [180, 0]
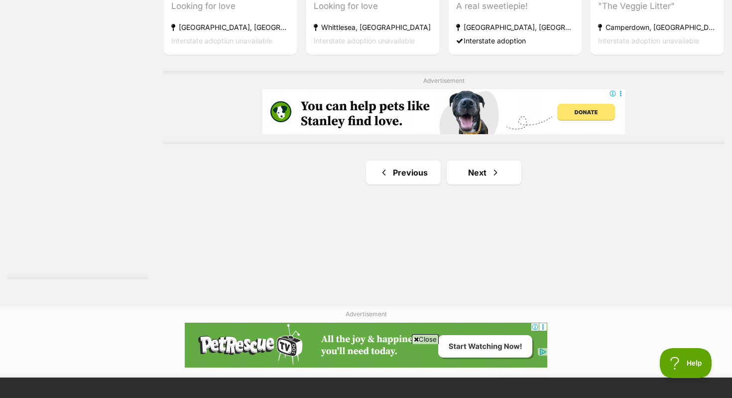
scroll to position [1788, 0]
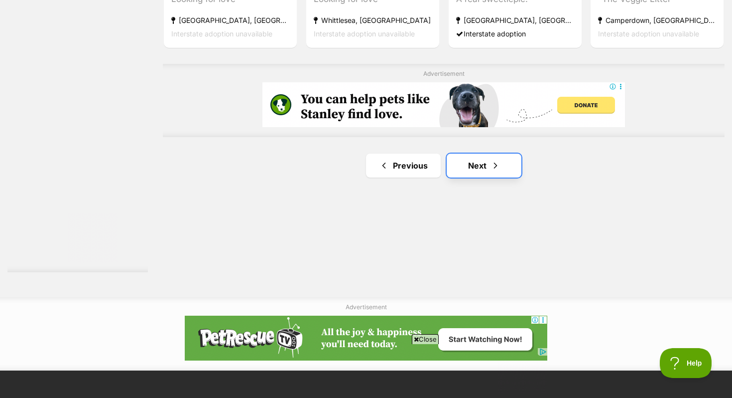
click at [506, 153] on link "Next" at bounding box center [484, 165] width 75 height 24
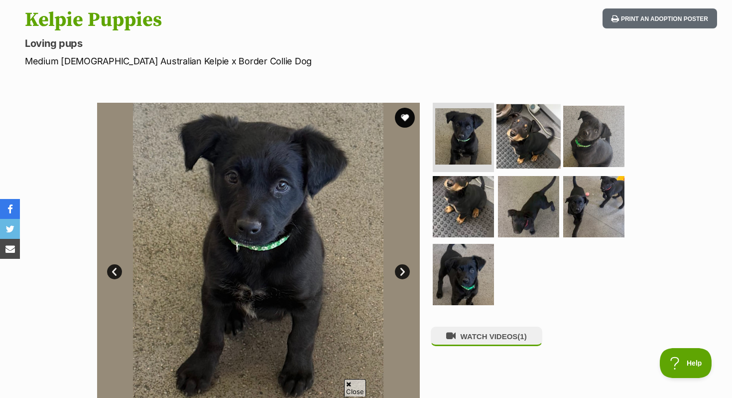
scroll to position [125, 0]
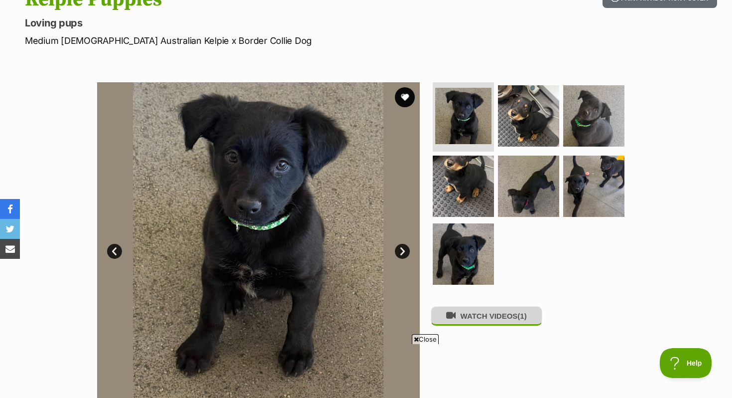
click at [487, 318] on button "WATCH VIDEOS (1)" at bounding box center [487, 315] width 112 height 19
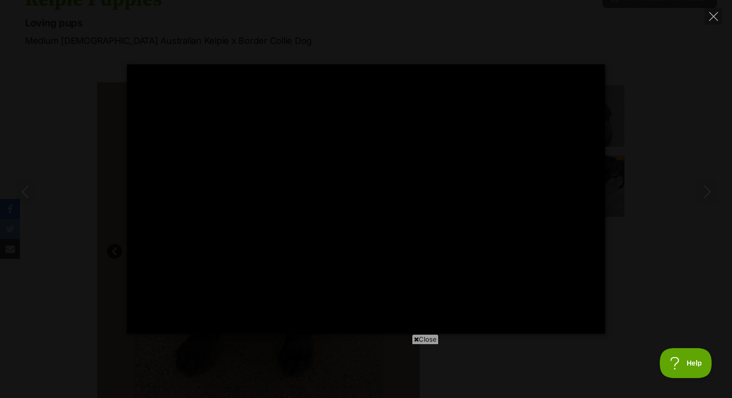
type input "100"
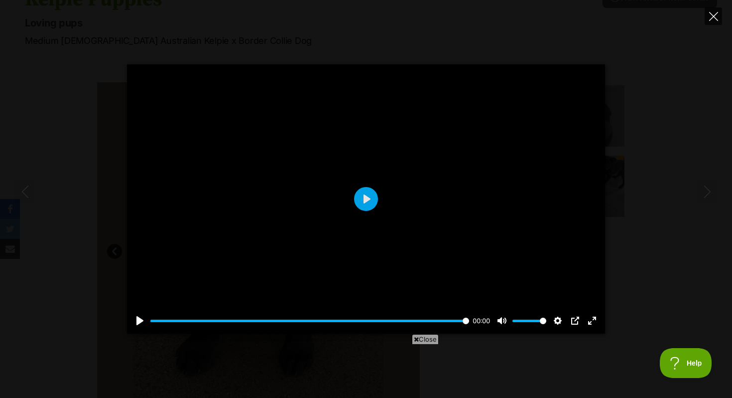
click at [717, 16] on icon "Close" at bounding box center [713, 16] width 9 height 9
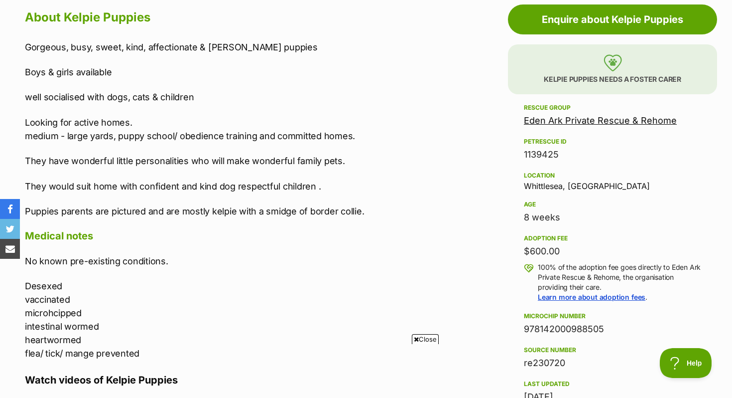
scroll to position [553, 0]
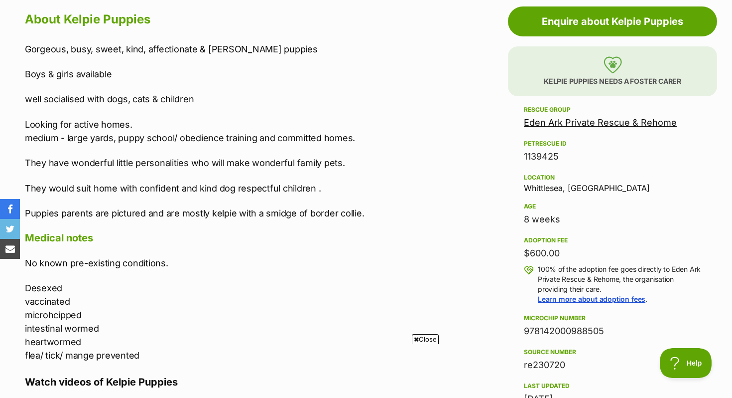
click at [303, 143] on p "Looking for active homes. medium - large yards, puppy school/ obedience trainin…" at bounding box center [230, 131] width 411 height 27
drag, startPoint x: 151, startPoint y: 141, endPoint x: 163, endPoint y: 137, distance: 12.6
click at [163, 137] on p "Looking for active homes. medium - large yards, puppy school/ obedience trainin…" at bounding box center [230, 131] width 411 height 27
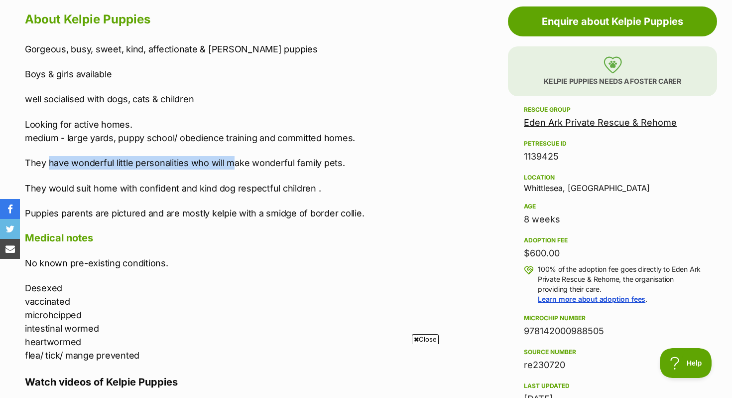
drag, startPoint x: 52, startPoint y: 167, endPoint x: 225, endPoint y: 160, distance: 173.0
click at [227, 161] on p "They have wonderful little personalities who will make wonderful family pets." at bounding box center [230, 162] width 411 height 13
click at [225, 160] on p "They have wonderful little personalities who will make wonderful family pets." at bounding box center [230, 162] width 411 height 13
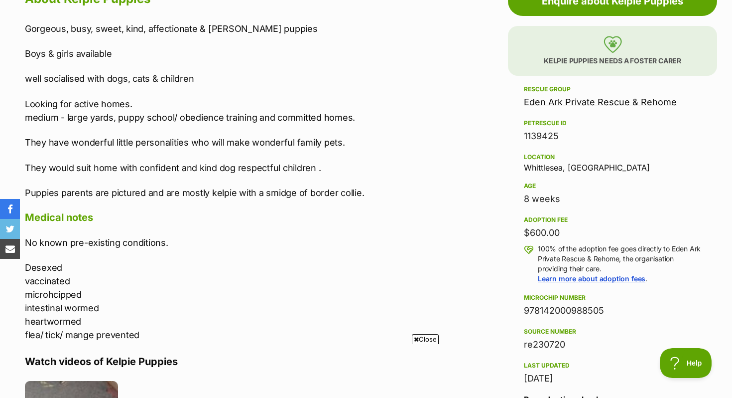
scroll to position [580, 0]
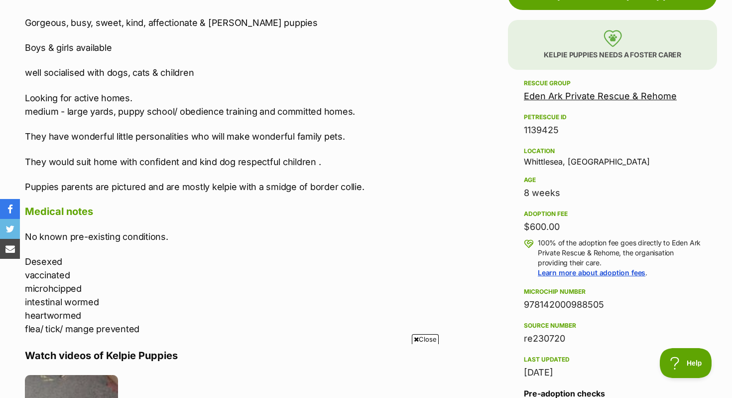
drag, startPoint x: 333, startPoint y: 163, endPoint x: 316, endPoint y: 163, distance: 17.4
click at [316, 163] on p "They would suit home with confident and kind dog respectful children ." at bounding box center [230, 161] width 411 height 13
drag, startPoint x: 315, startPoint y: 163, endPoint x: 285, endPoint y: 162, distance: 29.4
click at [286, 163] on p "They would suit home with confident and kind dog respectful children ." at bounding box center [230, 161] width 411 height 13
click at [285, 162] on p "They would suit home with confident and kind dog respectful children ." at bounding box center [230, 161] width 411 height 13
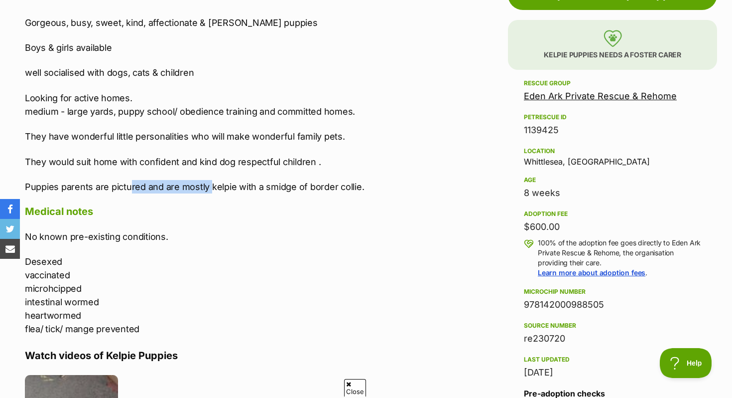
drag, startPoint x: 128, startPoint y: 187, endPoint x: 208, endPoint y: 188, distance: 79.7
click at [208, 188] on p "Puppies parents are pictured and are mostly kelpie with a smidge of border coll…" at bounding box center [230, 186] width 411 height 13
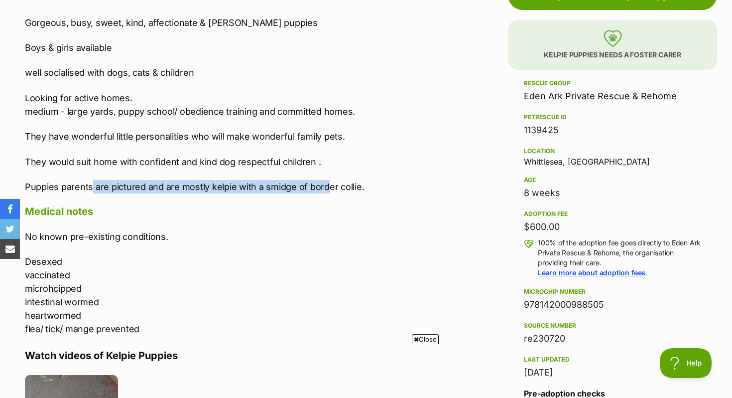
drag, startPoint x: 92, startPoint y: 188, endPoint x: 326, endPoint y: 173, distance: 234.6
click at [326, 180] on p "Puppies parents are pictured and are mostly kelpie with a smidge of border coll…" at bounding box center [230, 186] width 411 height 13
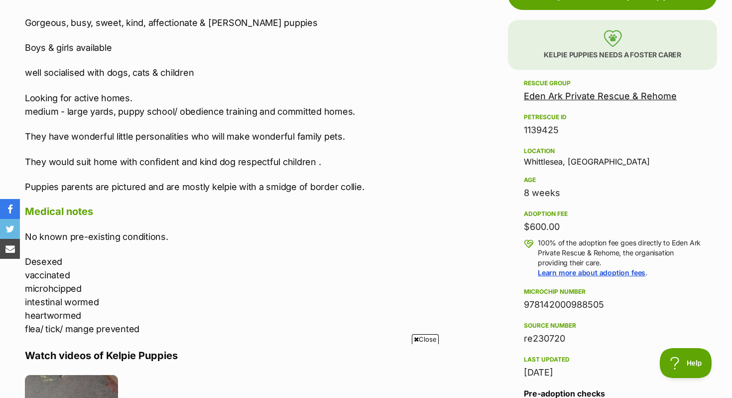
click at [326, 173] on div "Gorgeous, busy, sweet, kind, affectionate & cheeky puppies Boys & girls availab…" at bounding box center [230, 104] width 411 height 177
drag, startPoint x: 378, startPoint y: 194, endPoint x: 318, endPoint y: 192, distance: 59.8
click at [318, 192] on p "Puppies parents are pictured and are mostly kelpie with a smidge of border coll…" at bounding box center [230, 186] width 411 height 13
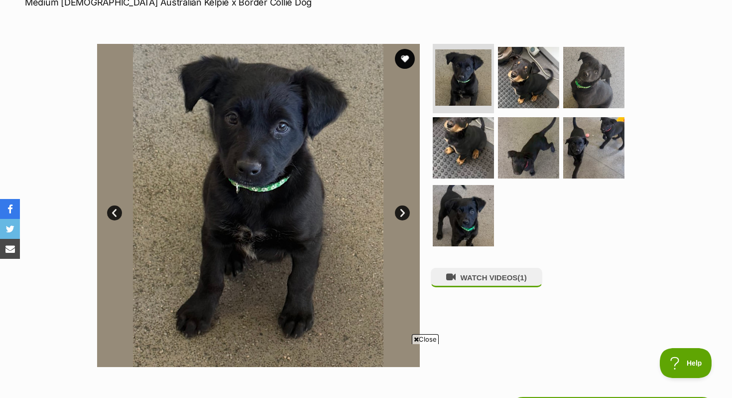
scroll to position [160, 0]
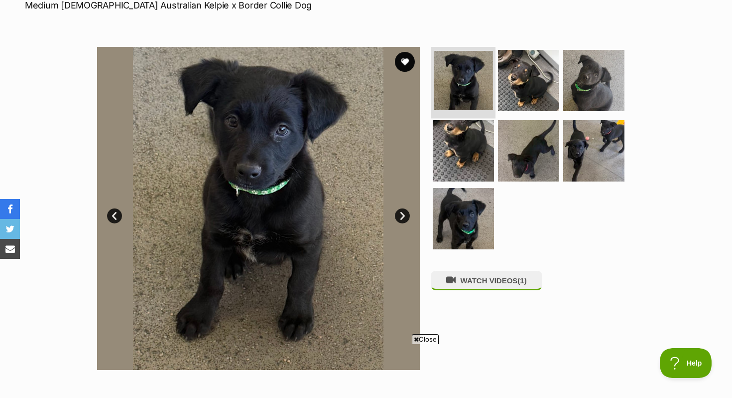
click at [459, 78] on img at bounding box center [463, 80] width 59 height 59
click at [400, 219] on link "Next" at bounding box center [402, 215] width 15 height 15
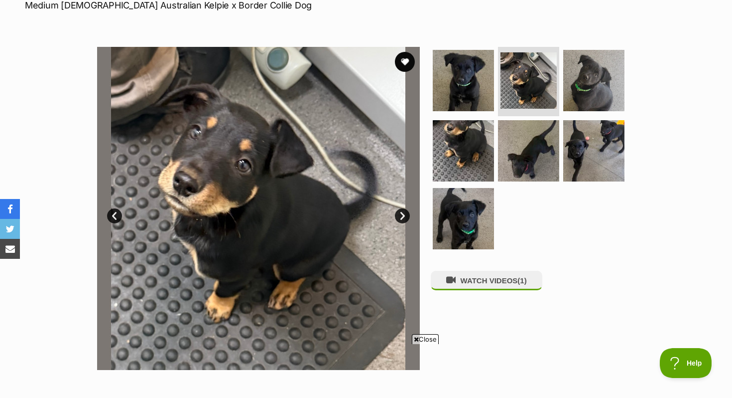
click at [402, 221] on link "Next" at bounding box center [402, 215] width 15 height 15
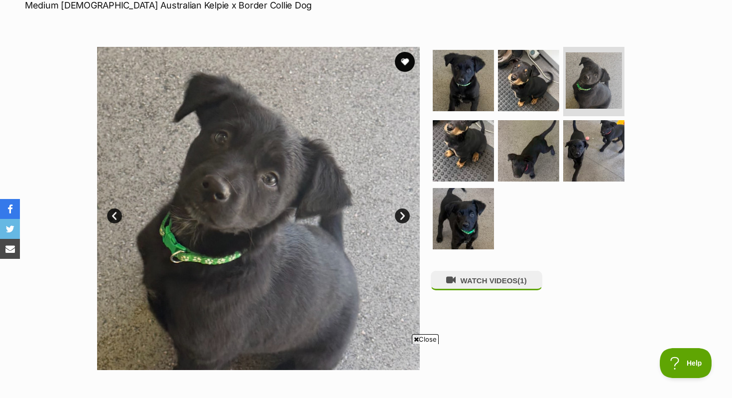
click at [403, 221] on link "Next" at bounding box center [402, 215] width 15 height 15
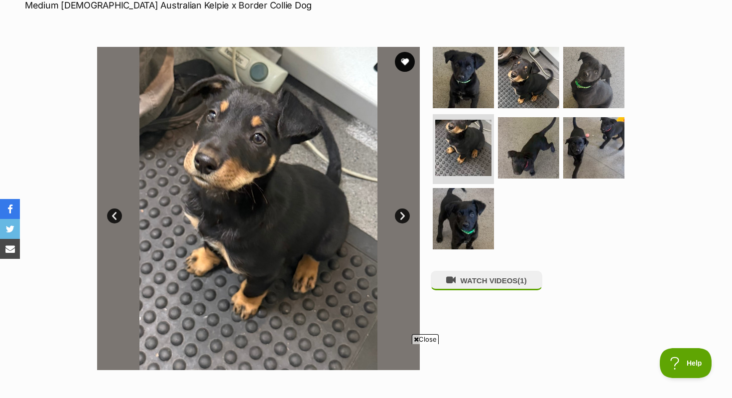
click at [403, 221] on link "Next" at bounding box center [402, 215] width 15 height 15
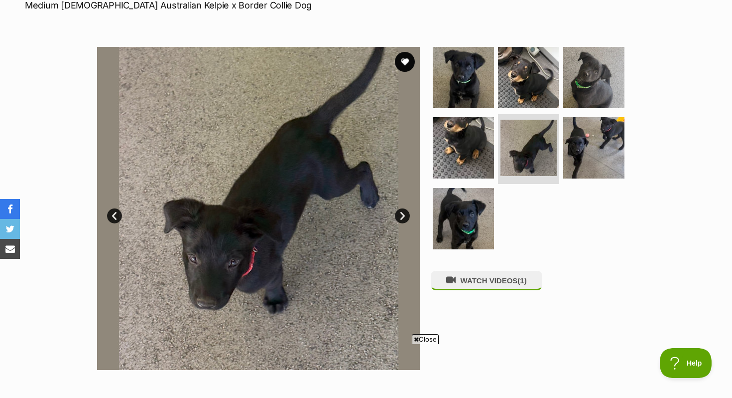
click at [404, 222] on link "Next" at bounding box center [402, 215] width 15 height 15
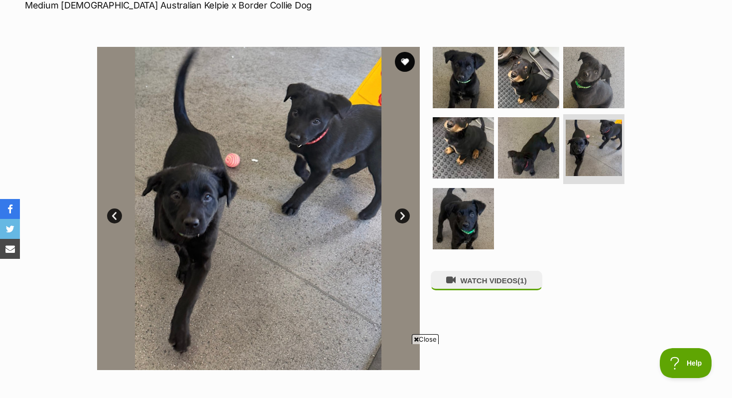
click at [404, 222] on link "Next" at bounding box center [402, 215] width 15 height 15
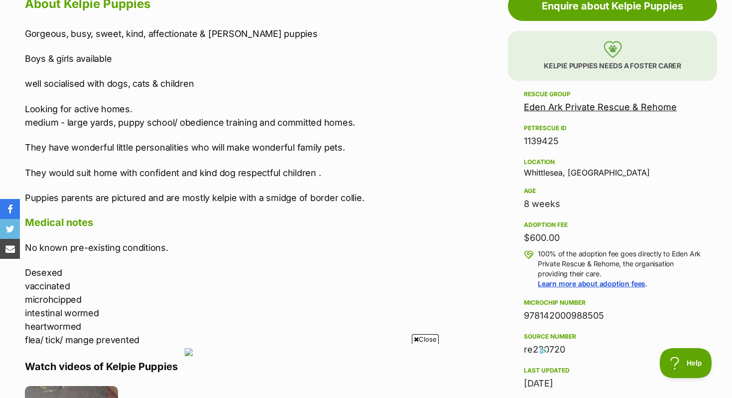
scroll to position [569, 0]
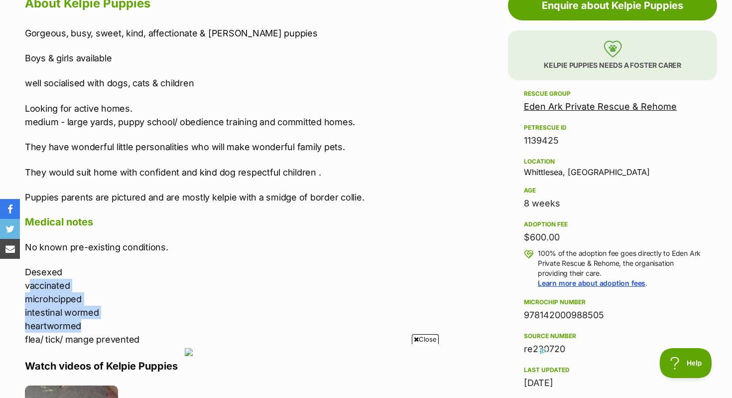
drag, startPoint x: 27, startPoint y: 280, endPoint x: 138, endPoint y: 330, distance: 121.3
click at [138, 330] on p "Desexed vaccinated microhcipped intestinal wormed heartwormed flea/ tick/ mange…" at bounding box center [230, 305] width 411 height 81
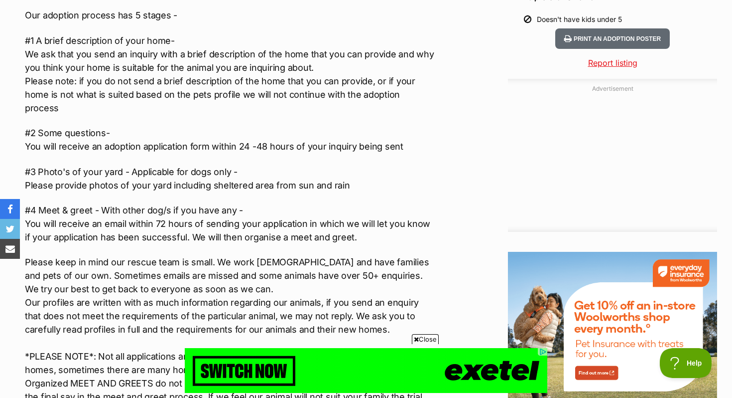
scroll to position [1095, 0]
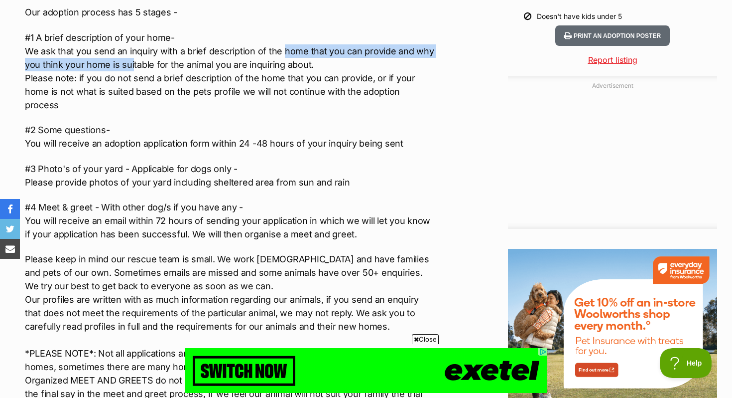
drag, startPoint x: 132, startPoint y: 58, endPoint x: 282, endPoint y: 55, distance: 150.0
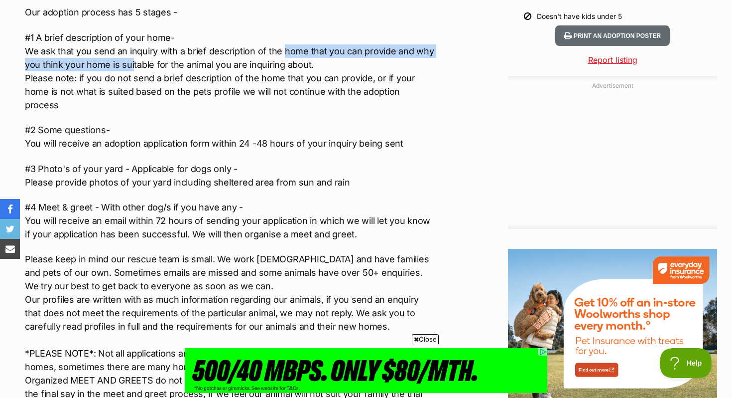
click at [282, 55] on p "#1 A brief description of your home- We ask that you send an inquiry with a bri…" at bounding box center [230, 71] width 411 height 81
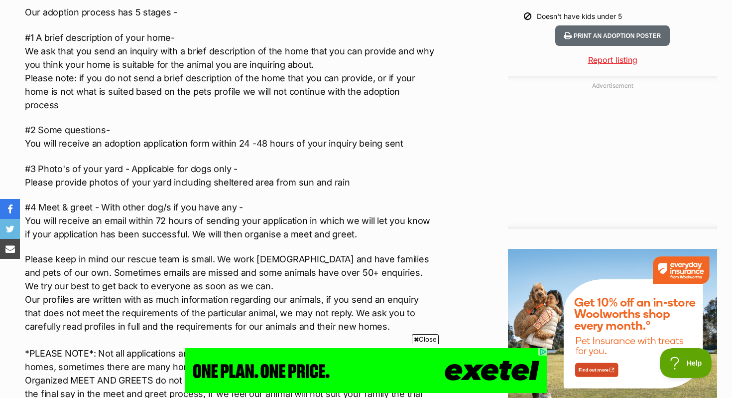
click at [279, 54] on p "#1 A brief description of your home- We ask that you send an inquiry with a bri…" at bounding box center [230, 71] width 411 height 81
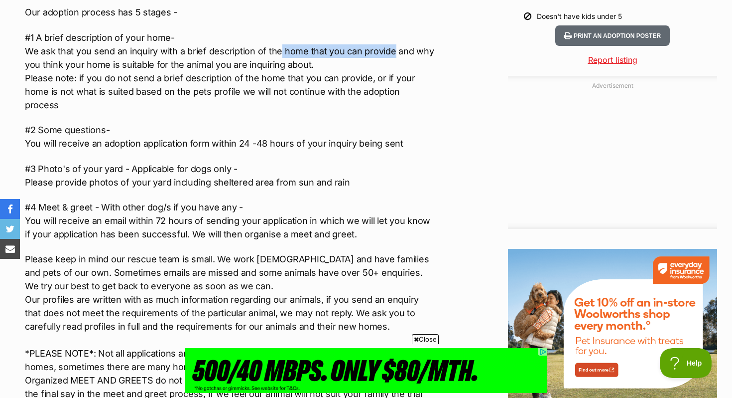
drag, startPoint x: 279, startPoint y: 54, endPoint x: 386, endPoint y: 55, distance: 106.6
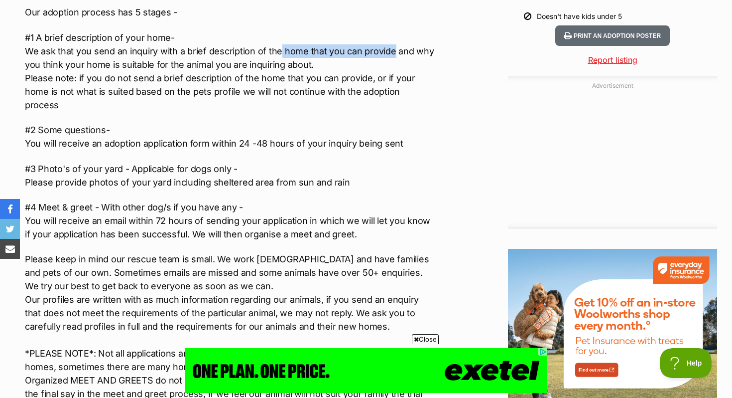
click at [386, 55] on p "#1 A brief description of your home- We ask that you send an inquiry with a bri…" at bounding box center [230, 71] width 411 height 81
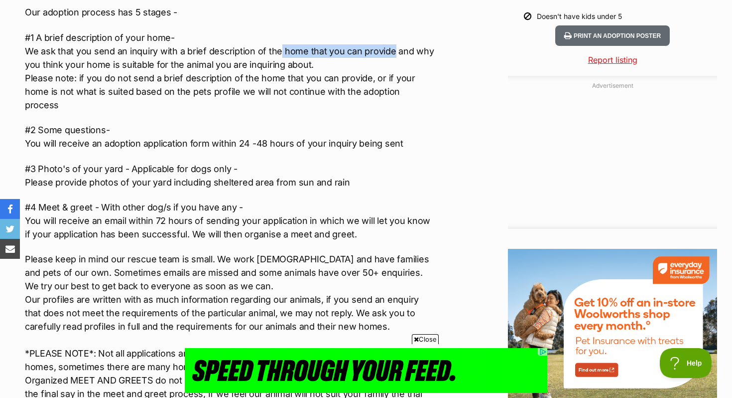
click at [387, 55] on p "#1 A brief description of your home- We ask that you send an inquiry with a bri…" at bounding box center [230, 71] width 411 height 81
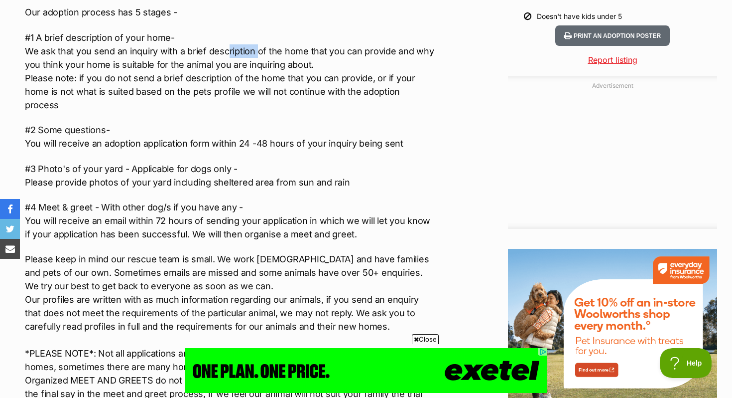
drag, startPoint x: 258, startPoint y: 55, endPoint x: 225, endPoint y: 57, distance: 32.4
click at [226, 57] on p "#1 A brief description of your home- We ask that you send an inquiry with a bri…" at bounding box center [230, 71] width 411 height 81
click at [225, 57] on p "#1 A brief description of your home- We ask that you send an inquiry with a bri…" at bounding box center [230, 71] width 411 height 81
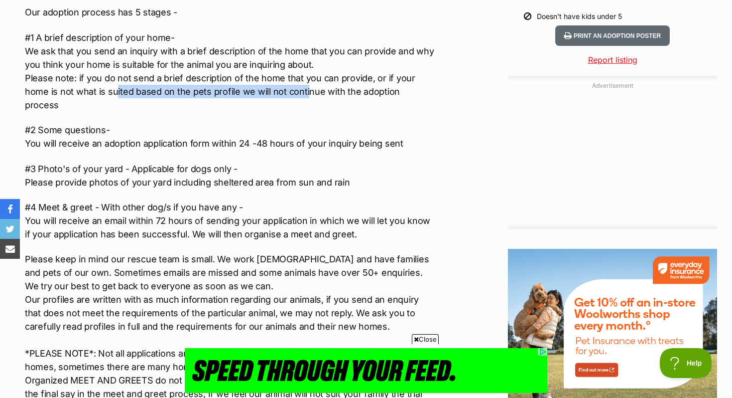
drag, startPoint x: 90, startPoint y: 85, endPoint x: 280, endPoint y: 84, distance: 190.3
click at [280, 85] on p "#1 A brief description of your home- We ask that you send an inquiry with a bri…" at bounding box center [230, 71] width 411 height 81
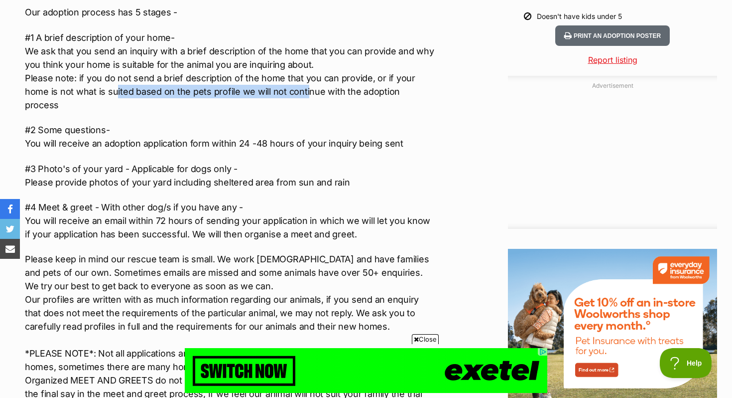
click at [280, 84] on p "#1 A brief description of your home- We ask that you send an inquiry with a bri…" at bounding box center [230, 71] width 411 height 81
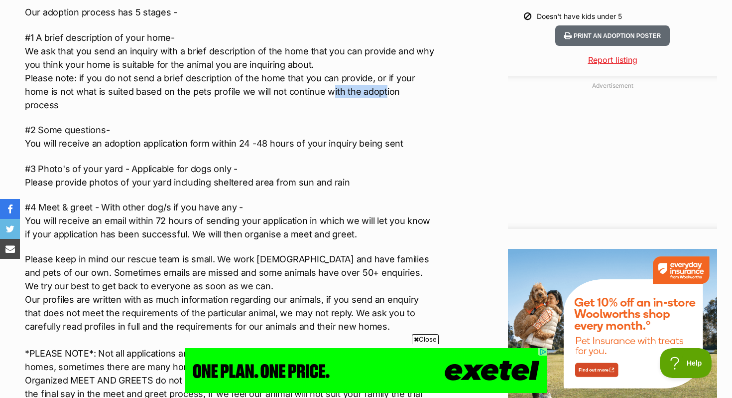
drag, startPoint x: 302, startPoint y: 84, endPoint x: 356, endPoint y: 84, distance: 53.8
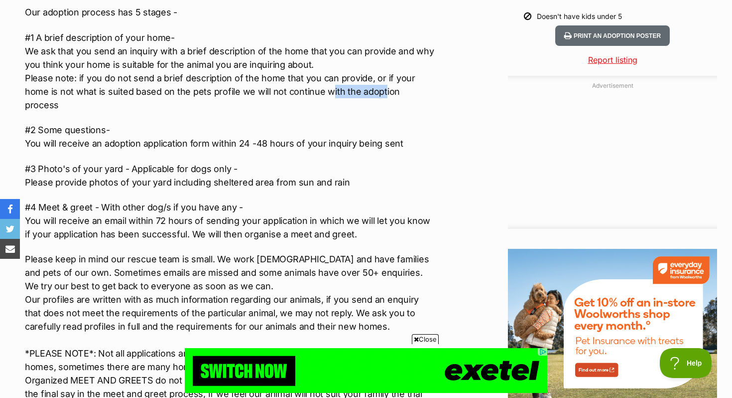
click at [356, 84] on p "#1 A brief description of your home- We ask that you send an inquiry with a bri…" at bounding box center [230, 71] width 411 height 81
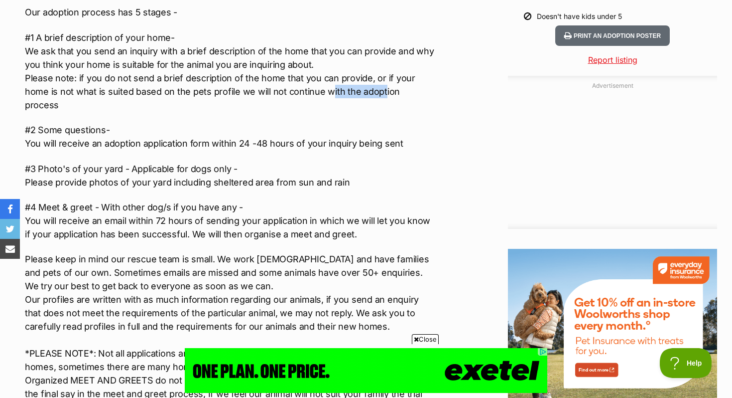
click at [357, 84] on p "#1 A brief description of your home- We ask that you send an inquiry with a bri…" at bounding box center [230, 71] width 411 height 81
drag, startPoint x: 169, startPoint y: 90, endPoint x: 236, endPoint y: 90, distance: 67.3
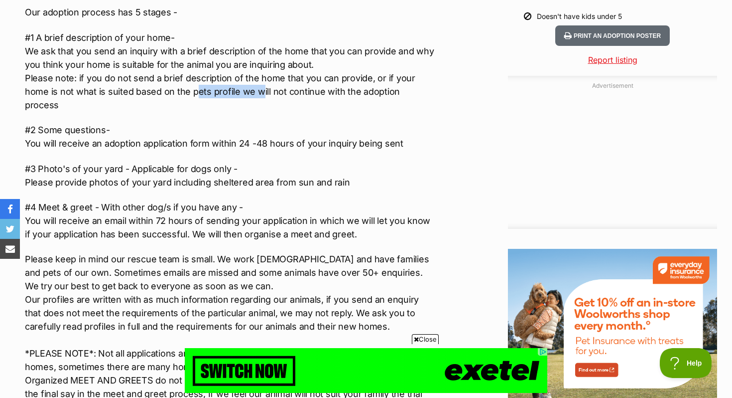
click at [236, 90] on p "#1 A brief description of your home- We ask that you send an inquiry with a bri…" at bounding box center [230, 71] width 411 height 81
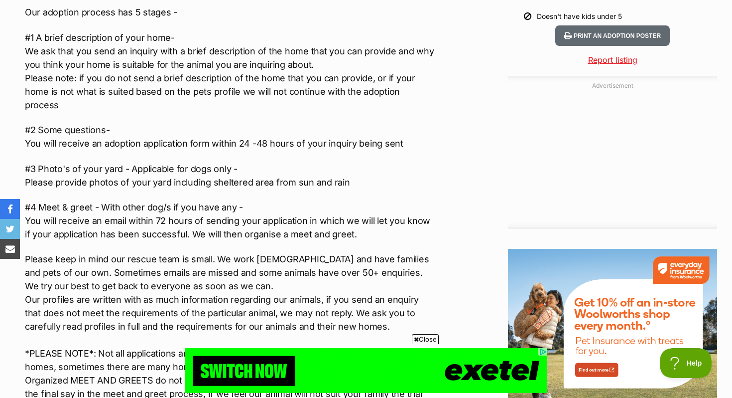
click at [236, 90] on p "#1 A brief description of your home- We ask that you send an inquiry with a bri…" at bounding box center [230, 71] width 411 height 81
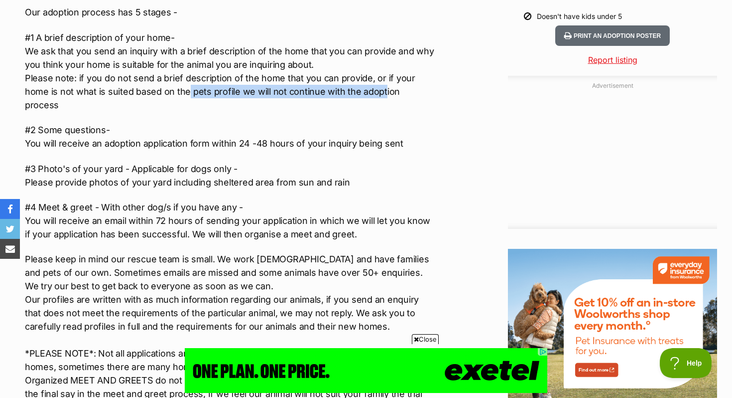
drag, startPoint x: 161, startPoint y: 95, endPoint x: 359, endPoint y: 93, distance: 197.8
click at [359, 93] on p "#1 A brief description of your home- We ask that you send an inquiry with a bri…" at bounding box center [230, 71] width 411 height 81
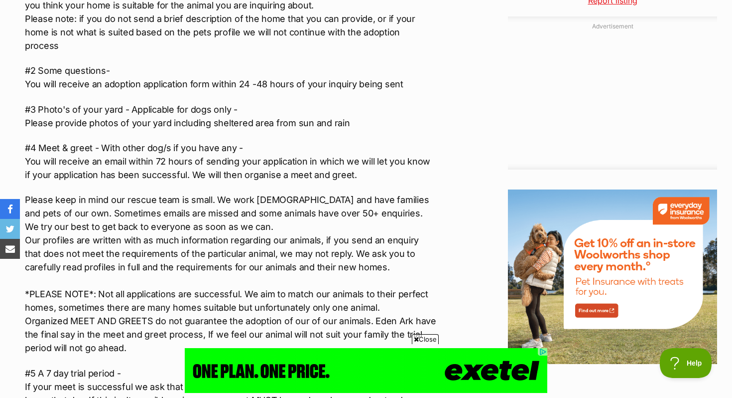
scroll to position [1183, 0]
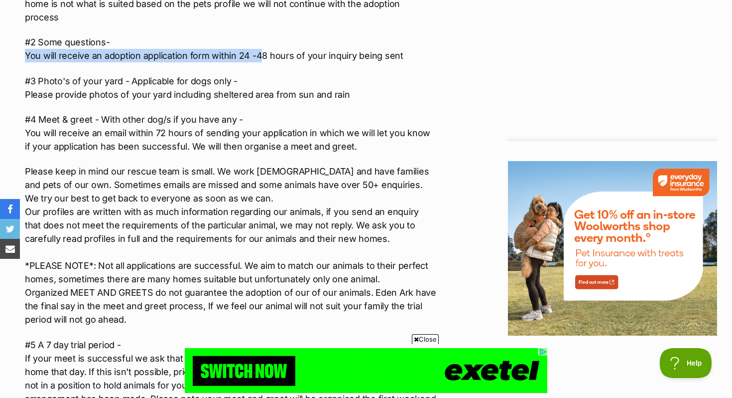
drag, startPoint x: 24, startPoint y: 48, endPoint x: 260, endPoint y: 46, distance: 235.6
click at [260, 46] on p "#2 Some questions- You will receive an adoption application form within 24 -48 …" at bounding box center [230, 48] width 411 height 27
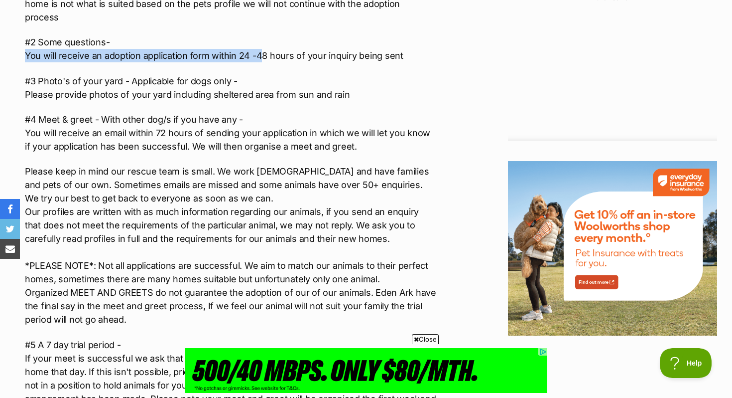
click at [261, 46] on p "#2 Some questions- You will receive an adoption application form within 24 -48 …" at bounding box center [230, 48] width 411 height 27
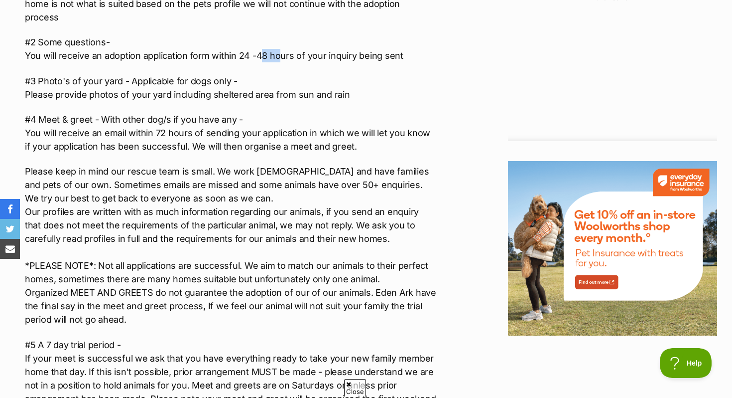
drag, startPoint x: 259, startPoint y: 45, endPoint x: 280, endPoint y: 45, distance: 21.4
click at [280, 45] on p "#2 Some questions- You will receive an adoption application form within 24 -48 …" at bounding box center [230, 48] width 411 height 27
drag, startPoint x: 283, startPoint y: 45, endPoint x: 382, endPoint y: 40, distance: 98.8
click at [386, 42] on p "#2 Some questions- You will receive an adoption application form within 24 -48 …" at bounding box center [230, 48] width 411 height 27
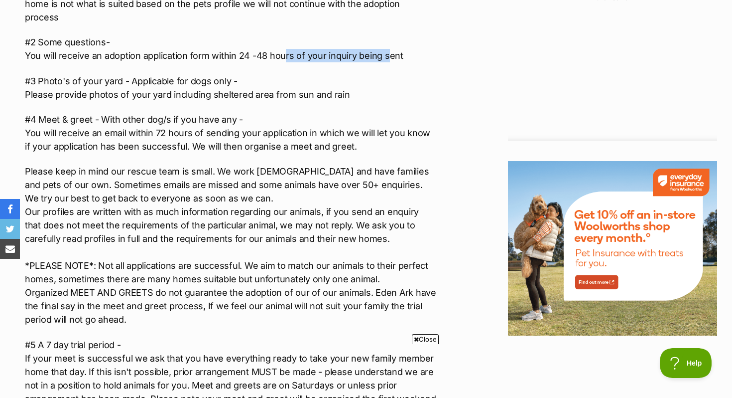
click at [382, 40] on p "#2 Some questions- You will receive an adoption application form within 24 -48 …" at bounding box center [230, 48] width 411 height 27
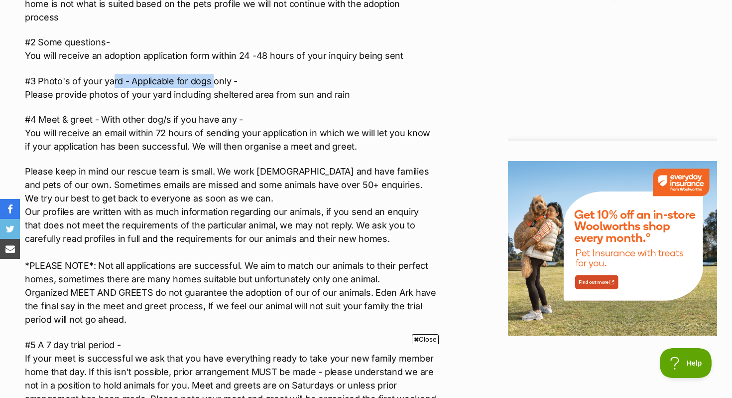
drag, startPoint x: 112, startPoint y: 73, endPoint x: 213, endPoint y: 73, distance: 101.1
click at [213, 74] on p "#3 Photo's of your yard - Applicable for dogs only - Please provide photos of y…" at bounding box center [230, 87] width 411 height 27
drag, startPoint x: 140, startPoint y: 77, endPoint x: 228, endPoint y: 77, distance: 87.2
click at [227, 77] on p "#3 Photo's of your yard - Applicable for dogs only - Please provide photos of y…" at bounding box center [230, 87] width 411 height 27
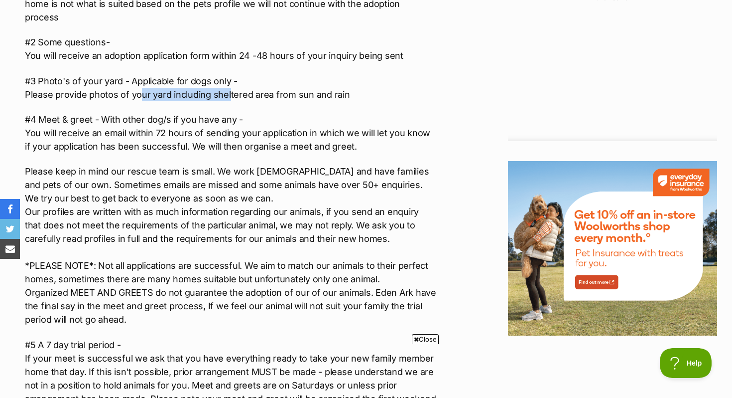
click at [228, 77] on p "#3 Photo's of your yard - Applicable for dogs only - Please provide photos of y…" at bounding box center [230, 87] width 411 height 27
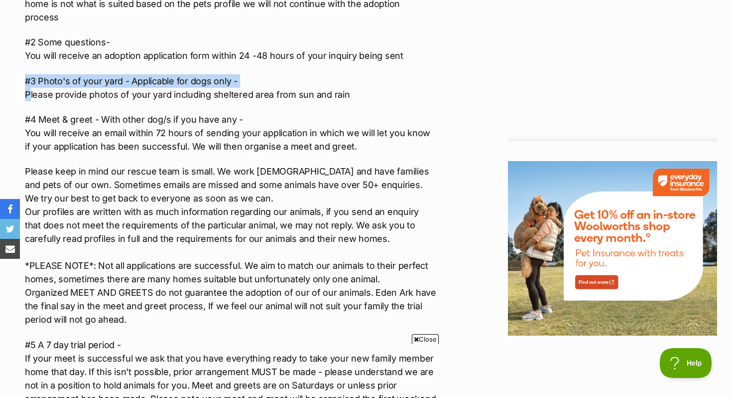
drag, startPoint x: 28, startPoint y: 85, endPoint x: 354, endPoint y: 74, distance: 326.0
click at [354, 74] on p "#3 Photo's of your yard - Applicable for dogs only - Please provide photos of y…" at bounding box center [230, 87] width 411 height 27
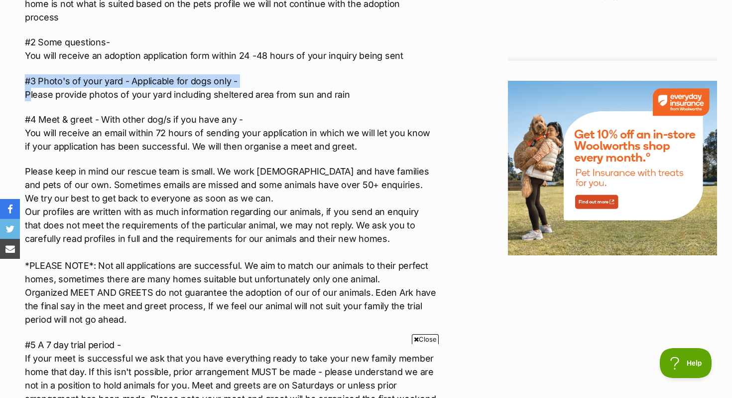
click at [354, 74] on p "#3 Photo's of your yard - Applicable for dogs only - Please provide photos of y…" at bounding box center [230, 87] width 411 height 27
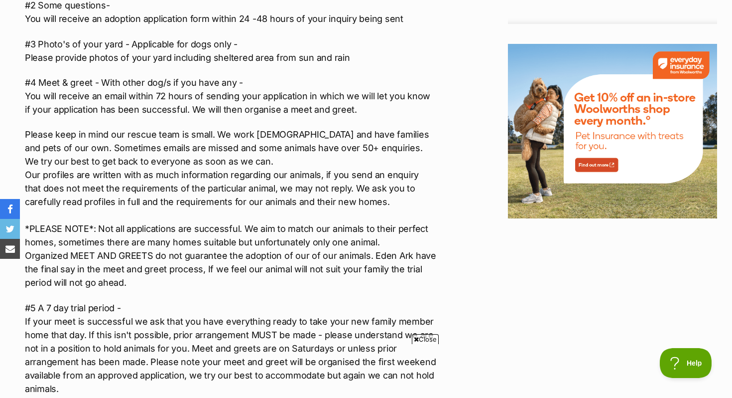
scroll to position [0, 0]
drag, startPoint x: 106, startPoint y: 67, endPoint x: 260, endPoint y: 67, distance: 153.9
click at [260, 76] on p "#4 Meet & greet - With other dog/s if you have any - You will receive an email …" at bounding box center [230, 96] width 411 height 40
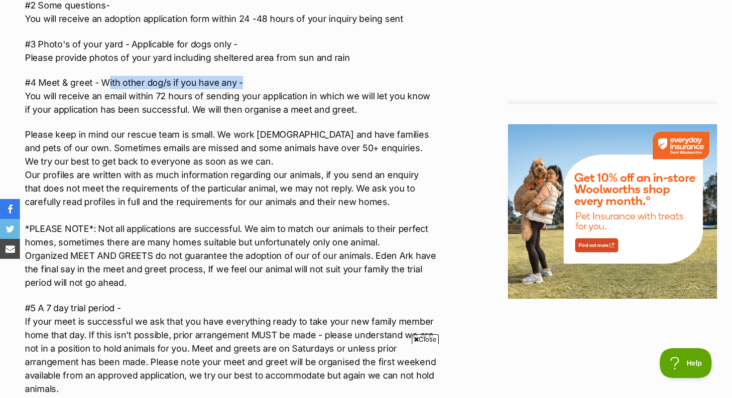
click at [260, 76] on p "#4 Meet & greet - With other dog/s if you have any - You will receive an email …" at bounding box center [230, 96] width 411 height 40
drag, startPoint x: 260, startPoint y: 67, endPoint x: 107, endPoint y: 66, distance: 152.9
click at [107, 76] on p "#4 Meet & greet - With other dog/s if you have any - You will receive an email …" at bounding box center [230, 96] width 411 height 40
click at [106, 76] on p "#4 Meet & greet - With other dog/s if you have any - You will receive an email …" at bounding box center [230, 96] width 411 height 40
drag, startPoint x: 106, startPoint y: 66, endPoint x: 306, endPoint y: 66, distance: 199.8
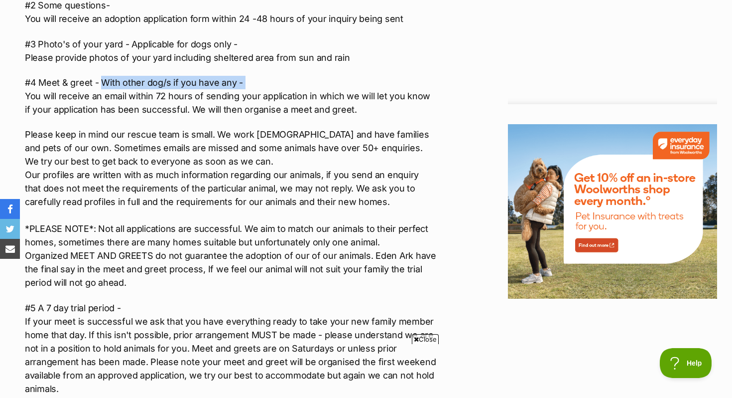
click at [306, 76] on p "#4 Meet & greet - With other dog/s if you have any - You will receive an email …" at bounding box center [230, 96] width 411 height 40
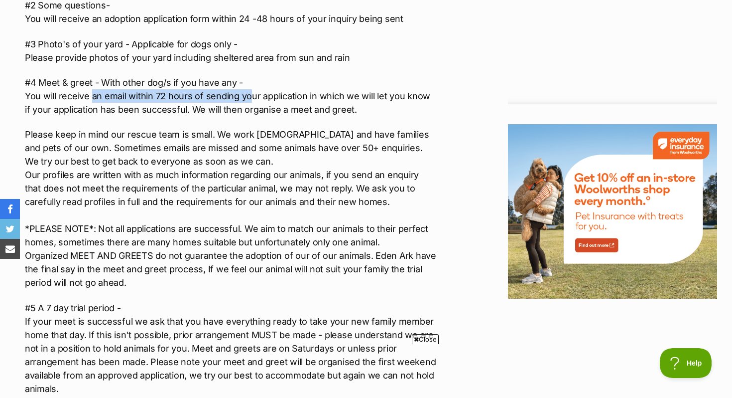
drag, startPoint x: 94, startPoint y: 79, endPoint x: 250, endPoint y: 77, distance: 155.4
click at [250, 78] on p "#4 Meet & greet - With other dog/s if you have any - You will receive an email …" at bounding box center [230, 96] width 411 height 40
click at [250, 77] on p "#4 Meet & greet - With other dog/s if you have any - You will receive an email …" at bounding box center [230, 96] width 411 height 40
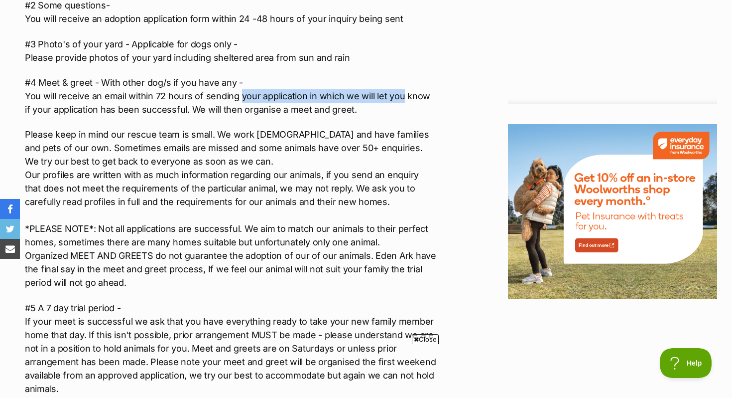
drag, startPoint x: 250, startPoint y: 77, endPoint x: 394, endPoint y: 77, distance: 144.5
click at [396, 77] on p "#4 Meet & greet - With other dog/s if you have any - You will receive an email …" at bounding box center [230, 96] width 411 height 40
click at [394, 77] on p "#4 Meet & greet - With other dog/s if you have any - You will receive an email …" at bounding box center [230, 96] width 411 height 40
click at [357, 128] on p "Please keep in mind our rescue team is small. We work full time and have famili…" at bounding box center [230, 208] width 411 height 161
drag, startPoint x: 350, startPoint y: 96, endPoint x: 307, endPoint y: 96, distance: 42.8
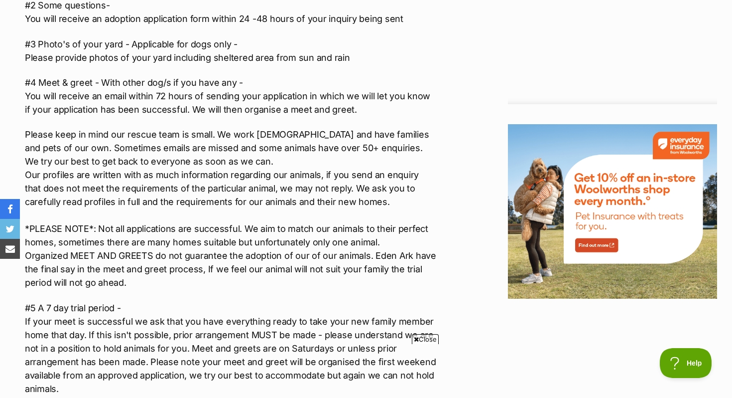
click at [345, 96] on p "#4 Meet & greet - With other dog/s if you have any - You will receive an email …" at bounding box center [230, 96] width 411 height 40
click at [300, 93] on p "#4 Meet & greet - With other dog/s if you have any - You will receive an email …" at bounding box center [230, 96] width 411 height 40
drag, startPoint x: 350, startPoint y: 95, endPoint x: 296, endPoint y: 95, distance: 53.8
click at [296, 95] on p "#4 Meet & greet - With other dog/s if you have any - You will receive an email …" at bounding box center [230, 96] width 411 height 40
click at [295, 95] on p "#4 Meet & greet - With other dog/s if you have any - You will receive an email …" at bounding box center [230, 96] width 411 height 40
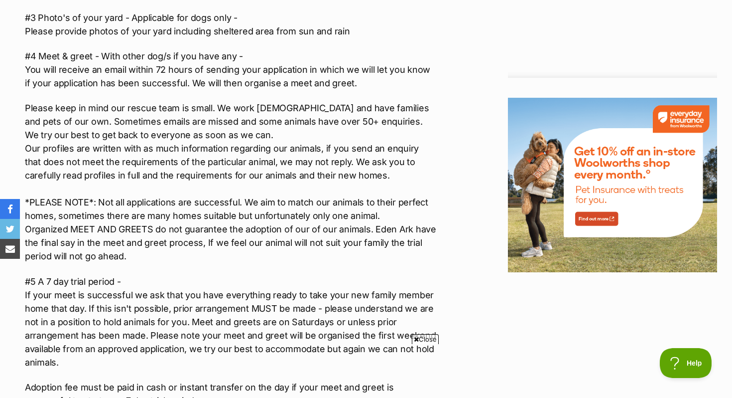
scroll to position [1249, 0]
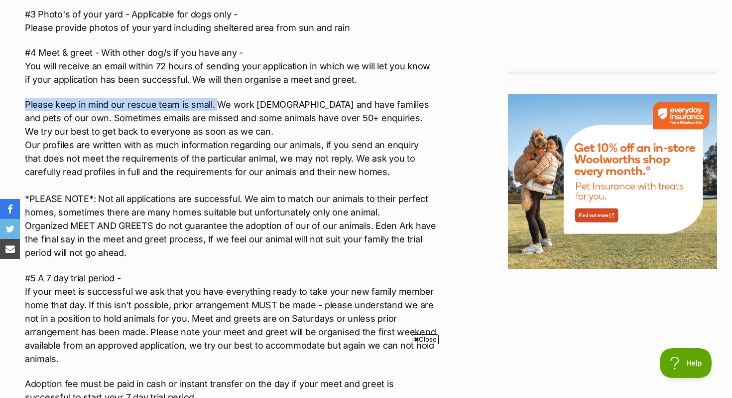
drag, startPoint x: 15, startPoint y: 85, endPoint x: 218, endPoint y: 98, distance: 203.2
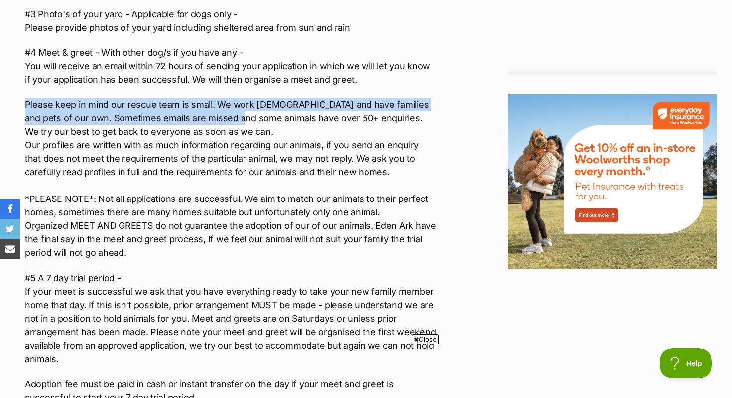
click at [218, 98] on p "Please keep in mind our rescue team is small. We work full time and have famili…" at bounding box center [230, 178] width 411 height 161
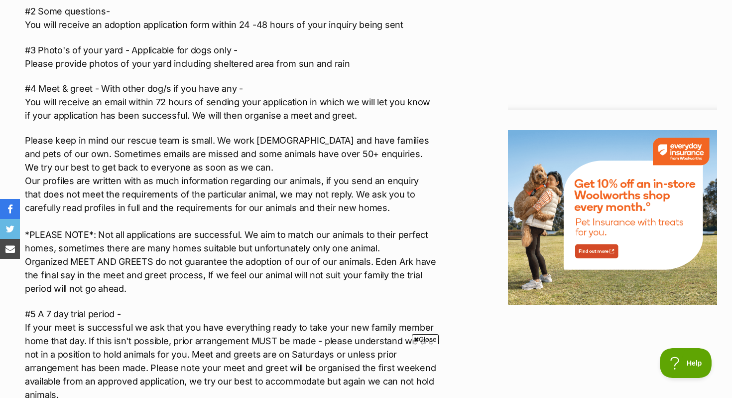
scroll to position [1212, 0]
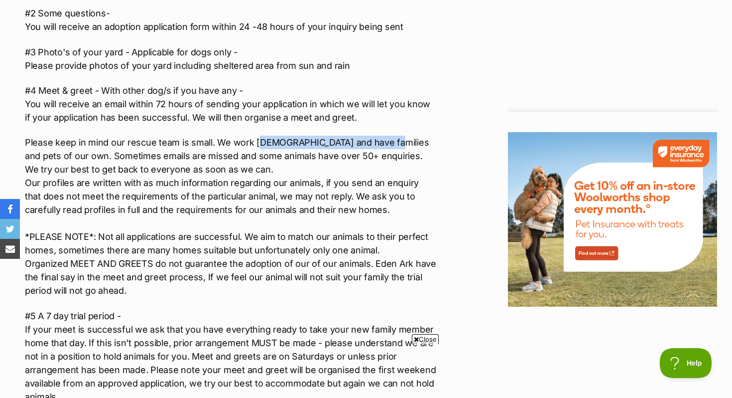
drag, startPoint x: 258, startPoint y: 127, endPoint x: 371, endPoint y: 127, distance: 113.6
click at [372, 136] on p "Please keep in mind our rescue team is small. We work full time and have famili…" at bounding box center [230, 216] width 411 height 161
click at [371, 136] on p "Please keep in mind our rescue team is small. We work full time and have famili…" at bounding box center [230, 216] width 411 height 161
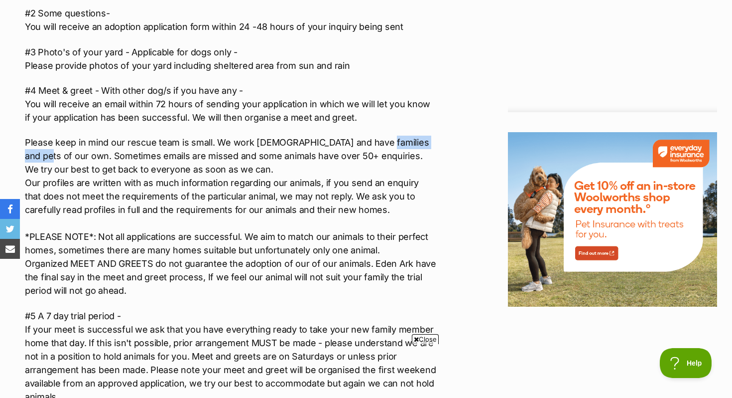
drag, startPoint x: 371, startPoint y: 127, endPoint x: 432, endPoint y: 128, distance: 61.3
click at [438, 129] on div "Advertisement Adoption information I've been adopted! This pet is no longer ava…" at bounding box center [366, 42] width 702 height 1409
click at [432, 136] on p "Please keep in mind our rescue team is small. We work full time and have famili…" at bounding box center [230, 216] width 411 height 161
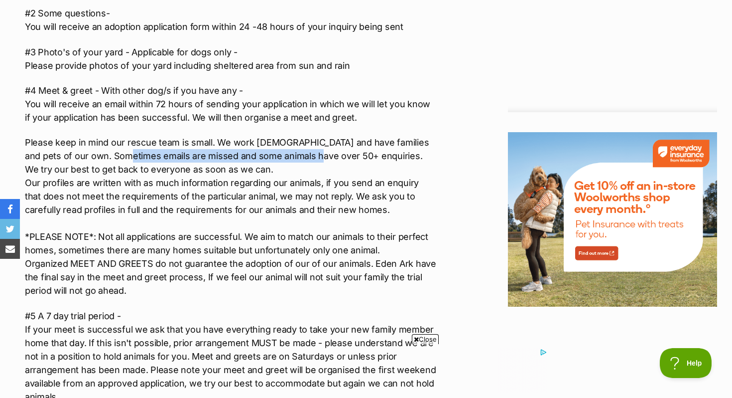
drag, startPoint x: 108, startPoint y: 144, endPoint x: 290, endPoint y: 147, distance: 182.9
click at [290, 147] on p "Please keep in mind our rescue team is small. We work full time and have famili…" at bounding box center [230, 216] width 411 height 161
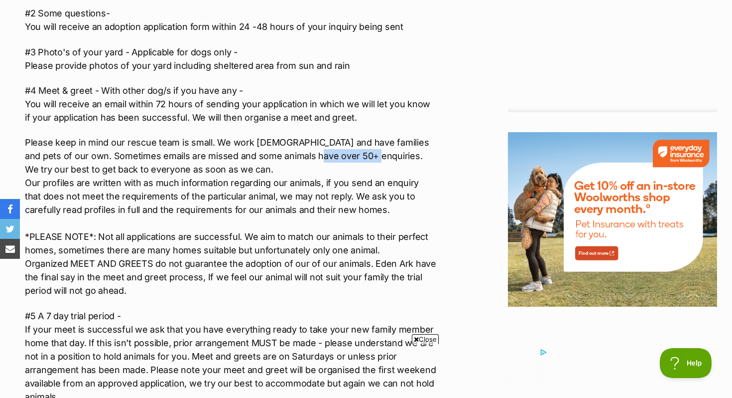
drag, startPoint x: 290, startPoint y: 147, endPoint x: 340, endPoint y: 147, distance: 50.3
click at [340, 147] on p "Please keep in mind our rescue team is small. We work full time and have famili…" at bounding box center [230, 216] width 411 height 161
drag, startPoint x: 344, startPoint y: 147, endPoint x: 431, endPoint y: 147, distance: 87.2
click at [431, 147] on p "Please keep in mind our rescue team is small. We work full time and have famili…" at bounding box center [230, 216] width 411 height 161
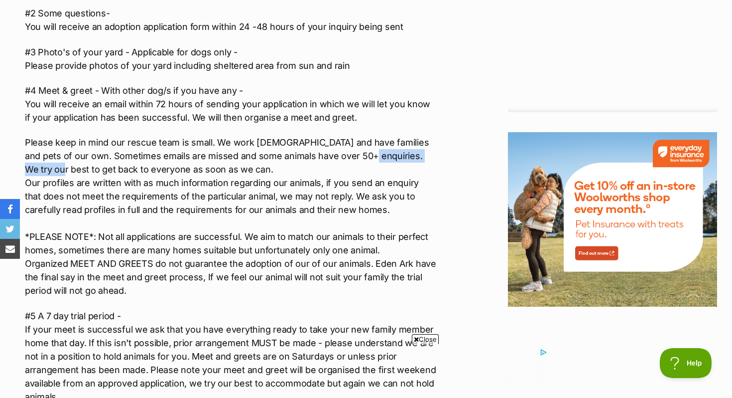
click at [431, 147] on p "Please keep in mind our rescue team is small. We work full time and have famili…" at bounding box center [230, 216] width 411 height 161
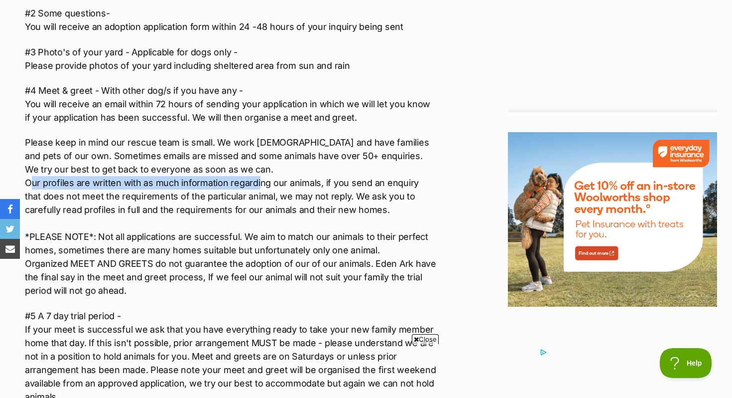
drag, startPoint x: 31, startPoint y: 168, endPoint x: 260, endPoint y: 170, distance: 229.2
click at [260, 170] on p "Please keep in mind our rescue team is small. We work full time and have famili…" at bounding box center [230, 216] width 411 height 161
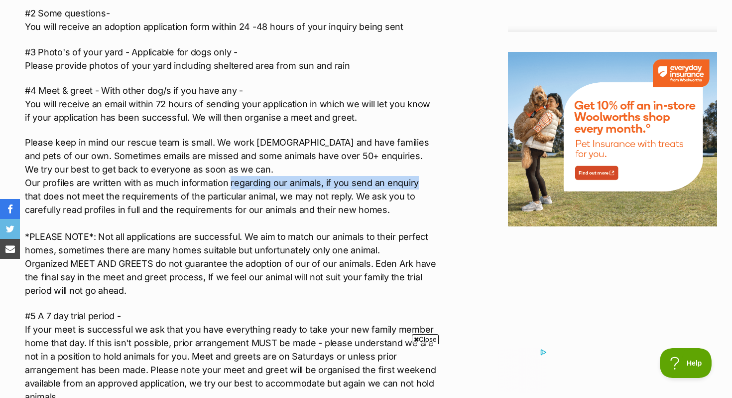
drag, startPoint x: 260, startPoint y: 170, endPoint x: 410, endPoint y: 171, distance: 150.0
click at [410, 171] on p "Please keep in mind our rescue team is small. We work full time and have famili…" at bounding box center [230, 216] width 411 height 161
click at [410, 172] on p "Please keep in mind our rescue team is small. We work full time and have famili…" at bounding box center [230, 216] width 411 height 161
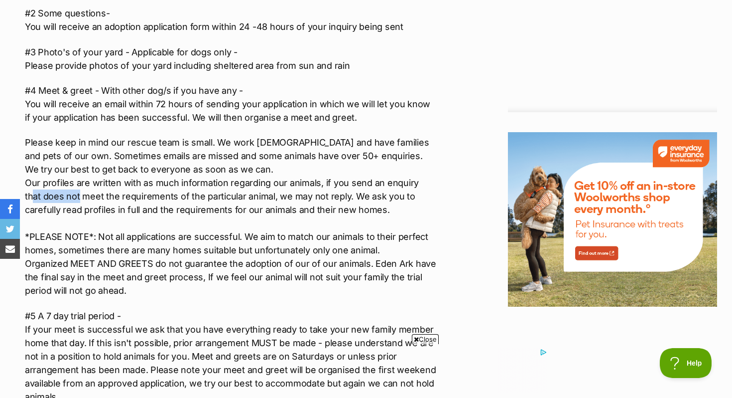
drag, startPoint x: 62, startPoint y: 179, endPoint x: 428, endPoint y: 176, distance: 366.7
click at [428, 176] on p "Please keep in mind our rescue team is small. We work full time and have famili…" at bounding box center [230, 216] width 411 height 161
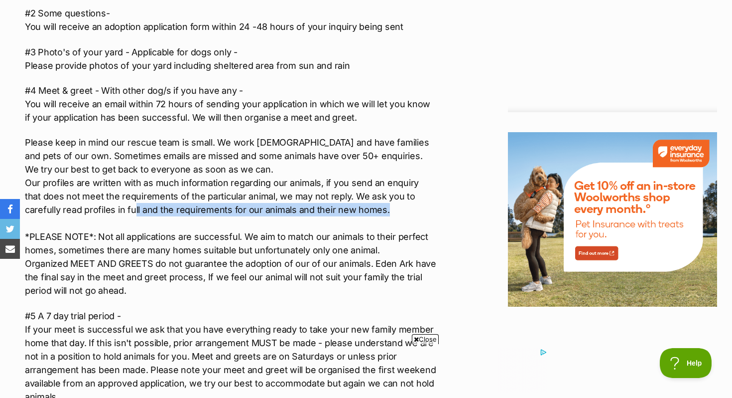
drag, startPoint x: 95, startPoint y: 193, endPoint x: 362, endPoint y: 191, distance: 267.5
click at [361, 191] on p "Please keep in mind our rescue team is small. We work full time and have famili…" at bounding box center [230, 216] width 411 height 161
click at [362, 191] on p "Please keep in mind our rescue team is small. We work full time and have famili…" at bounding box center [230, 216] width 411 height 161
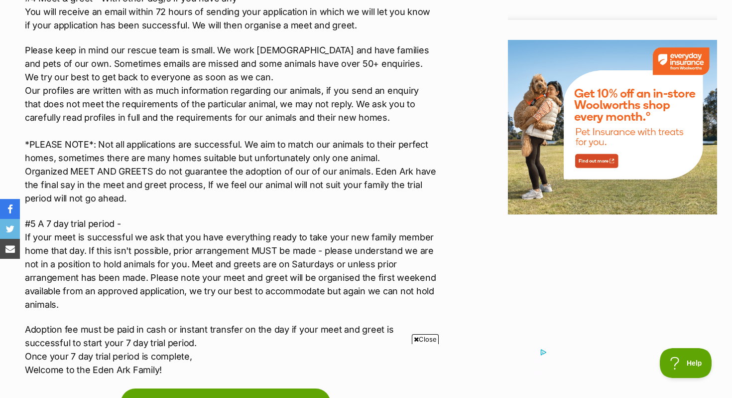
scroll to position [1308, 0]
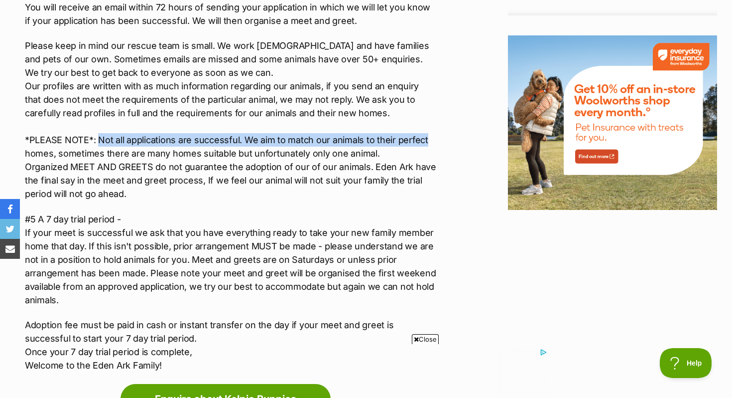
drag
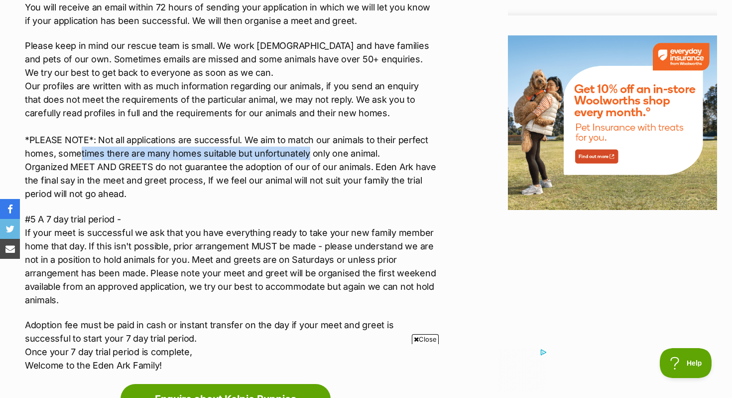
click at [294, 139] on p "Please keep in mind our rescue team is small. We work full time and have famili…" at bounding box center [230, 119] width 411 height 161
click at [286, 137] on p "Please keep in mind our rescue team is small. We work full time and have famili…" at bounding box center [230, 119] width 411 height 161
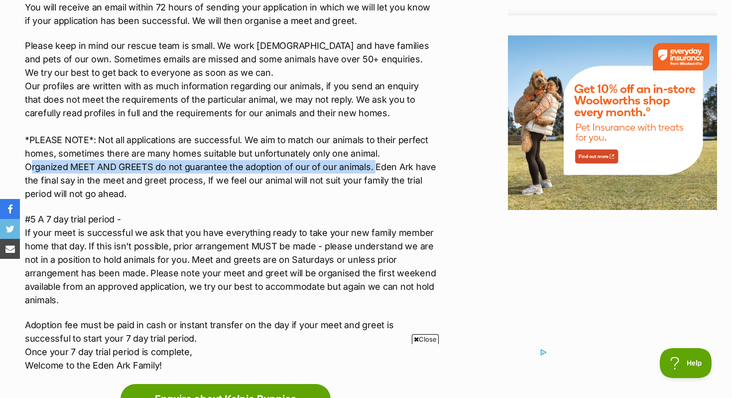
drag, startPoint x: 29, startPoint y: 155, endPoint x: 371, endPoint y: 154, distance: 342.2
click at [371, 154] on p "Please keep in mind our rescue team is small. We work full time and have famili…" at bounding box center [230, 119] width 411 height 161
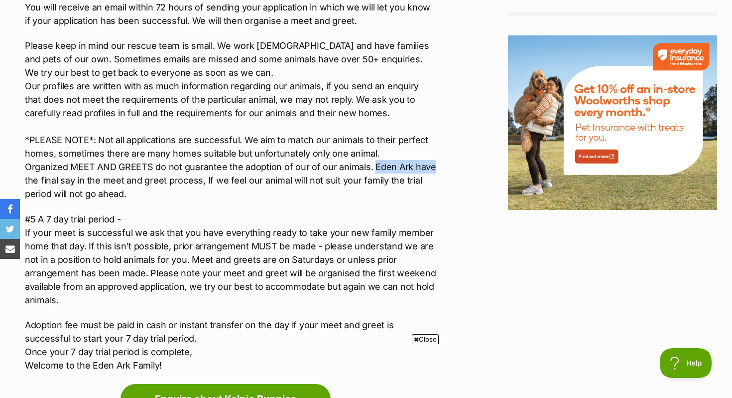
drag, startPoint x: 371, startPoint y: 154, endPoint x: 431, endPoint y: 153, distance: 60.8
click at [431, 154] on p "Please keep in mind our rescue team is small. We work full time and have famili…" at bounding box center [230, 119] width 411 height 161
click at [431, 153] on p "Please keep in mind our rescue team is small. We work full time and have famili…" at bounding box center [230, 119] width 411 height 161
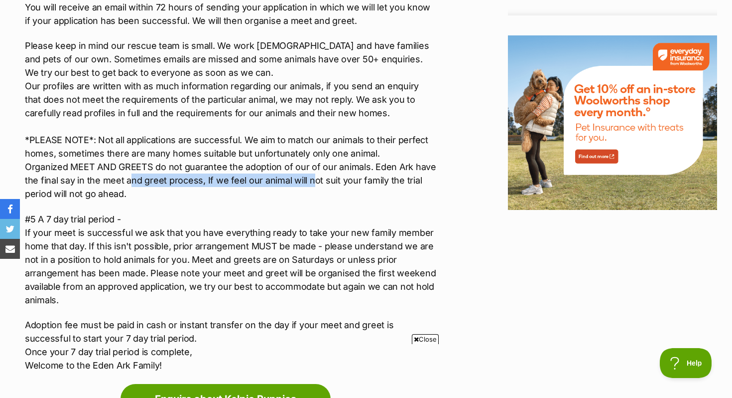
drag, startPoint x: 132, startPoint y: 171, endPoint x: 310, endPoint y: 167, distance: 178.4
click at [311, 168] on p "Please keep in mind our rescue team is small. We work full time and have famili…" at bounding box center [230, 119] width 411 height 161
click at [310, 167] on p "Please keep in mind our rescue team is small. We work full time and have famili…" at bounding box center [230, 119] width 411 height 161
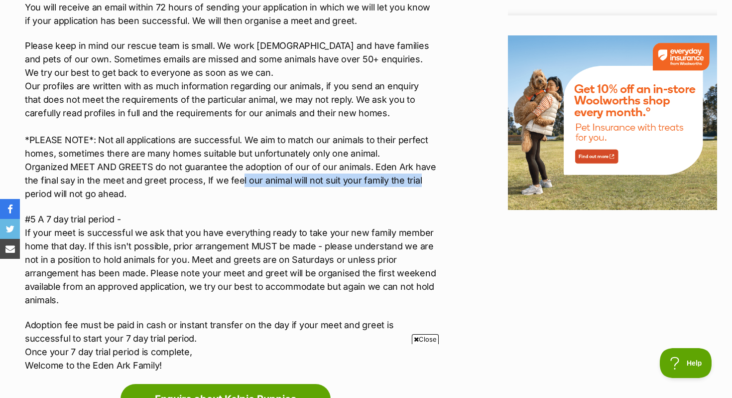
drag, startPoint x: 240, startPoint y: 167, endPoint x: 424, endPoint y: 166, distance: 183.8
click at [424, 166] on p "Please keep in mind our rescue team is small. We work full time and have famili…" at bounding box center [230, 119] width 411 height 161
click at [423, 166] on p "Please keep in mind our rescue team is small. We work full time and have famili…" at bounding box center [230, 119] width 411 height 161
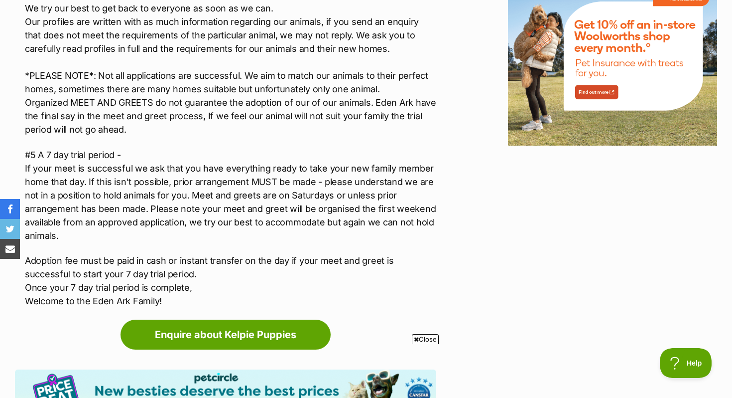
scroll to position [1376, 0]
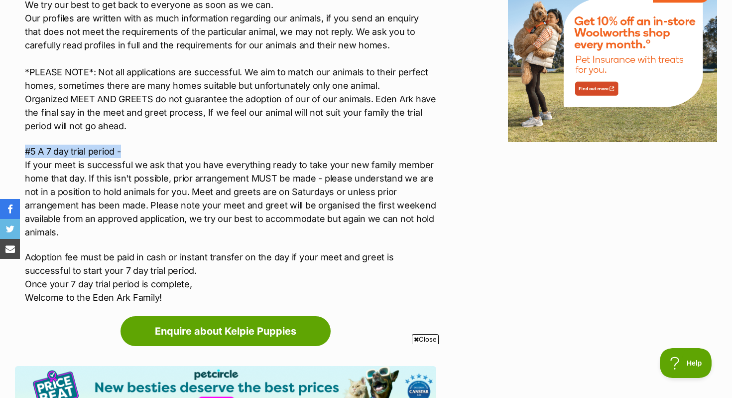
drag, startPoint x: 24, startPoint y: 139, endPoint x: 126, endPoint y: 139, distance: 101.6
click at [126, 144] on p "#5 A 7 day trial period - If your meet is successful we ask that you have every…" at bounding box center [230, 191] width 411 height 94
drag, startPoint x: 83, startPoint y: 156, endPoint x: 114, endPoint y: 156, distance: 31.4
click at [113, 156] on p "#5 A 7 day trial period - If your meet is successful we ask that you have every…" at bounding box center [230, 191] width 411 height 94
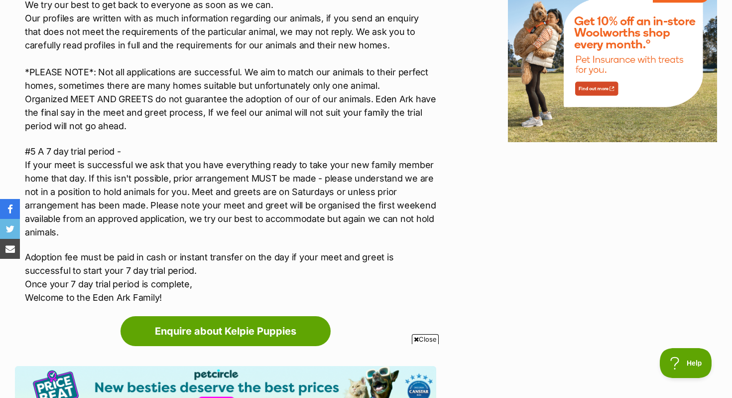
click at [117, 156] on p "#5 A 7 day trial period - If your meet is successful we ask that you have every…" at bounding box center [230, 191] width 411 height 94
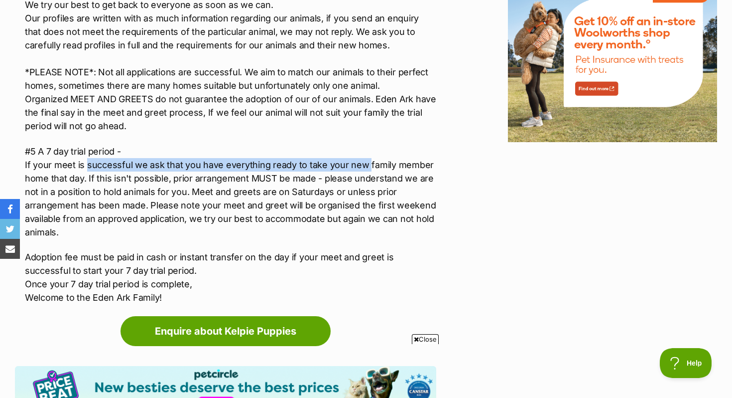
drag, startPoint x: 117, startPoint y: 156, endPoint x: 359, endPoint y: 154, distance: 242.6
click at [359, 154] on p "#5 A 7 day trial period - If your meet is successful we ask that you have every…" at bounding box center [230, 191] width 411 height 94
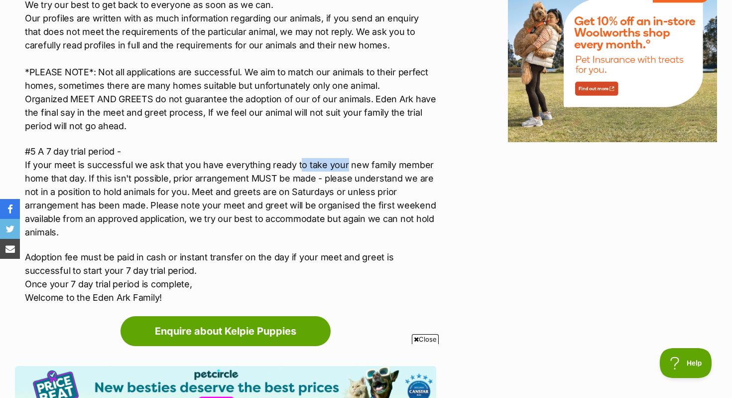
drag, startPoint x: 299, startPoint y: 151, endPoint x: 344, endPoint y: 151, distance: 44.8
click at [343, 151] on p "#5 A 7 day trial period - If your meet is successful we ask that you have every…" at bounding box center [230, 191] width 411 height 94
click at [344, 151] on p "#5 A 7 day trial period - If your meet is successful we ask that you have every…" at bounding box center [230, 191] width 411 height 94
drag, startPoint x: 149, startPoint y: 87, endPoint x: 72, endPoint y: 84, distance: 76.8
click at [72, 84] on p "Please keep in mind our rescue team is small. We work full time and have famili…" at bounding box center [230, 51] width 411 height 161
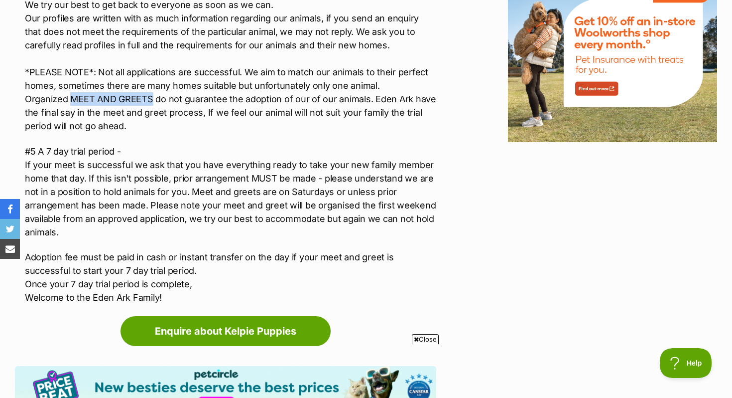
click at [72, 84] on p "Please keep in mind our rescue team is small. We work full time and have famili…" at bounding box center [230, 51] width 411 height 161
drag, startPoint x: 73, startPoint y: 84, endPoint x: 152, endPoint y: 85, distance: 78.7
click at [151, 85] on p "Please keep in mind our rescue team is small. We work full time and have famili…" at bounding box center [230, 51] width 411 height 161
click at [152, 85] on p "Please keep in mind our rescue team is small. We work full time and have famili…" at bounding box center [230, 51] width 411 height 161
drag, startPoint x: 152, startPoint y: 85, endPoint x: 74, endPoint y: 86, distance: 77.7
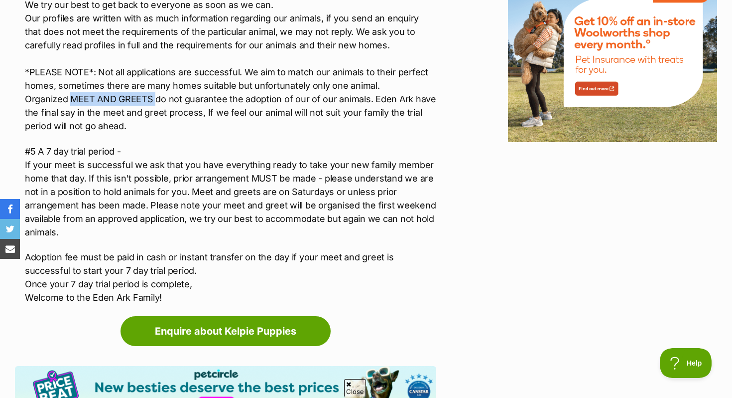
click at [74, 87] on p "Please keep in mind our rescue team is small. We work full time and have famili…" at bounding box center [230, 51] width 411 height 161
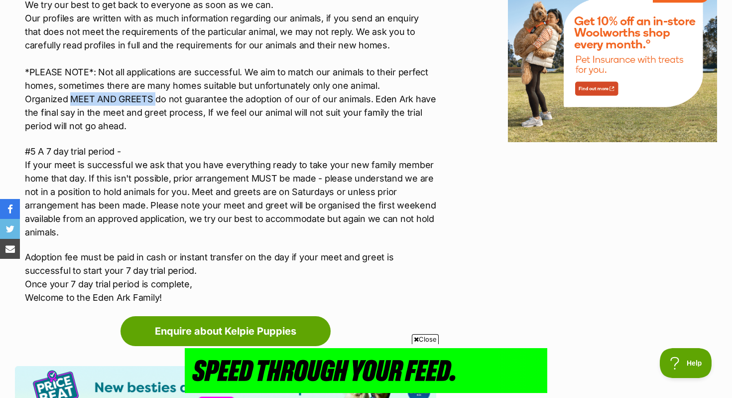
scroll to position [0, 0]
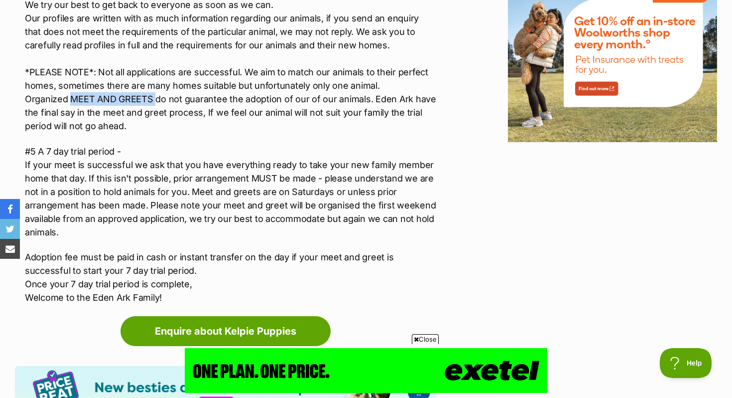
click at [74, 86] on p "Please keep in mind our rescue team is small. We work full time and have famili…" at bounding box center [230, 51] width 411 height 161
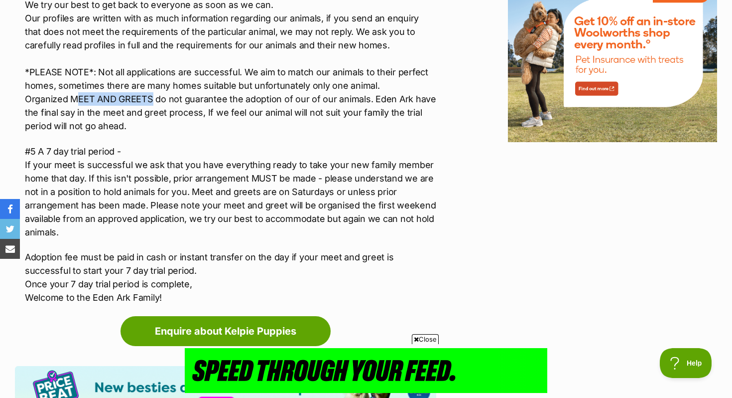
drag, startPoint x: 74, startPoint y: 86, endPoint x: 152, endPoint y: 83, distance: 78.3
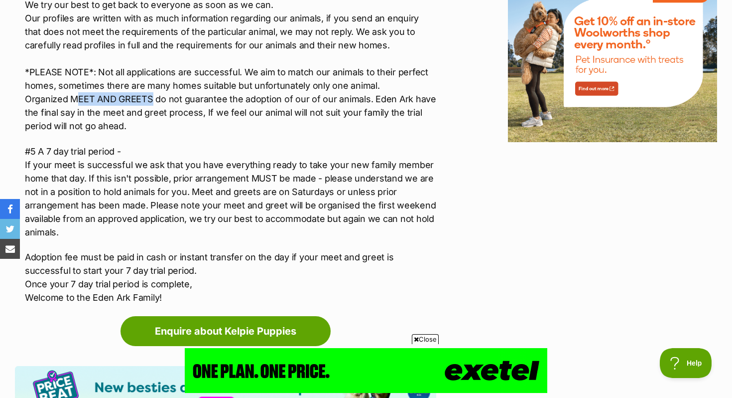
click at [152, 83] on p "Please keep in mind our rescue team is small. We work full time and have famili…" at bounding box center [230, 51] width 411 height 161
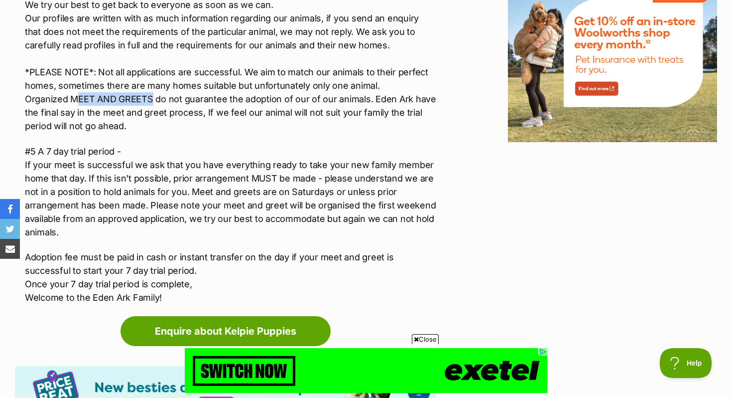
click at [152, 84] on p "Please keep in mind our rescue team is small. We work full time and have famili…" at bounding box center [230, 51] width 411 height 161
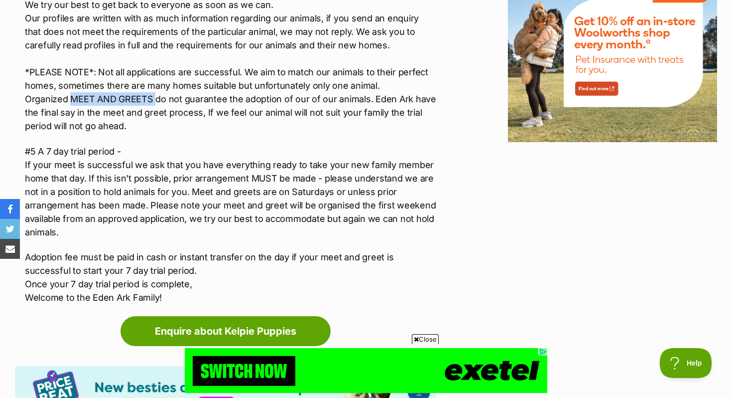
drag, startPoint x: 139, startPoint y: 84, endPoint x: 71, endPoint y: 85, distance: 68.3
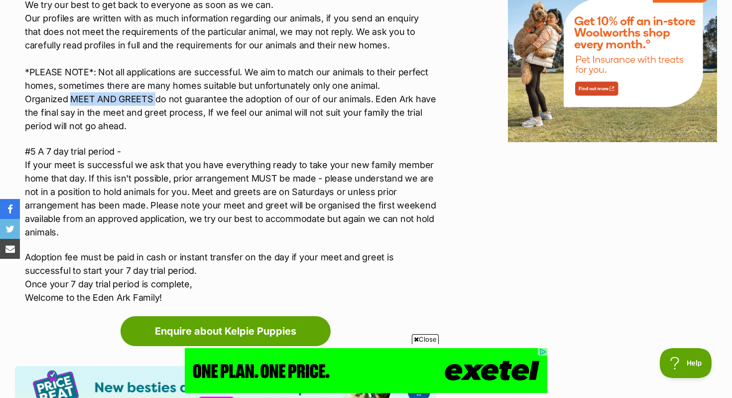
click at [71, 85] on p "Please keep in mind our rescue team is small. We work full time and have famili…" at bounding box center [230, 51] width 411 height 161
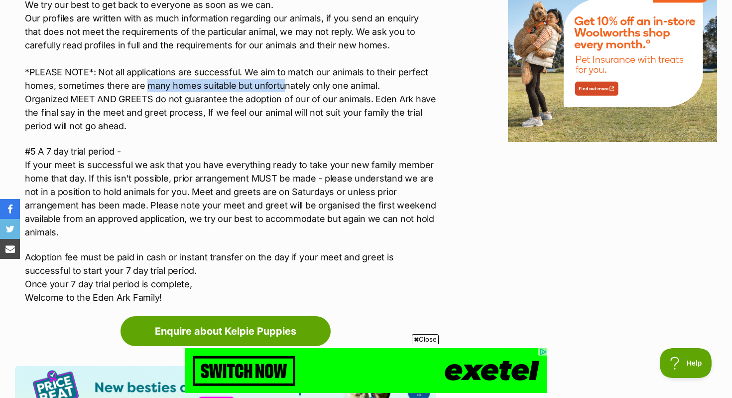
drag, startPoint x: 144, startPoint y: 67, endPoint x: 279, endPoint y: 70, distance: 134.6
click at [279, 70] on p "Please keep in mind our rescue team is small. We work full time and have famili…" at bounding box center [230, 51] width 411 height 161
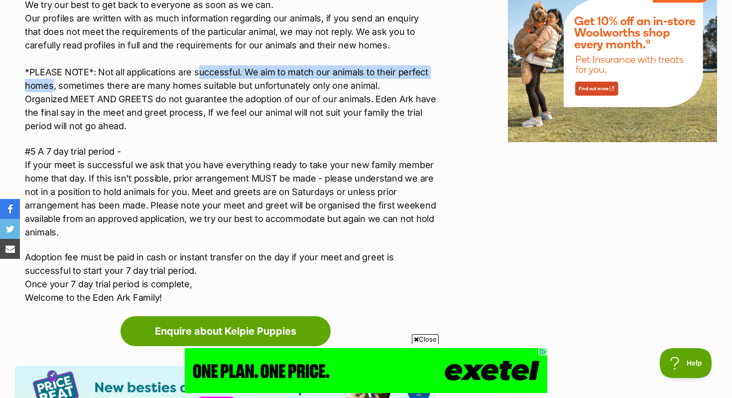
drag, startPoint x: 200, startPoint y: 60, endPoint x: 51, endPoint y: 78, distance: 150.0
click at [51, 77] on p "Please keep in mind our rescue team is small. We work full time and have famili…" at bounding box center [230, 51] width 411 height 161
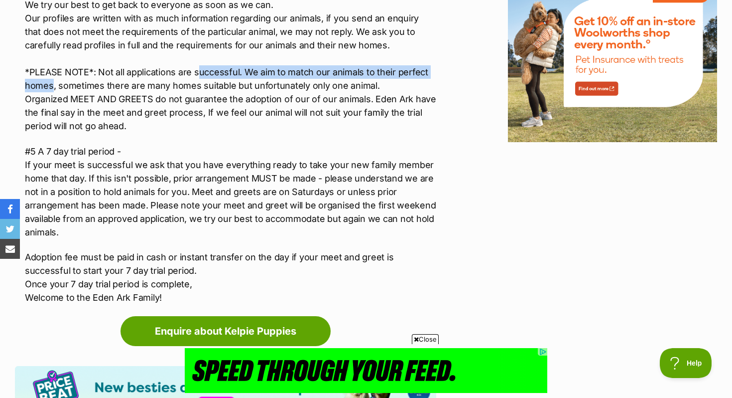
click at [51, 78] on p "Please keep in mind our rescue team is small. We work full time and have famili…" at bounding box center [230, 51] width 411 height 161
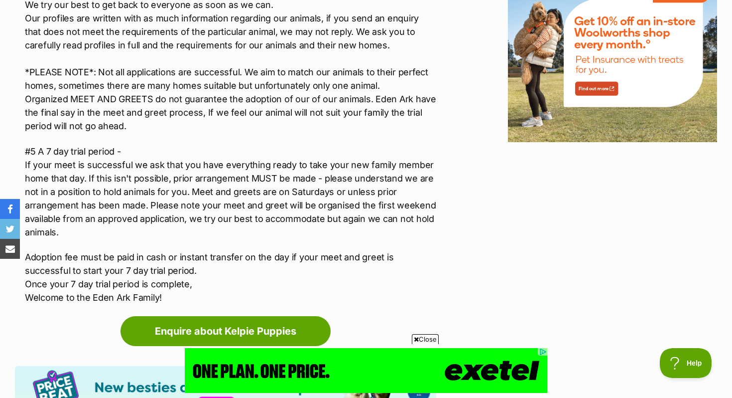
drag, startPoint x: 82, startPoint y: 178, endPoint x: 148, endPoint y: 189, distance: 66.7
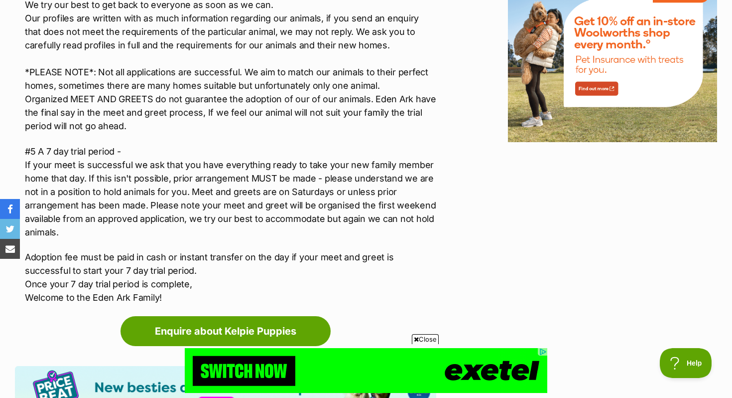
click at [154, 177] on p "#5 A 7 day trial period - If your meet is successful we ask that you have every…" at bounding box center [230, 191] width 411 height 94
drag, startPoint x: 148, startPoint y: 189, endPoint x: 285, endPoint y: 181, distance: 137.2
click at [287, 183] on p "#5 A 7 day trial period - If your meet is successful we ask that you have every…" at bounding box center [230, 191] width 411 height 94
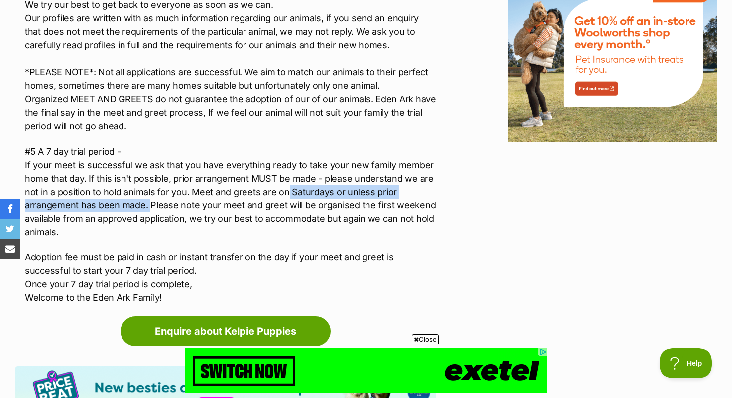
click at [285, 181] on p "#5 A 7 day trial period - If your meet is successful we ask that you have every…" at bounding box center [230, 191] width 411 height 94
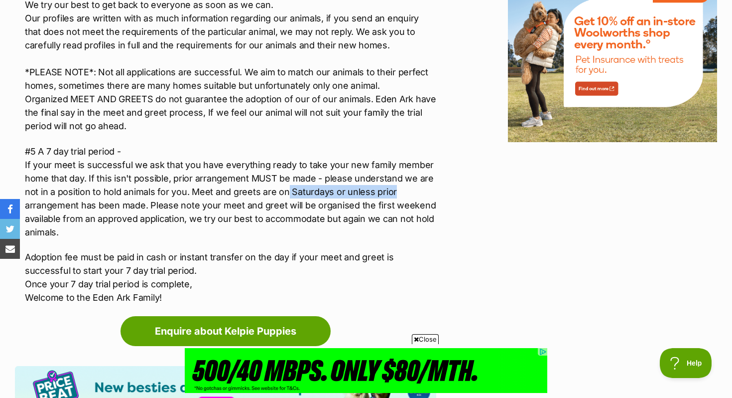
drag, startPoint x: 285, startPoint y: 181, endPoint x: 403, endPoint y: 178, distance: 117.6
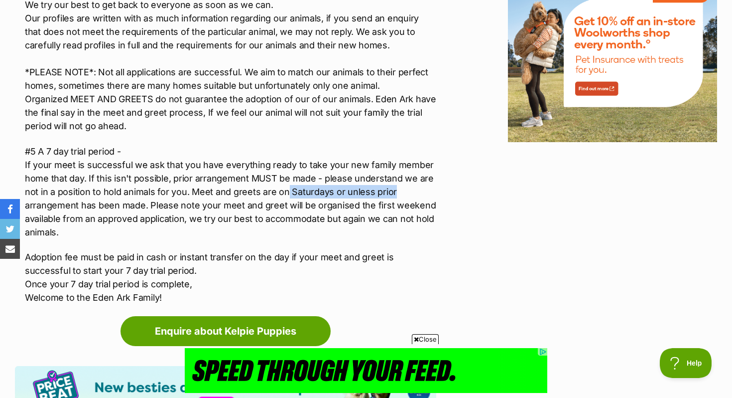
click at [404, 179] on p "#5 A 7 day trial period - If your meet is successful we ask that you have every…" at bounding box center [230, 191] width 411 height 94
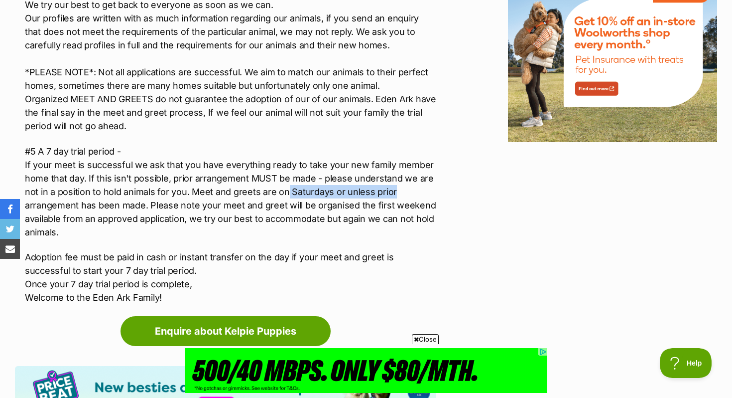
click at [403, 178] on p "#5 A 7 day trial period - If your meet is successful we ask that you have every…" at bounding box center [230, 191] width 411 height 94
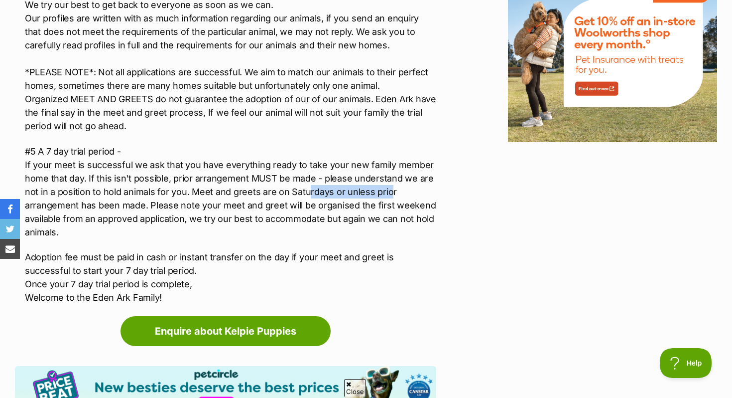
drag, startPoint x: 387, startPoint y: 178, endPoint x: 296, endPoint y: 181, distance: 90.2
click at [308, 180] on p "#5 A 7 day trial period - If your meet is successful we ask that you have every…" at bounding box center [230, 191] width 411 height 94
click at [296, 181] on p "#5 A 7 day trial period - If your meet is successful we ask that you have every…" at bounding box center [230, 191] width 411 height 94
drag, startPoint x: 257, startPoint y: 175, endPoint x: 390, endPoint y: 175, distance: 133.0
click at [391, 177] on p "#5 A 7 day trial period - If your meet is successful we ask that you have every…" at bounding box center [230, 191] width 411 height 94
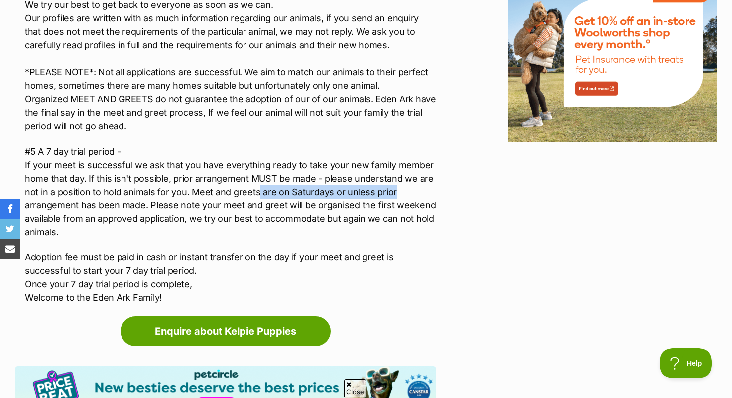
click at [390, 175] on p "#5 A 7 day trial period - If your meet is successful we ask that you have every…" at bounding box center [230, 191] width 411 height 94
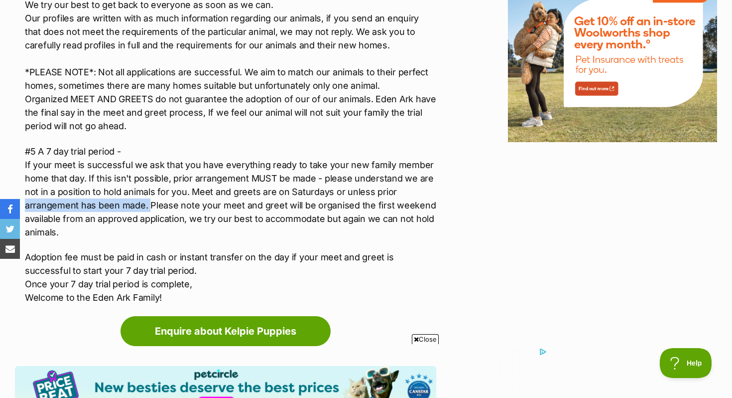
drag, startPoint x: 396, startPoint y: 181, endPoint x: 148, endPoint y: 195, distance: 248.0
click at [149, 195] on p "#5 A 7 day trial period - If your meet is successful we ask that you have every…" at bounding box center [230, 191] width 411 height 94
click at [148, 195] on p "#5 A 7 day trial period - If your meet is successful we ask that you have every…" at bounding box center [230, 191] width 411 height 94
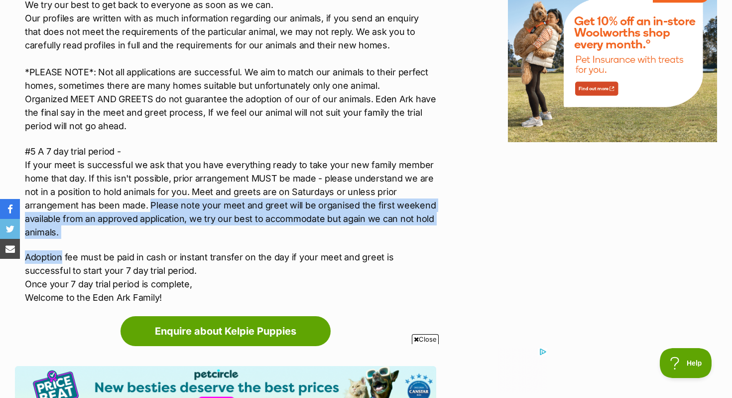
drag, startPoint x: 148, startPoint y: 195, endPoint x: 397, endPoint y: 225, distance: 250.9
click at [405, 226] on div "Our adoption process has 5 stages - #1 A brief description of your home- We ask…" at bounding box center [230, 14] width 411 height 579
click at [397, 225] on div "Our adoption process has 5 stages - #1 A brief description of your home- We ask…" at bounding box center [230, 14] width 411 height 579
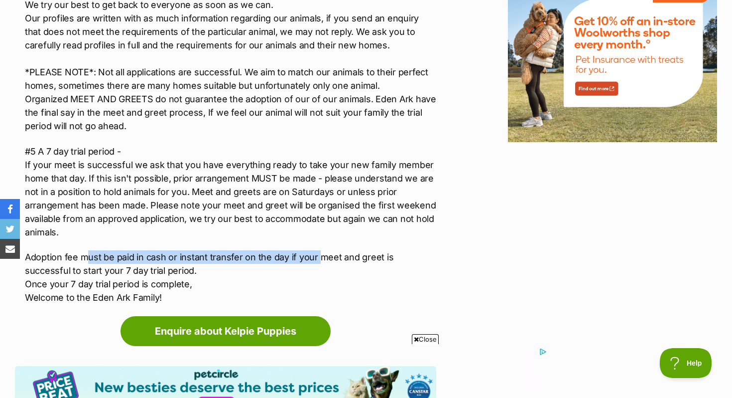
drag, startPoint x: 89, startPoint y: 244, endPoint x: 316, endPoint y: 244, distance: 227.7
click at [319, 250] on p "Adoption fee must be paid in cash or instant transfer on the day if your meet a…" at bounding box center [230, 277] width 411 height 54
click at [316, 250] on p "Adoption fee must be paid in cash or instant transfer on the day if your meet a…" at bounding box center [230, 277] width 411 height 54
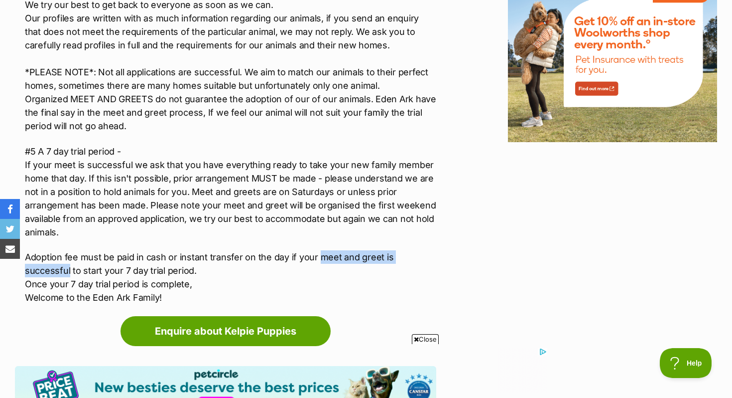
drag, startPoint x: 316, startPoint y: 244, endPoint x: 441, endPoint y: 245, distance: 125.0
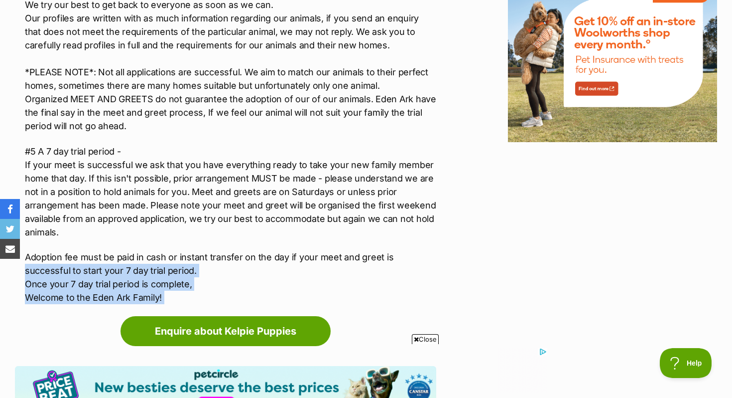
drag, startPoint x: 441, startPoint y: 245, endPoint x: 193, endPoint y: 279, distance: 250.5
click at [193, 279] on p "Adoption fee must be paid in cash or instant transfer on the day if your meet a…" at bounding box center [230, 277] width 411 height 54
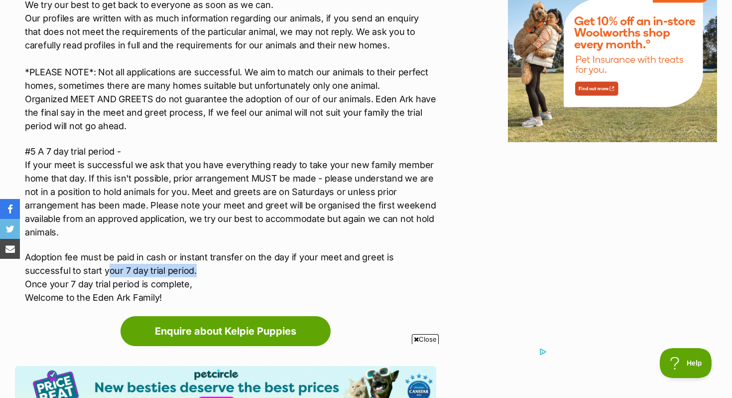
drag, startPoint x: 153, startPoint y: 261, endPoint x: 55, endPoint y: 261, distance: 98.1
click at [56, 261] on p "Adoption fee must be paid in cash or instant transfer on the day if your meet a…" at bounding box center [230, 277] width 411 height 54
click at [55, 261] on p "Adoption fee must be paid in cash or instant transfer on the day if your meet a…" at bounding box center [230, 277] width 411 height 54
drag, startPoint x: 55, startPoint y: 261, endPoint x: 141, endPoint y: 261, distance: 86.7
click at [143, 261] on p "Adoption fee must be paid in cash or instant transfer on the day if your meet a…" at bounding box center [230, 277] width 411 height 54
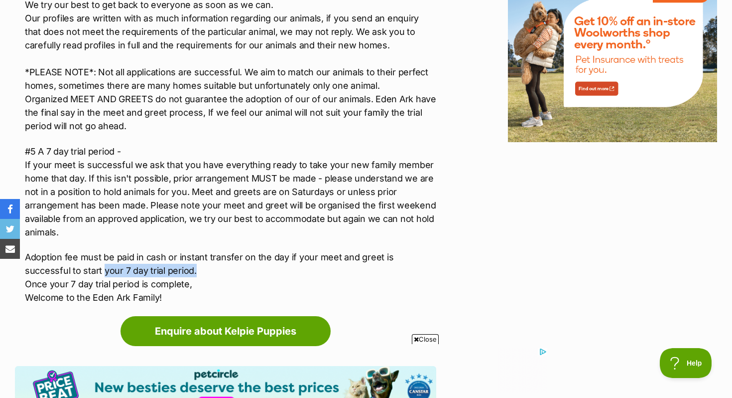
click at [141, 261] on p "Adoption fee must be paid in cash or instant transfer on the day if your meet a…" at bounding box center [230, 277] width 411 height 54
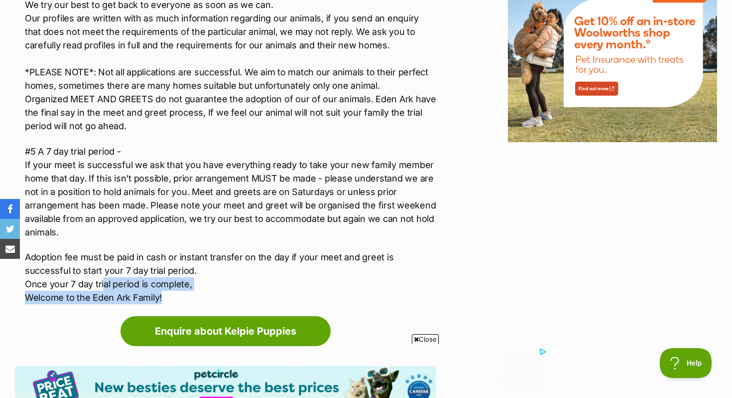
drag, startPoint x: 103, startPoint y: 276, endPoint x: 185, endPoint y: 282, distance: 82.4
click at [186, 282] on p "Adoption fee must be paid in cash or instant transfer on the day if your meet a…" at bounding box center [230, 277] width 411 height 54
click at [185, 282] on p "Adoption fee must be paid in cash or instant transfer on the day if your meet a…" at bounding box center [230, 277] width 411 height 54
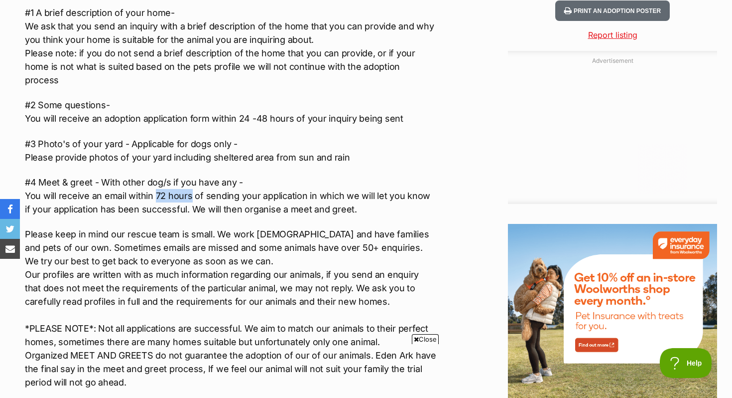
drag, startPoint x: 156, startPoint y: 182, endPoint x: 189, endPoint y: 179, distance: 33.0
click at [189, 180] on p "#4 Meet & greet - With other dog/s if you have any - You will receive an email …" at bounding box center [230, 195] width 411 height 40
click at [189, 179] on p "#4 Meet & greet - With other dog/s if you have any - You will receive an email …" at bounding box center [230, 195] width 411 height 40
drag, startPoint x: 250, startPoint y: 195, endPoint x: 276, endPoint y: 205, distance: 28.4
click at [276, 204] on div "Our adoption process has 5 stages - #1 A brief description of your home- We ask…" at bounding box center [230, 270] width 411 height 579
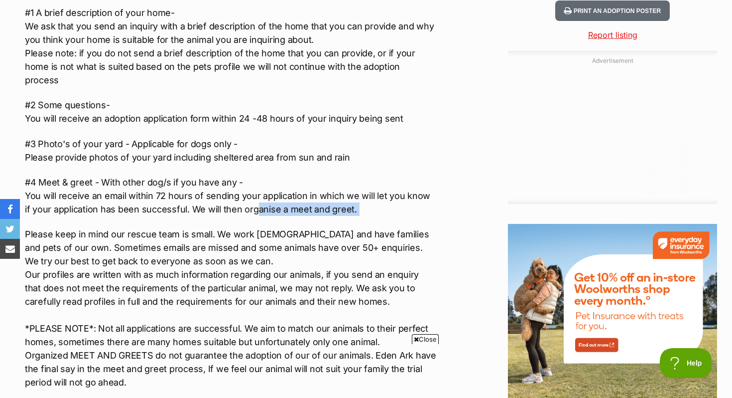
click at [276, 205] on div "Our adoption process has 5 stages - #1 A brief description of your home- We ask…" at bounding box center [230, 270] width 411 height 579
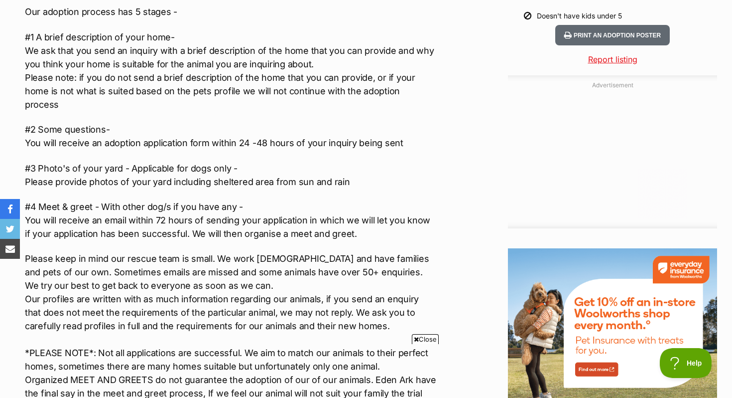
scroll to position [1096, 0]
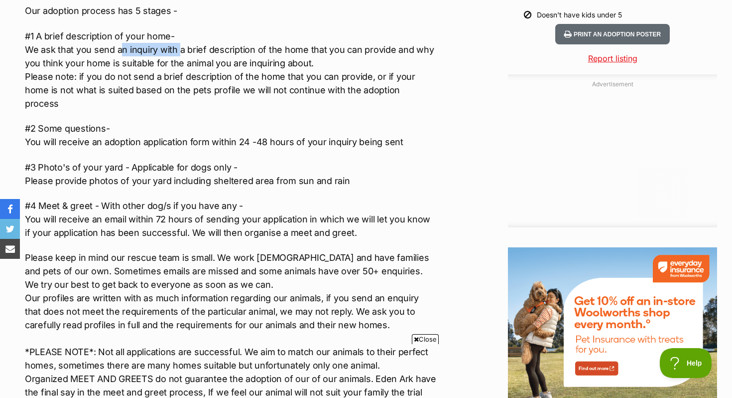
drag, startPoint x: 121, startPoint y: 46, endPoint x: 179, endPoint y: 55, distance: 59.0
click at [179, 55] on p "#1 A brief description of your home- We ask that you send an inquiry with a bri…" at bounding box center [230, 69] width 411 height 81
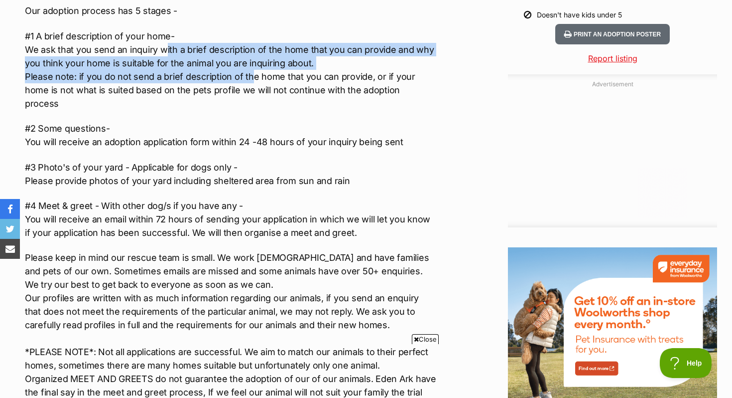
drag, startPoint x: 166, startPoint y: 53, endPoint x: 226, endPoint y: 79, distance: 64.9
click at [239, 78] on p "#1 A brief description of your home- We ask that you send an inquiry with a bri…" at bounding box center [230, 69] width 411 height 81
click at [226, 79] on p "#1 A brief description of your home- We ask that you send an inquiry with a bri…" at bounding box center [230, 69] width 411 height 81
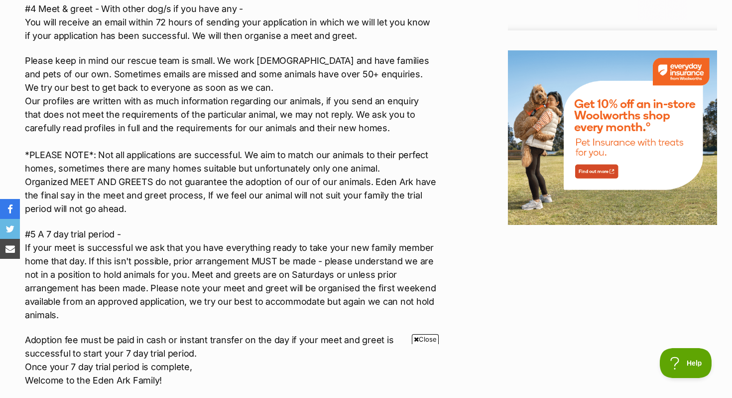
scroll to position [1299, 0]
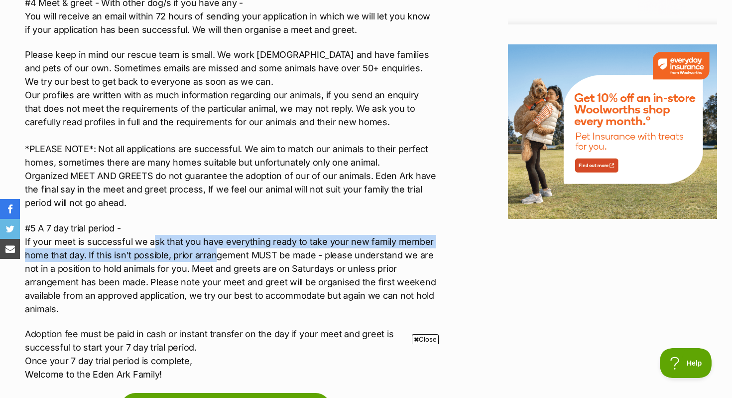
drag, startPoint x: 217, startPoint y: 237, endPoint x: 145, endPoint y: 225, distance: 73.3
click at [146, 225] on p "#5 A 7 day trial period - If your meet is successful we ask that you have every…" at bounding box center [230, 268] width 411 height 94
click at [145, 225] on p "#5 A 7 day trial period - If your meet is successful we ask that you have every…" at bounding box center [230, 268] width 411 height 94
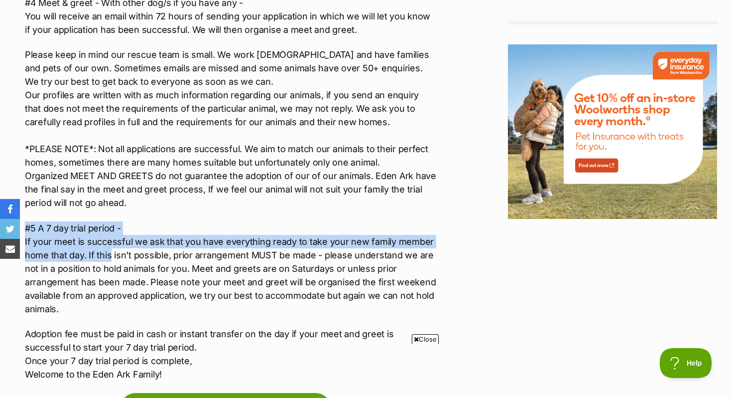
scroll to position [0, 0]
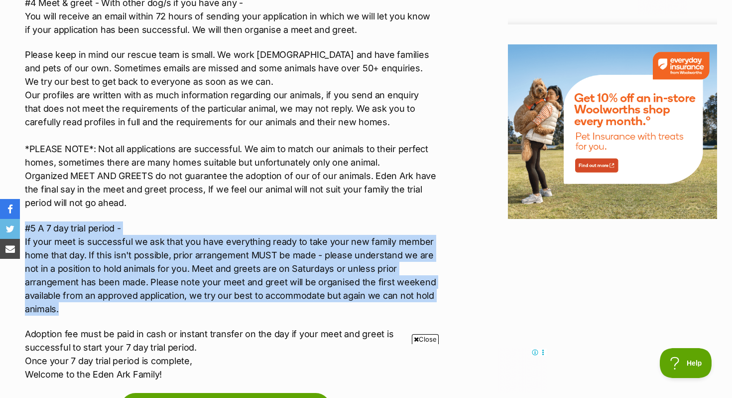
drag, startPoint x: 26, startPoint y: 210, endPoint x: 146, endPoint y: 292, distance: 145.8
click at [146, 292] on p "#5 A 7 day trial period - If your meet is successful we ask that you have every…" at bounding box center [230, 268] width 411 height 94
click at [147, 292] on p "#5 A 7 day trial period - If your meet is successful we ask that you have every…" at bounding box center [230, 268] width 411 height 94
drag, startPoint x: 147, startPoint y: 292, endPoint x: 29, endPoint y: 211, distance: 143.3
click at [29, 221] on p "#5 A 7 day trial period - If your meet is successful we ask that you have every…" at bounding box center [230, 268] width 411 height 94
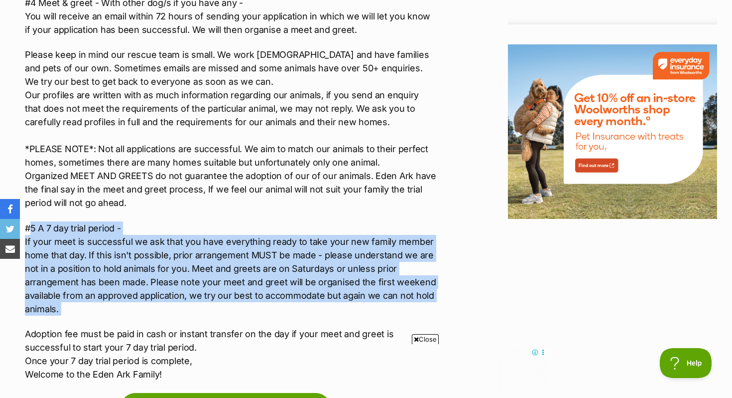
click at [29, 221] on p "#5 A 7 day trial period - If your meet is successful we ask that you have every…" at bounding box center [230, 268] width 411 height 94
drag, startPoint x: 26, startPoint y: 211, endPoint x: 124, endPoint y: 307, distance: 136.7
click at [125, 308] on div "Our adoption process has 5 stages - #1 A brief description of your home- We ask…" at bounding box center [230, 90] width 411 height 579
click at [124, 307] on div "Our adoption process has 5 stages - #1 A brief description of your home- We ask…" at bounding box center [230, 90] width 411 height 579
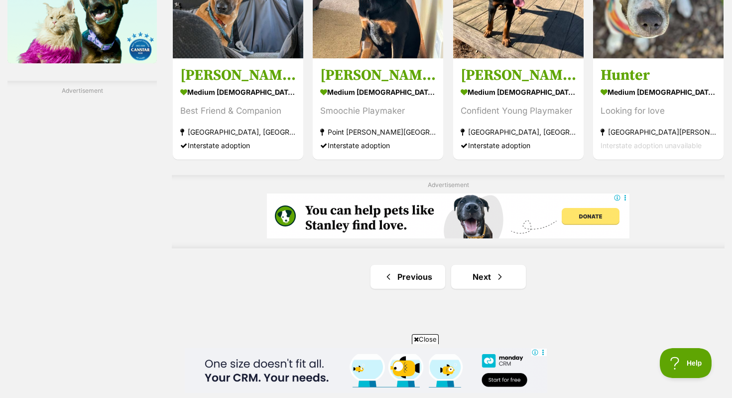
scroll to position [1684, 0]
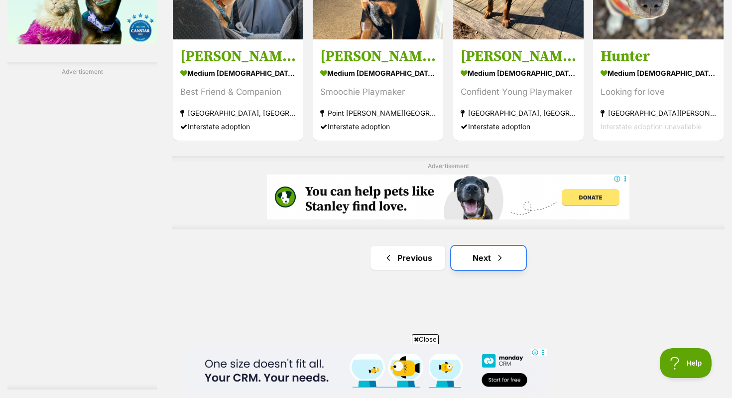
click at [501, 252] on span "Next page" at bounding box center [500, 258] width 10 height 12
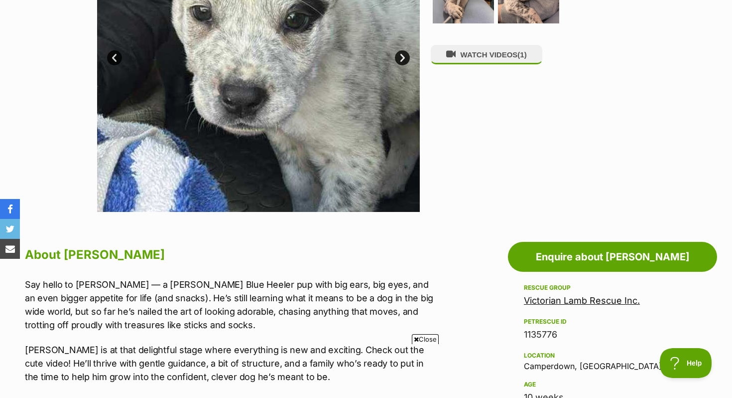
scroll to position [315, 0]
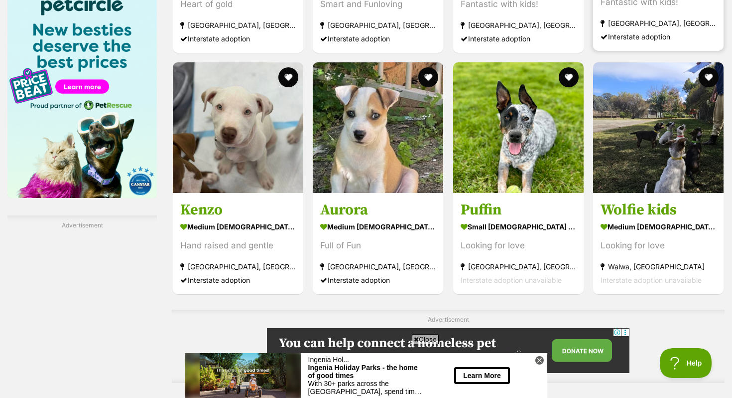
drag, startPoint x: 656, startPoint y: 174, endPoint x: 610, endPoint y: 22, distance: 159.3
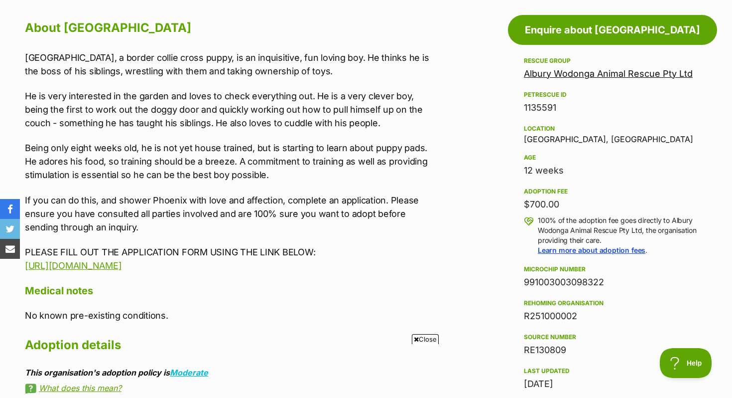
scroll to position [543, 0]
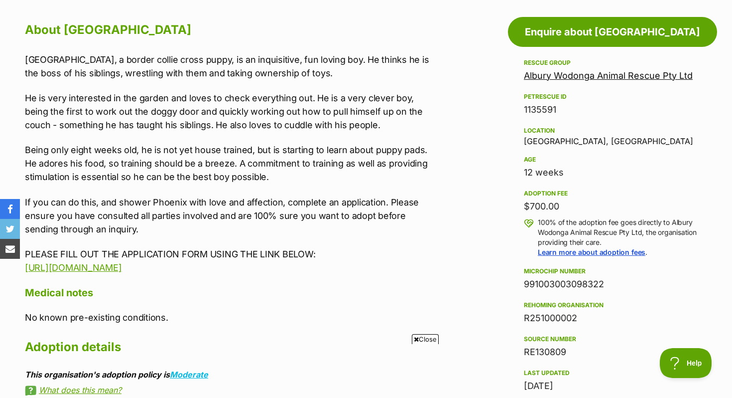
drag, startPoint x: 137, startPoint y: 119, endPoint x: 131, endPoint y: 119, distance: 6.0
click at [137, 119] on p "He is very interested in the garden and loves to check everything out. He is a …" at bounding box center [230, 111] width 411 height 40
drag, startPoint x: 131, startPoint y: 119, endPoint x: 163, endPoint y: 120, distance: 32.9
click at [163, 120] on p "He is very interested in the garden and loves to check everything out. He is a …" at bounding box center [230, 111] width 411 height 40
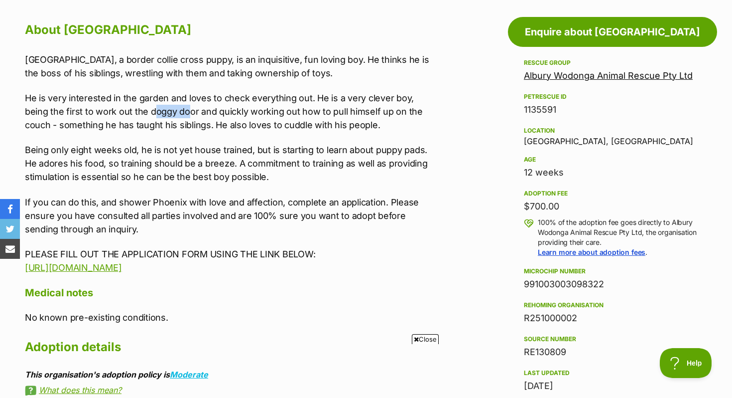
drag, startPoint x: 163, startPoint y: 115, endPoint x: 130, endPoint y: 115, distance: 32.9
click at [130, 115] on p "He is very interested in the garden and loves to check everything out. He is a …" at bounding box center [230, 111] width 411 height 40
drag, startPoint x: 132, startPoint y: 116, endPoint x: 147, endPoint y: 118, distance: 15.6
click at [147, 118] on p "He is very interested in the garden and loves to check everything out. He is a …" at bounding box center [230, 111] width 411 height 40
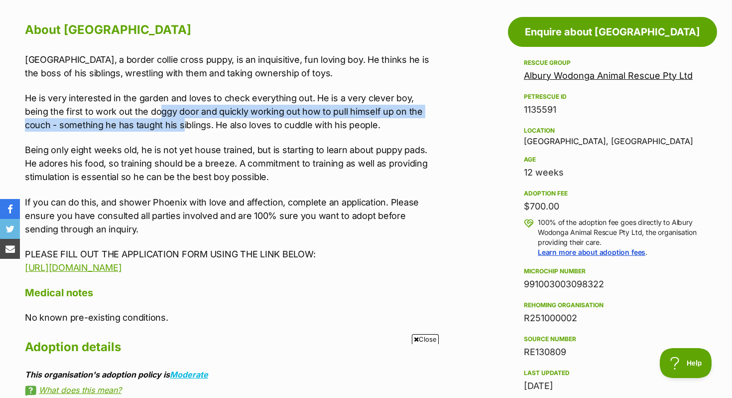
click at [147, 118] on p "He is very interested in the garden and loves to check everything out. He is a …" at bounding box center [230, 111] width 411 height 40
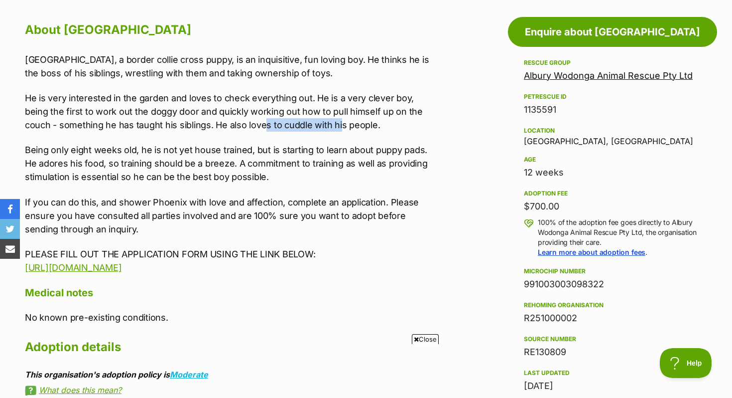
drag, startPoint x: 227, startPoint y: 124, endPoint x: 307, endPoint y: 127, distance: 80.2
click at [307, 126] on p "He is very interested in the garden and loves to check everything out. He is a …" at bounding box center [230, 111] width 411 height 40
click at [307, 127] on p "He is very interested in the garden and loves to check everything out. He is a …" at bounding box center [230, 111] width 411 height 40
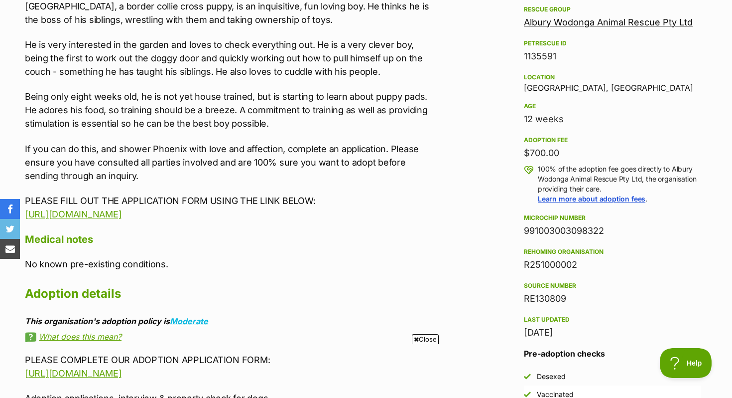
scroll to position [597, 0]
drag, startPoint x: 145, startPoint y: 95, endPoint x: 236, endPoint y: 92, distance: 90.2
click at [236, 93] on p "Being only eight weeks old, he is not yet house trained, but is starting to lea…" at bounding box center [230, 109] width 411 height 40
click at [236, 92] on p "Being only eight weeks old, he is not yet house trained, but is starting to lea…" at bounding box center [230, 109] width 411 height 40
drag, startPoint x: 252, startPoint y: 93, endPoint x: 330, endPoint y: 103, distance: 78.4
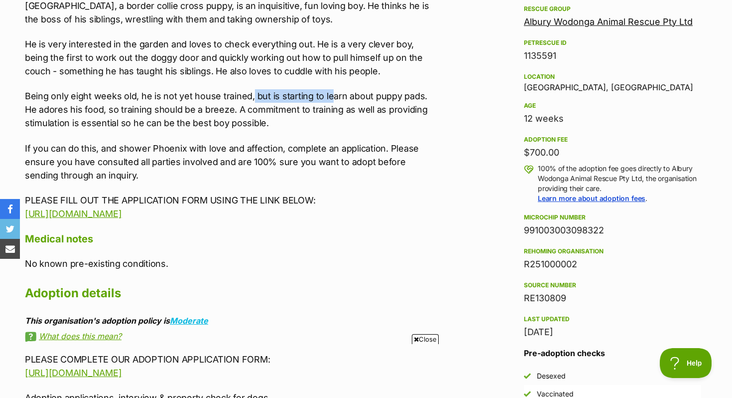
click at [333, 104] on p "Being only eight weeks old, he is not yet house trained, but is starting to lea…" at bounding box center [230, 109] width 411 height 40
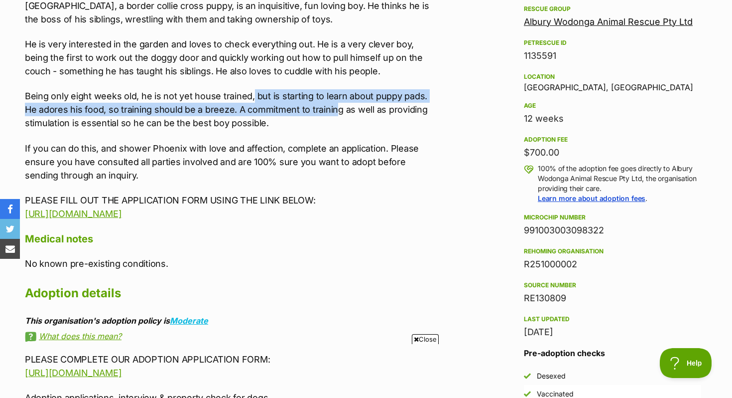
click at [330, 103] on p "Being only eight weeks old, he is not yet house trained, but is starting to lea…" at bounding box center [230, 109] width 411 height 40
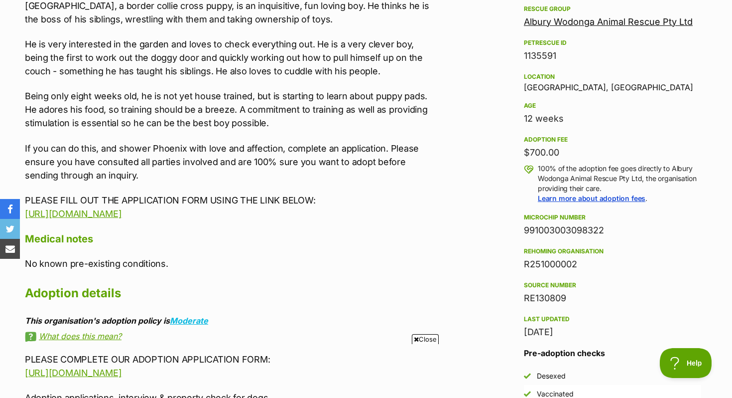
drag, startPoint x: 332, startPoint y: 98, endPoint x: 396, endPoint y: 97, distance: 64.3
click at [400, 99] on p "Being only eight weeks old, he is not yet house trained, but is starting to lea…" at bounding box center [230, 109] width 411 height 40
drag, startPoint x: 396, startPoint y: 97, endPoint x: 414, endPoint y: 106, distance: 20.3
click at [414, 106] on p "Being only eight weeks old, he is not yet house trained, but is starting to lea…" at bounding box center [230, 109] width 411 height 40
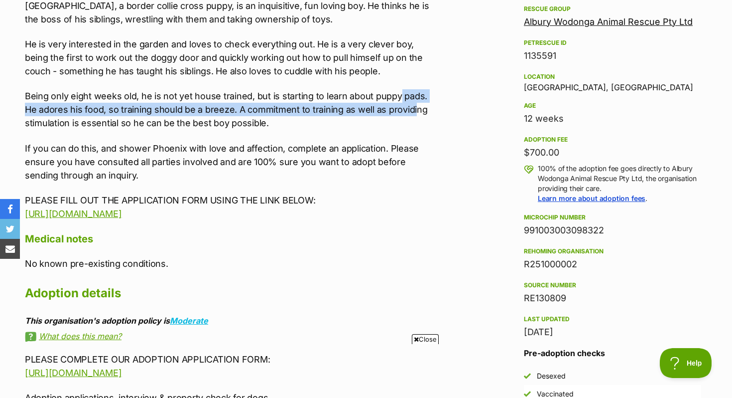
click at [412, 108] on p "Being only eight weeks old, he is not yet house trained, but is starting to lea…" at bounding box center [230, 109] width 411 height 40
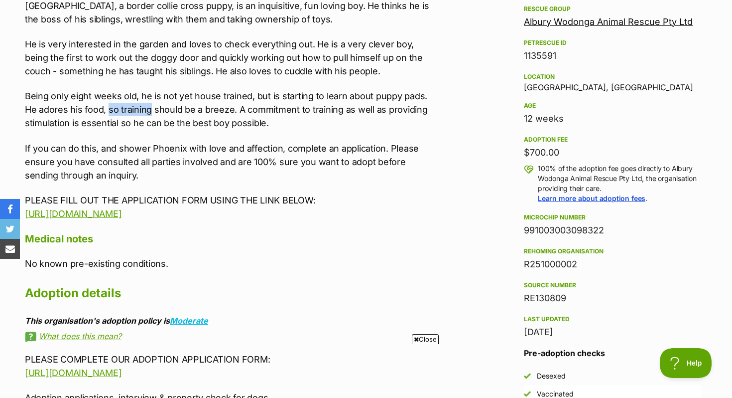
drag, startPoint x: 108, startPoint y: 111, endPoint x: 183, endPoint y: 111, distance: 75.2
click at [161, 111] on p "Being only eight weeks old, he is not yet house trained, but is starting to lea…" at bounding box center [230, 109] width 411 height 40
click at [211, 111] on p "Being only eight weeks old, he is not yet house trained, but is starting to lea…" at bounding box center [230, 109] width 411 height 40
drag, startPoint x: 306, startPoint y: 118, endPoint x: 356, endPoint y: 119, distance: 49.8
click at [356, 120] on p "Being only eight weeks old, he is not yet house trained, but is starting to lea…" at bounding box center [230, 109] width 411 height 40
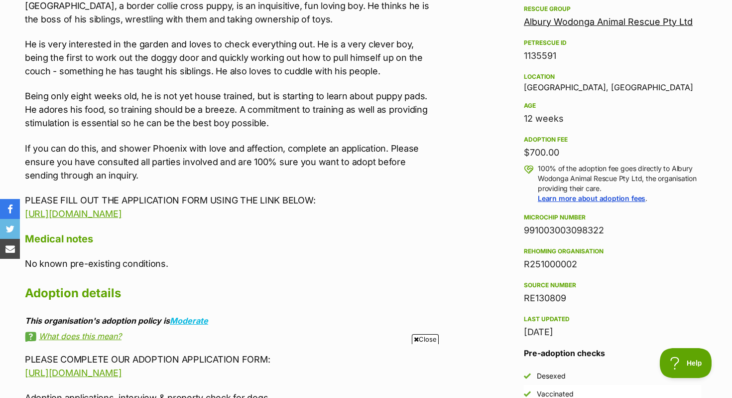
click at [356, 119] on p "Being only eight weeks old, he is not yet house trained, but is starting to lea…" at bounding box center [230, 109] width 411 height 40
click at [318, 94] on p "Being only eight weeks old, he is not yet house trained, but is starting to lea…" at bounding box center [230, 109] width 411 height 40
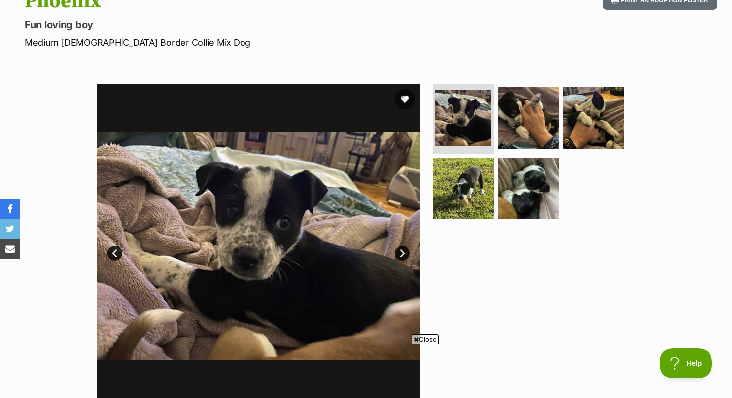
scroll to position [130, 0]
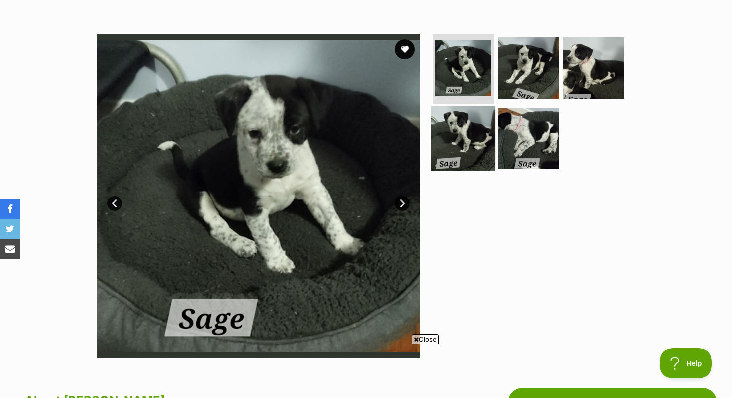
scroll to position [175, 0]
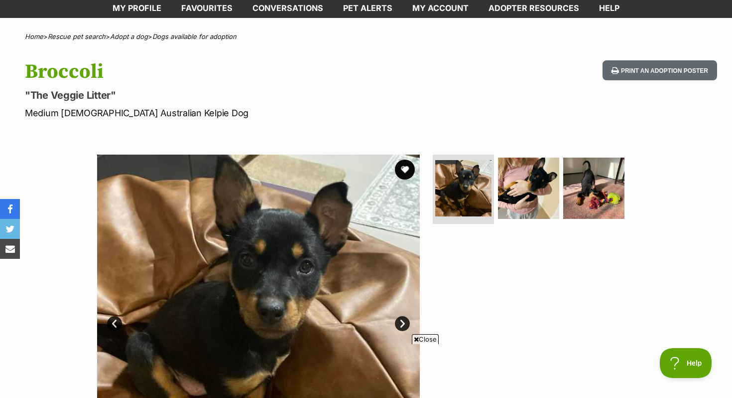
scroll to position [59, 0]
